Goal: Task Accomplishment & Management: Use online tool/utility

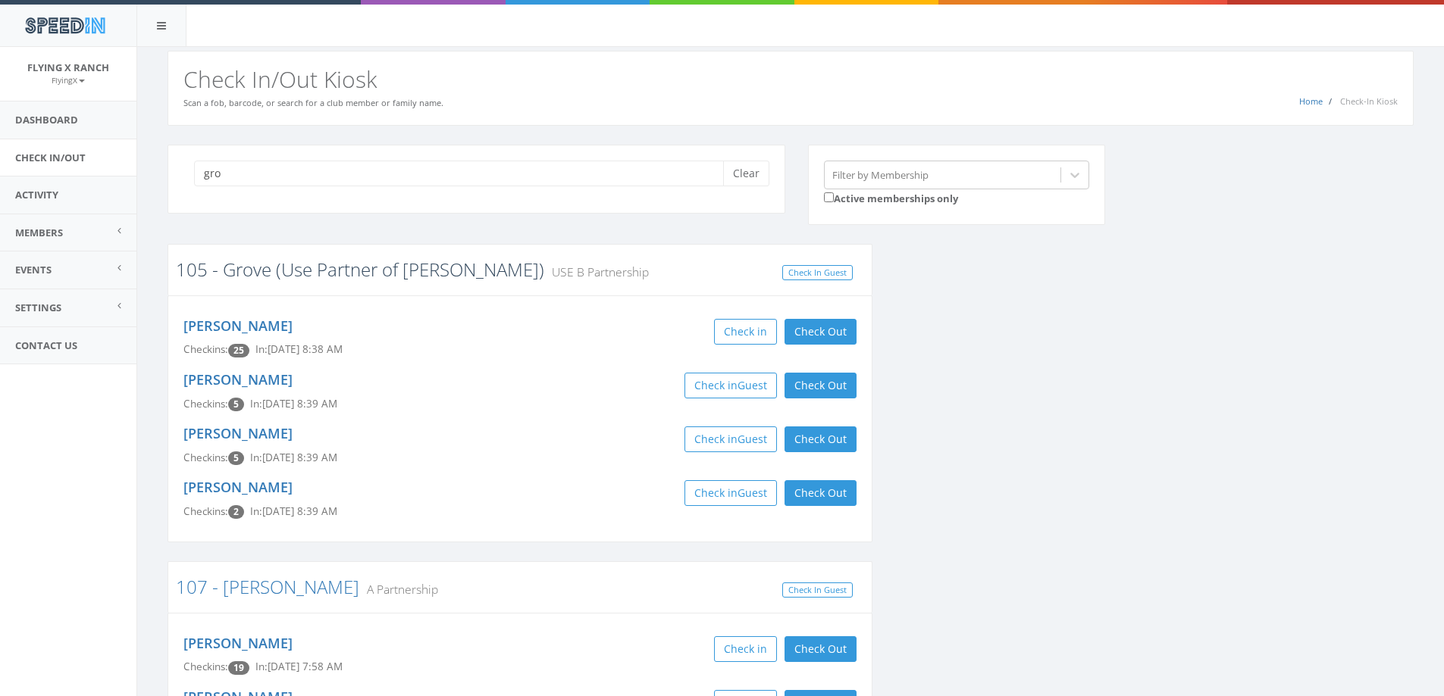
type input "gro"
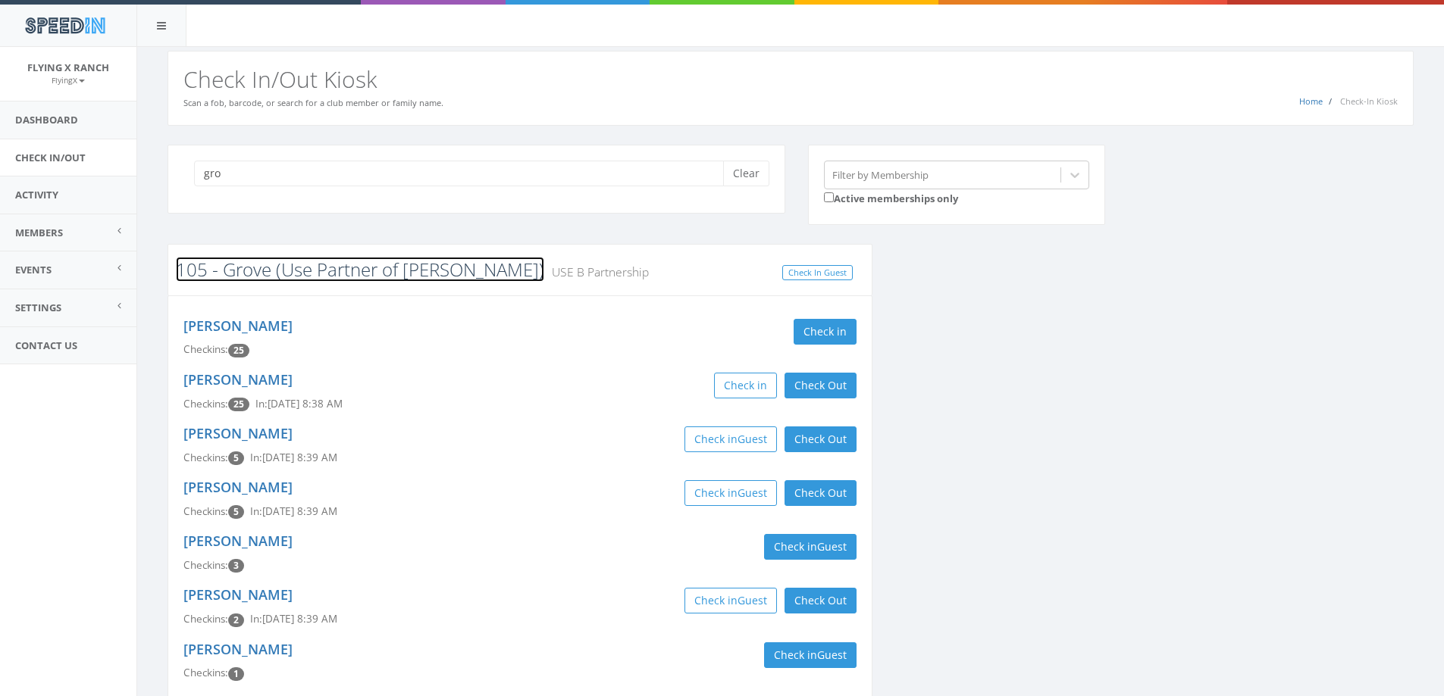
click at [244, 274] on link "105 - Grove (Use Partner of [PERSON_NAME])" at bounding box center [360, 269] width 368 height 25
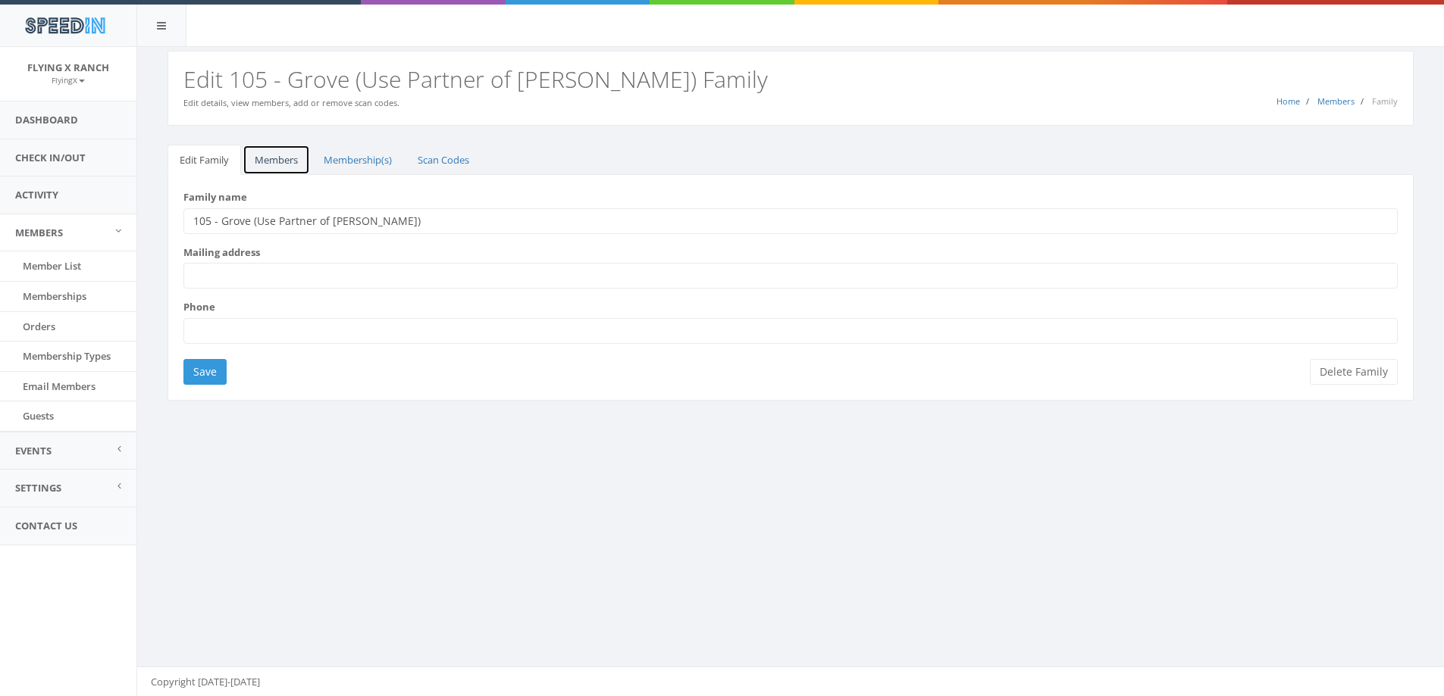
click at [281, 167] on link "Members" at bounding box center [275, 160] width 67 height 31
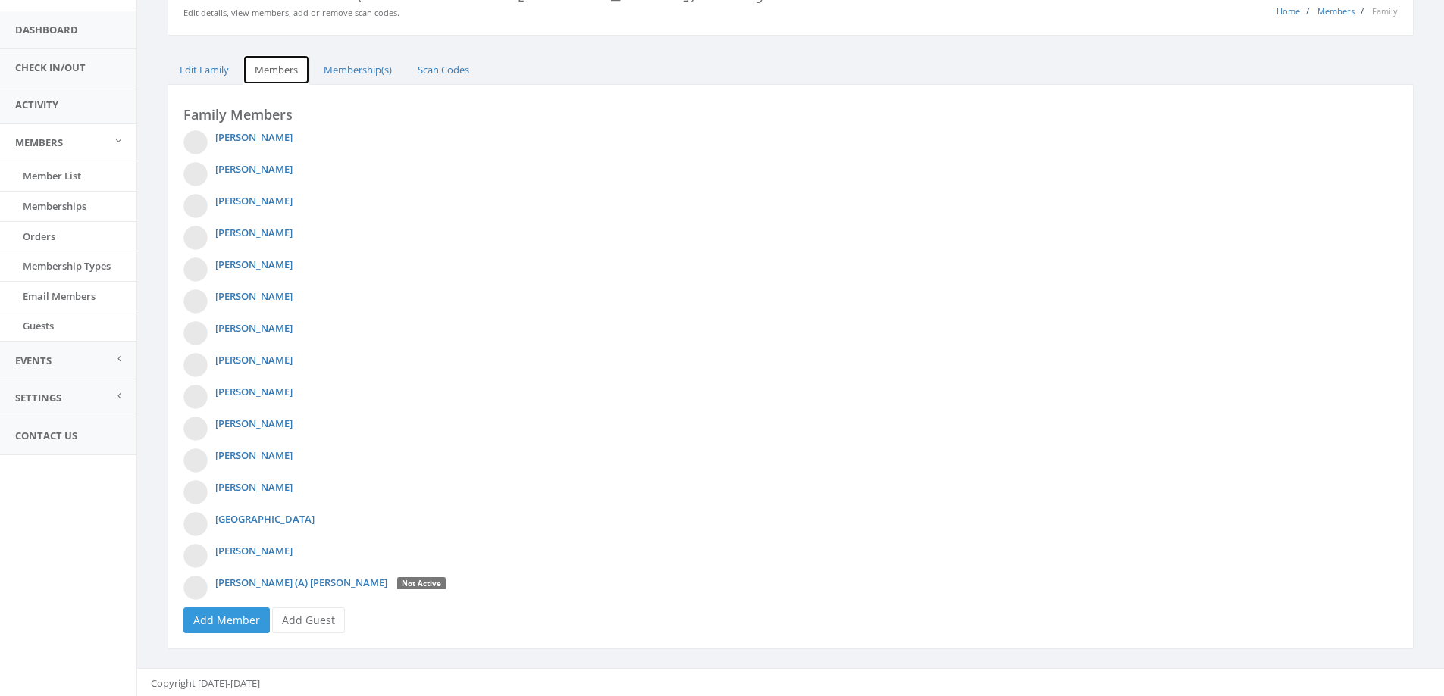
scroll to position [92, 0]
click at [303, 618] on link "Add Guest" at bounding box center [308, 618] width 73 height 26
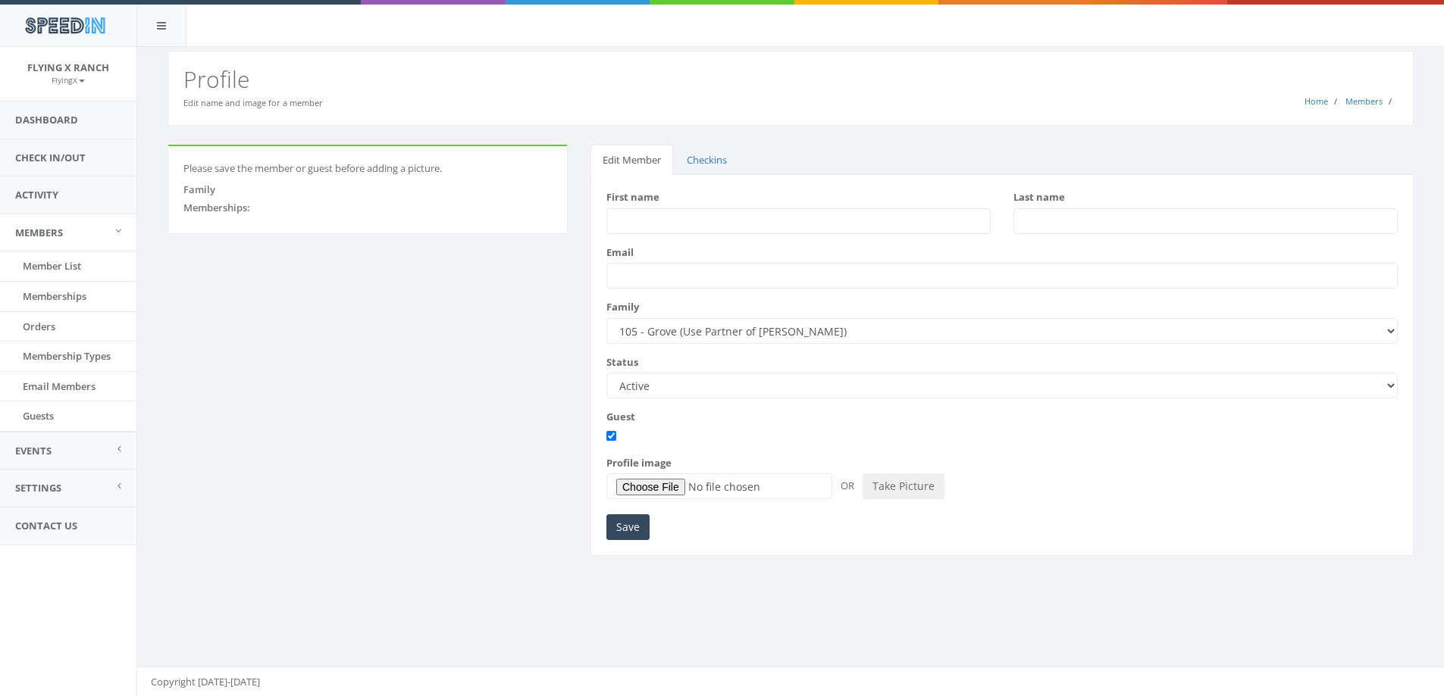
click at [656, 218] on input "First name" at bounding box center [798, 221] width 384 height 26
type input "Rich"
type input "Lewis"
click at [635, 524] on input "Save" at bounding box center [627, 528] width 43 height 26
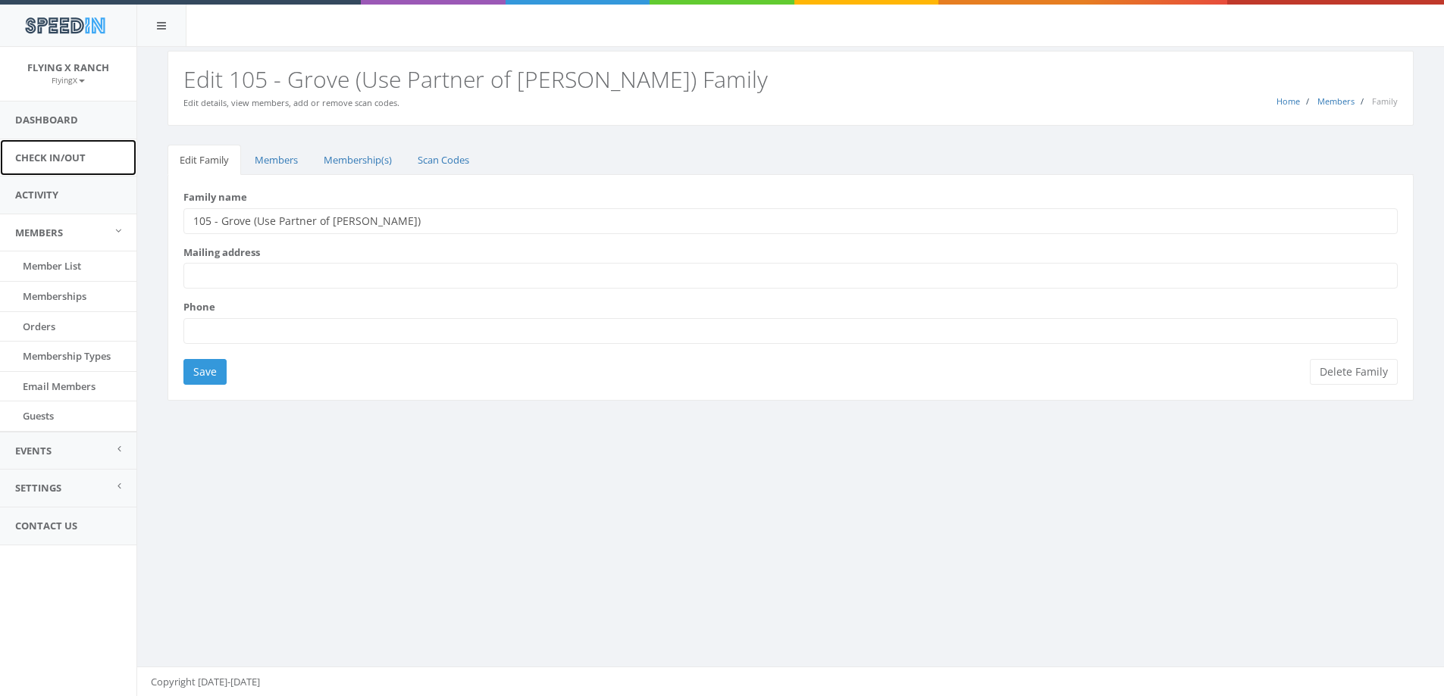
click at [69, 155] on link "Check In/Out" at bounding box center [68, 157] width 136 height 37
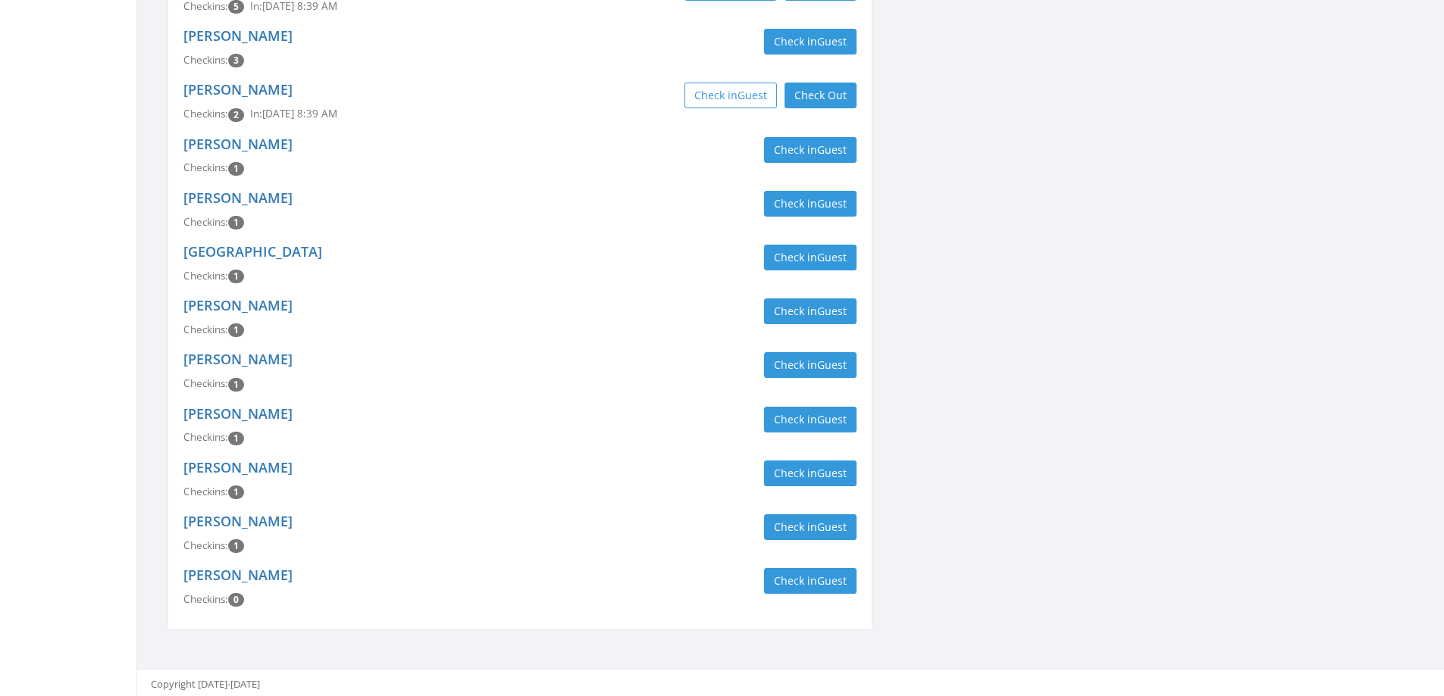
scroll to position [508, 0]
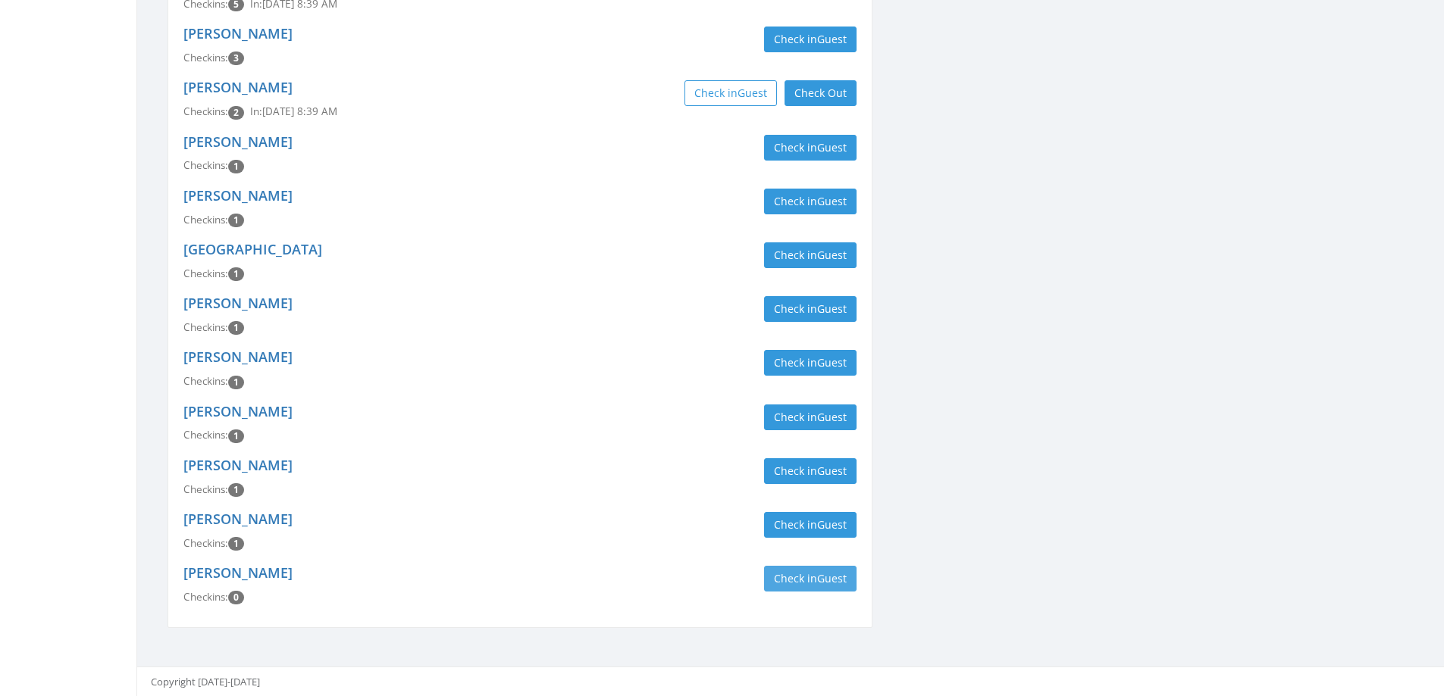
type input "grove"
click at [776, 578] on button "Check in Guest" at bounding box center [810, 579] width 92 height 26
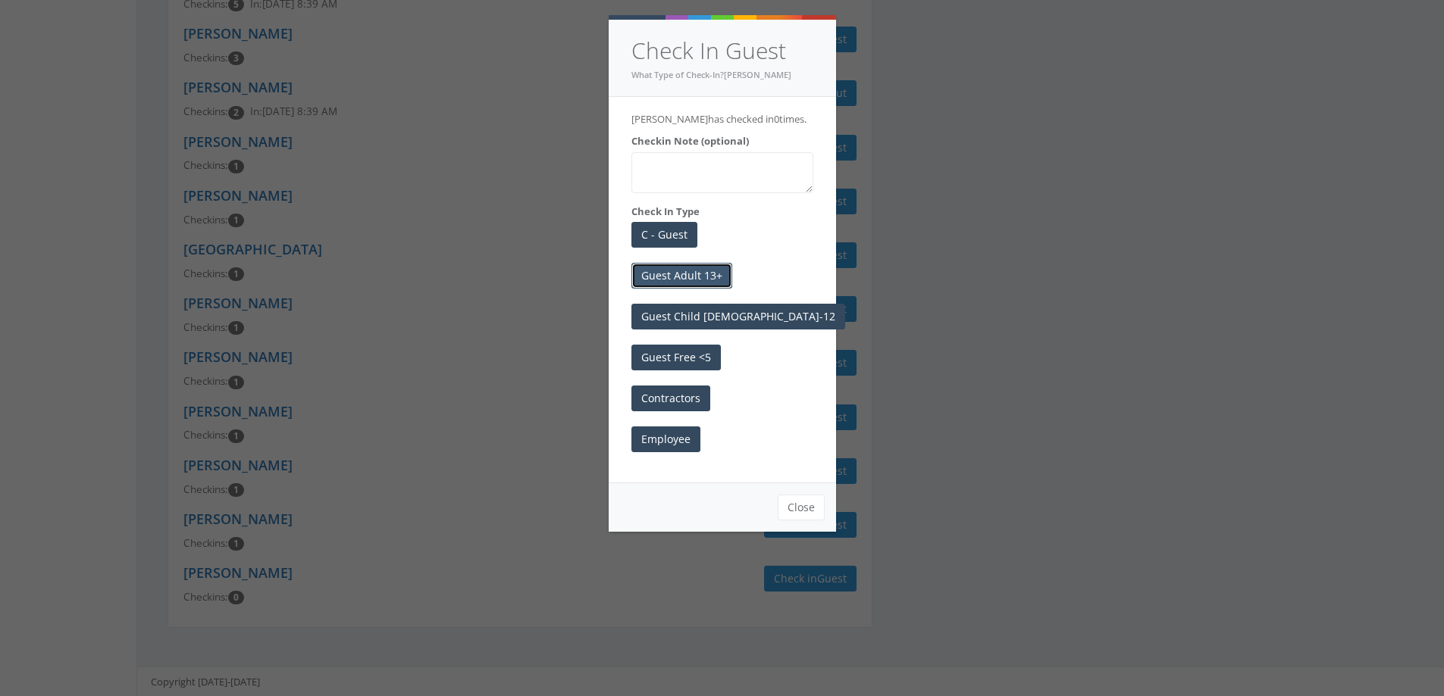
click at [676, 268] on button "Guest Adult 13+" at bounding box center [681, 276] width 101 height 26
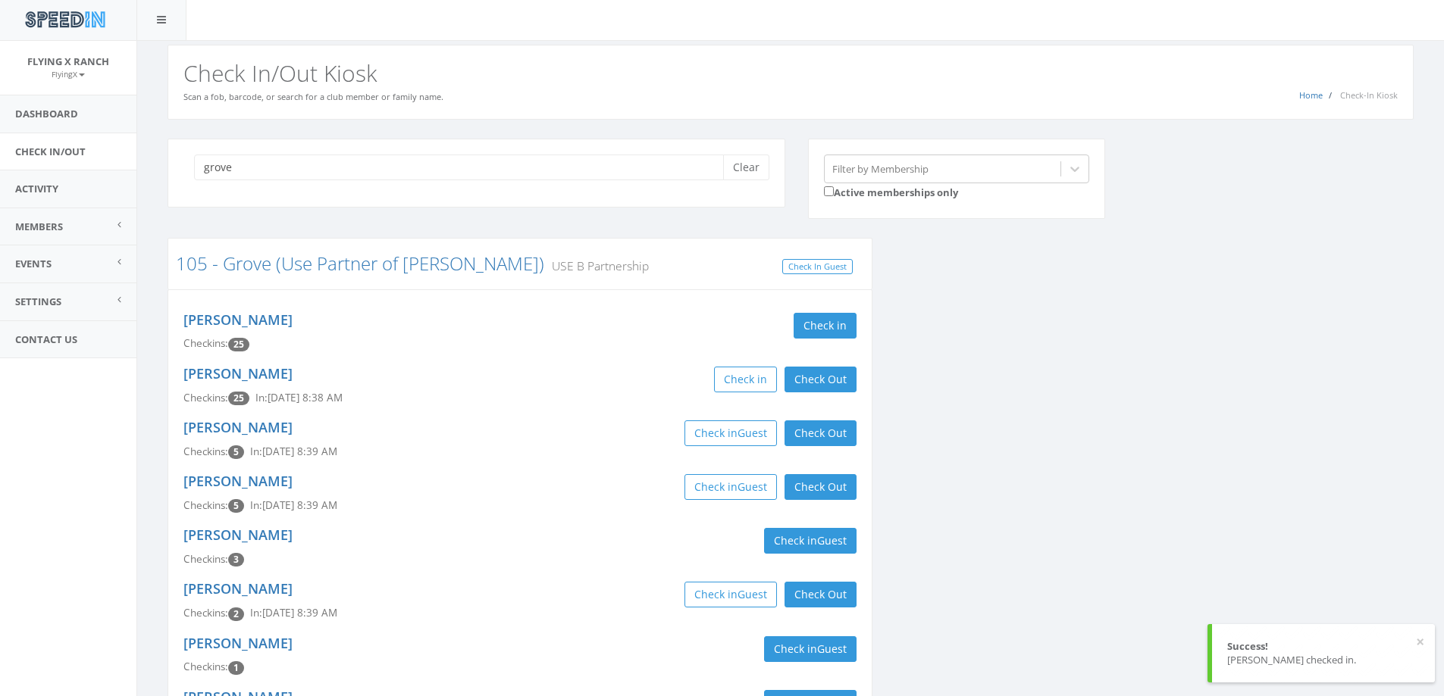
scroll to position [0, 0]
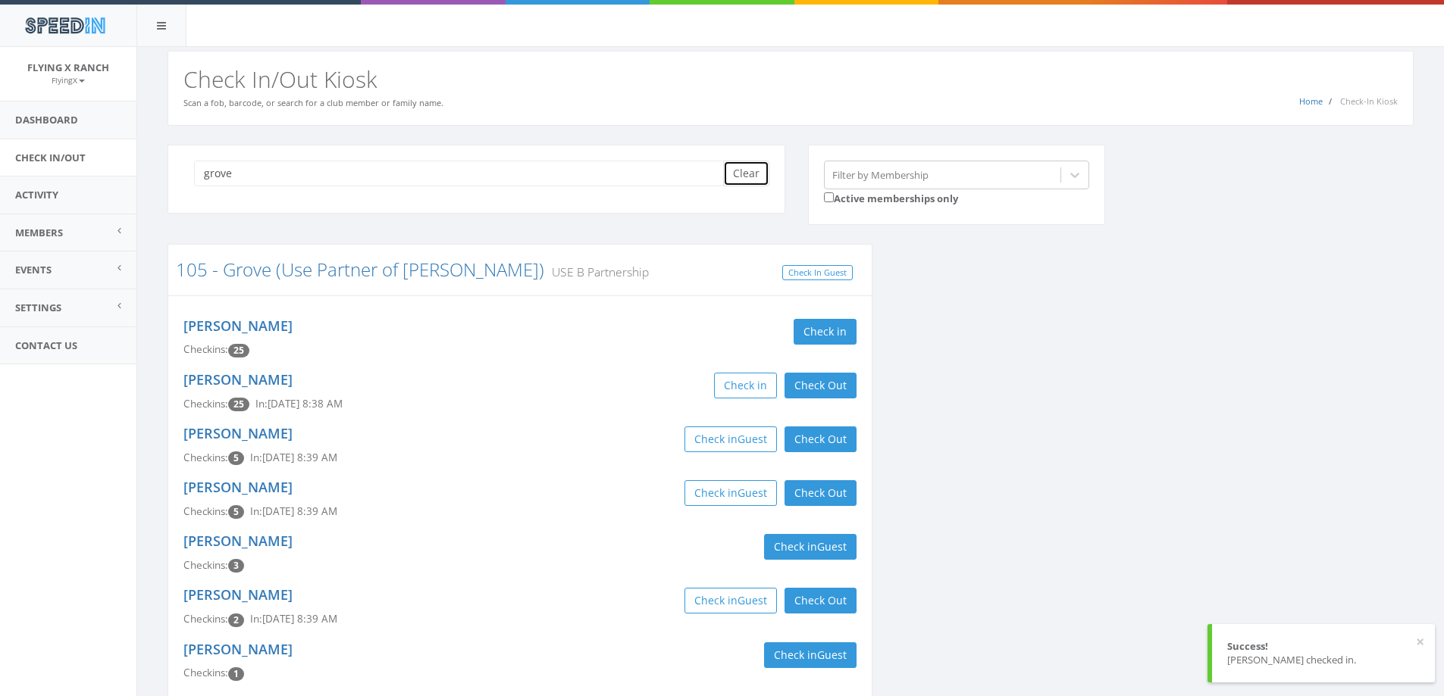
click at [759, 171] on button "Clear" at bounding box center [746, 174] width 46 height 26
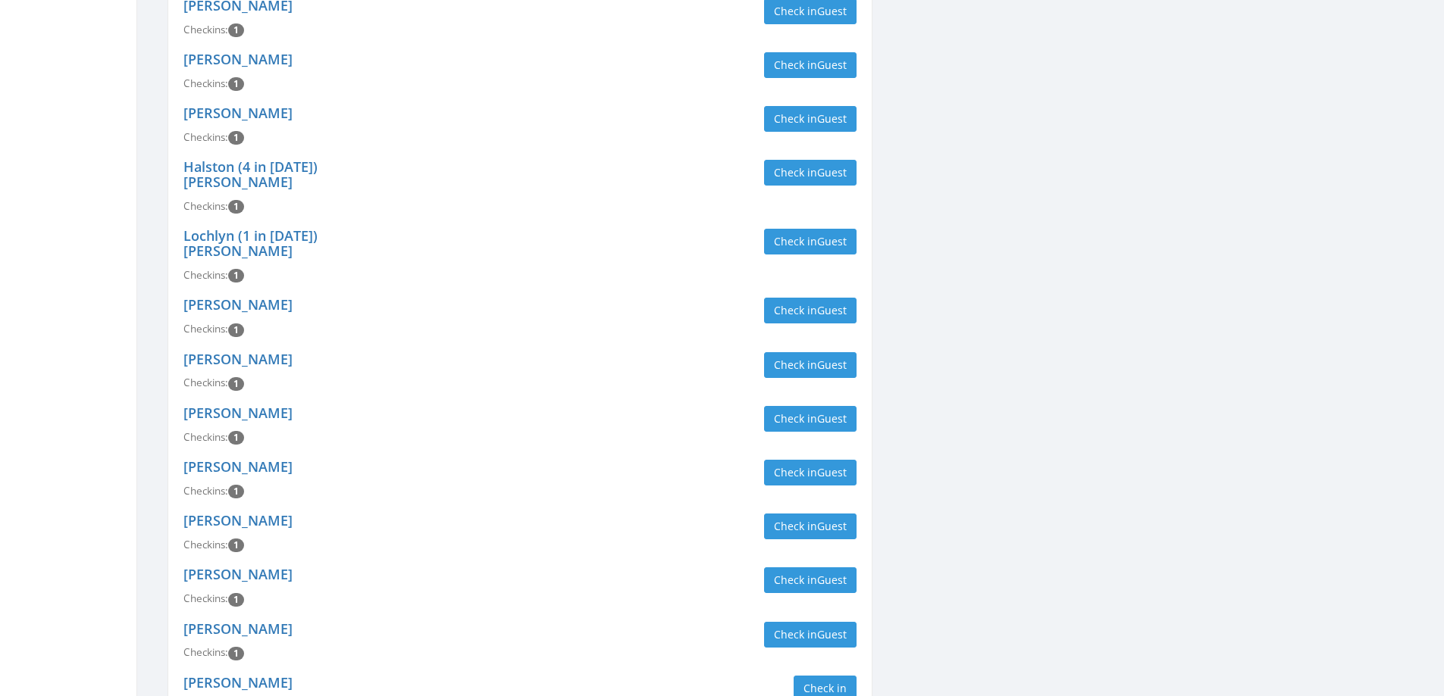
scroll to position [1819, 0]
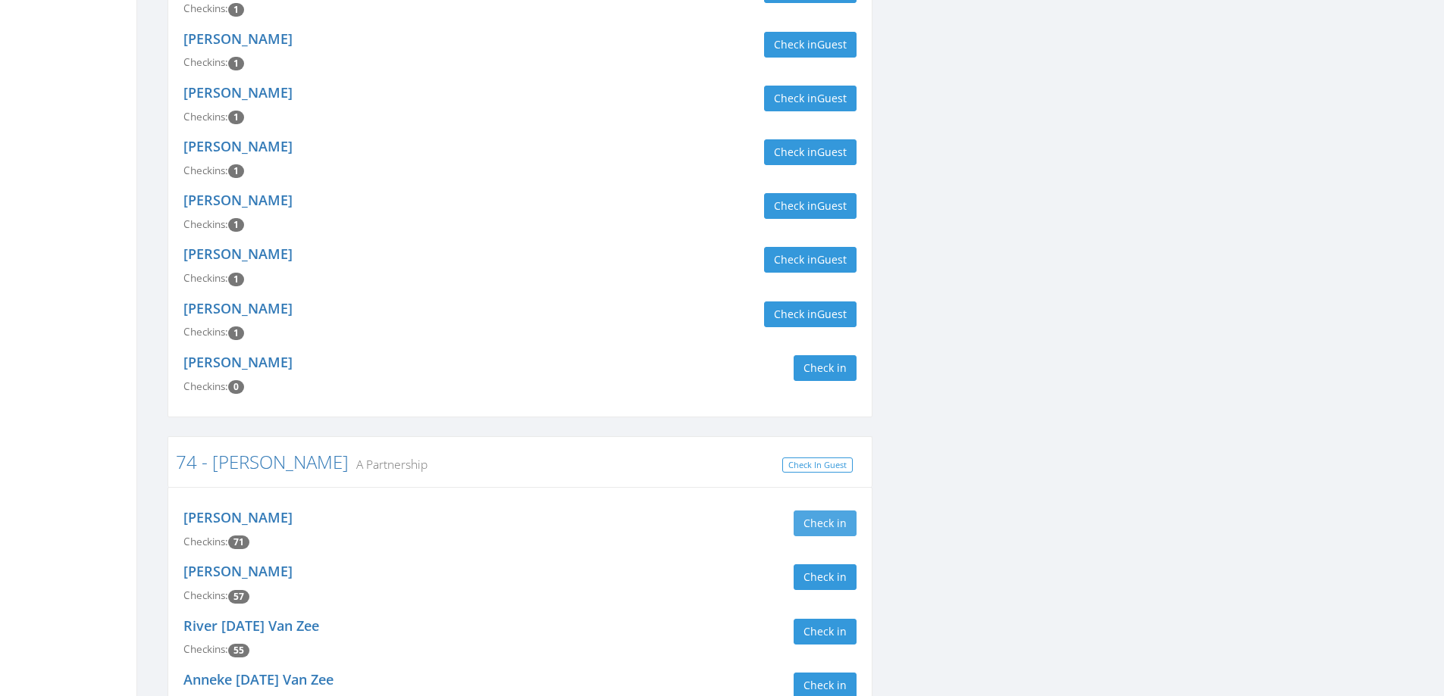
type input "vanz"
click at [811, 511] on button "Check in" at bounding box center [824, 524] width 63 height 26
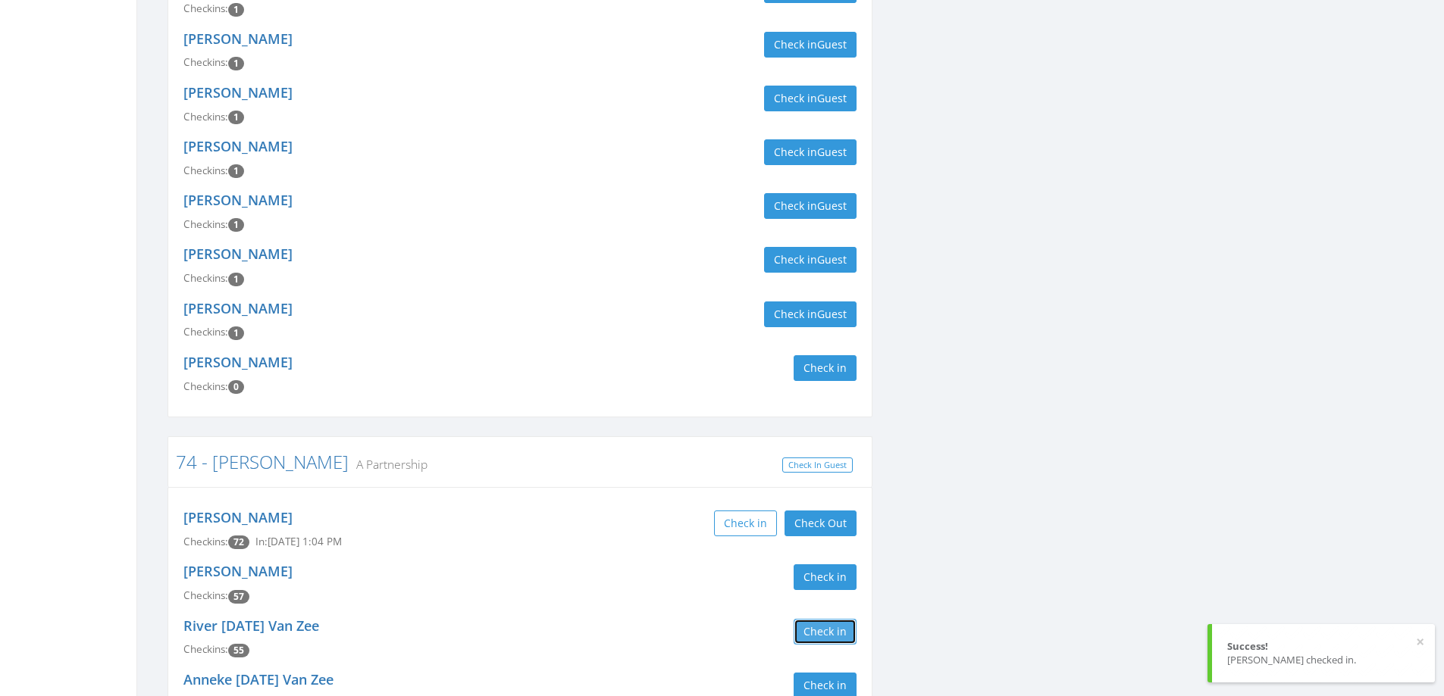
click at [818, 619] on button "Check in" at bounding box center [824, 632] width 63 height 26
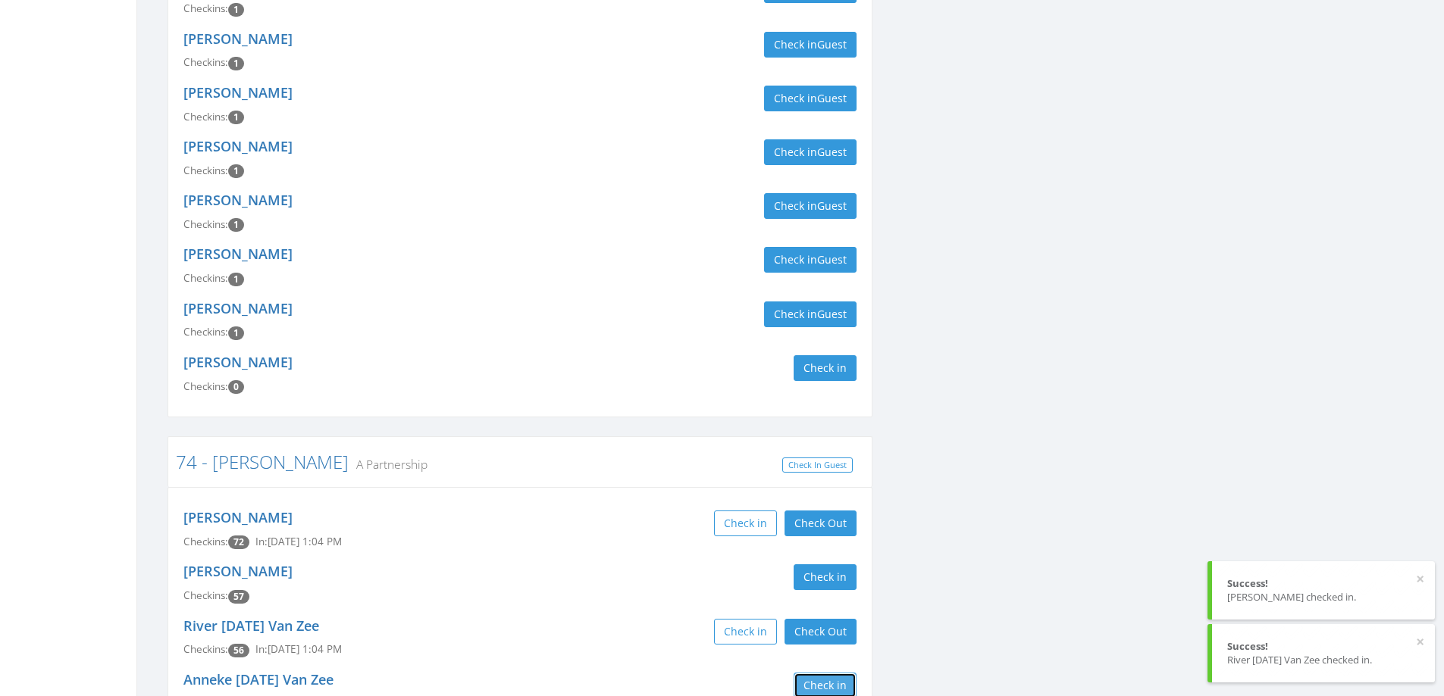
click at [837, 673] on button "Check in" at bounding box center [824, 686] width 63 height 26
click at [458, 665] on div "Anneke 11.30.19 Van Zee Checkins: 43 In: Sep 20, 1:04 PM Check in Check Out Che…" at bounding box center [520, 692] width 696 height 54
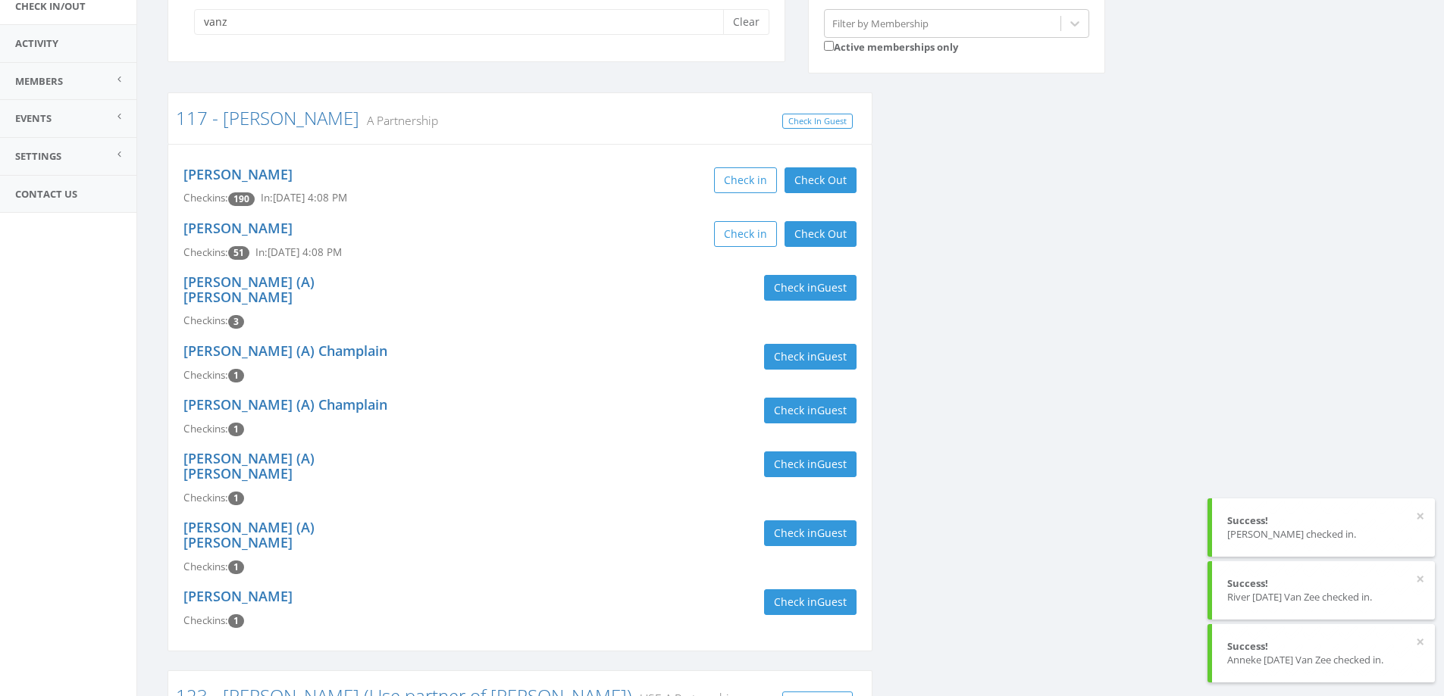
scroll to position [0, 0]
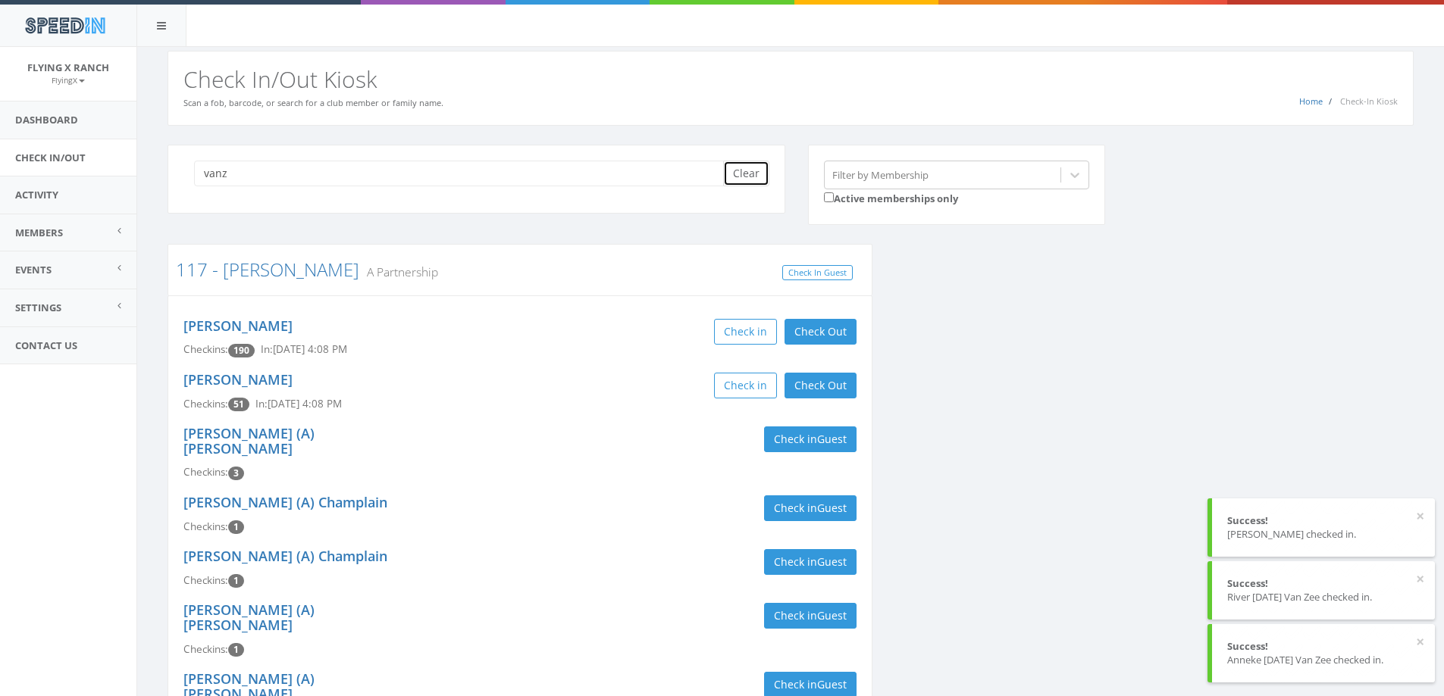
click at [744, 177] on button "Clear" at bounding box center [746, 174] width 46 height 26
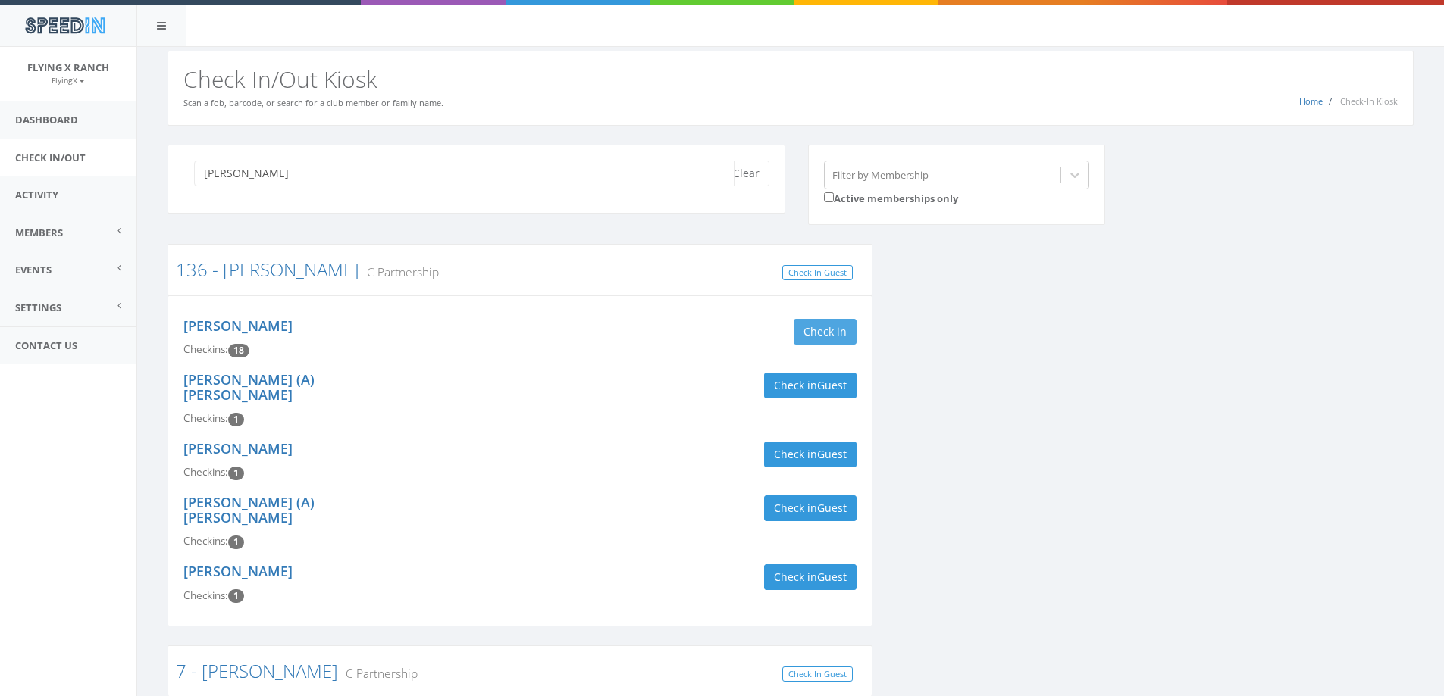
type input "cobb"
click at [831, 324] on button "Check in" at bounding box center [824, 332] width 63 height 26
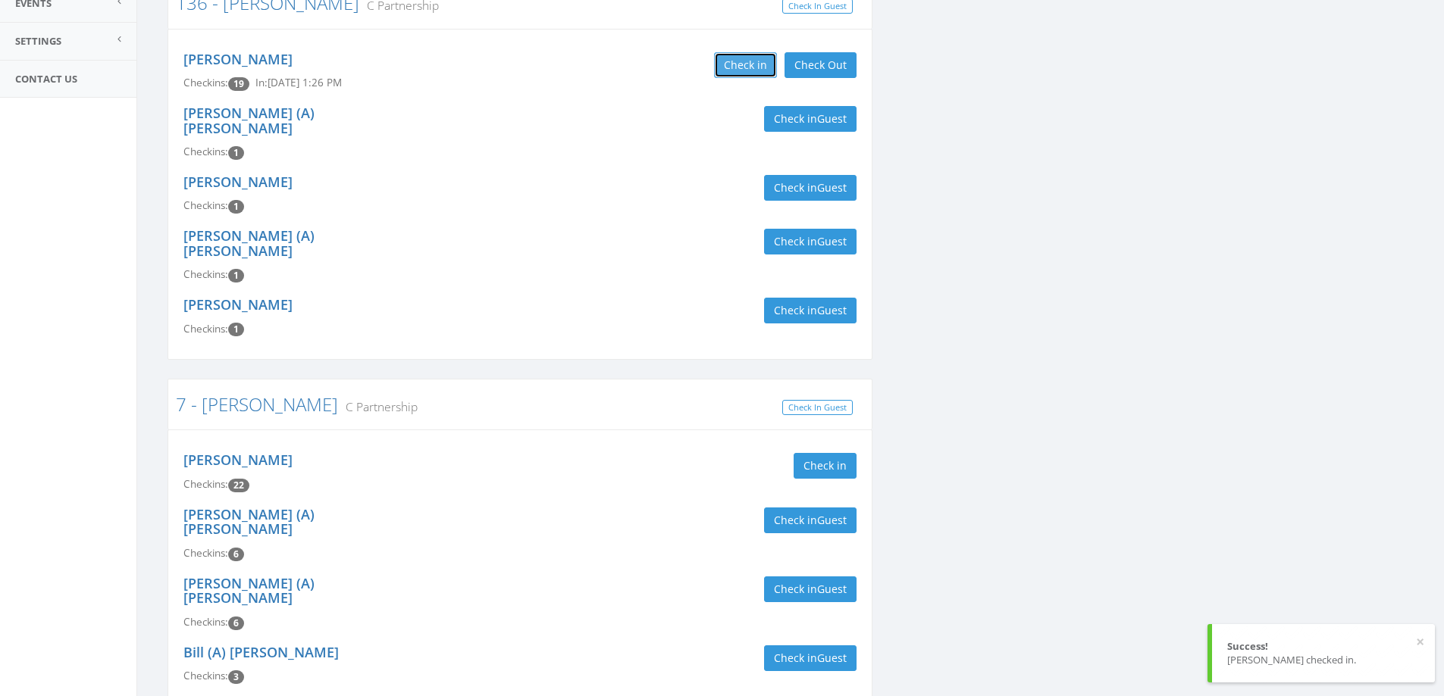
scroll to position [379, 0]
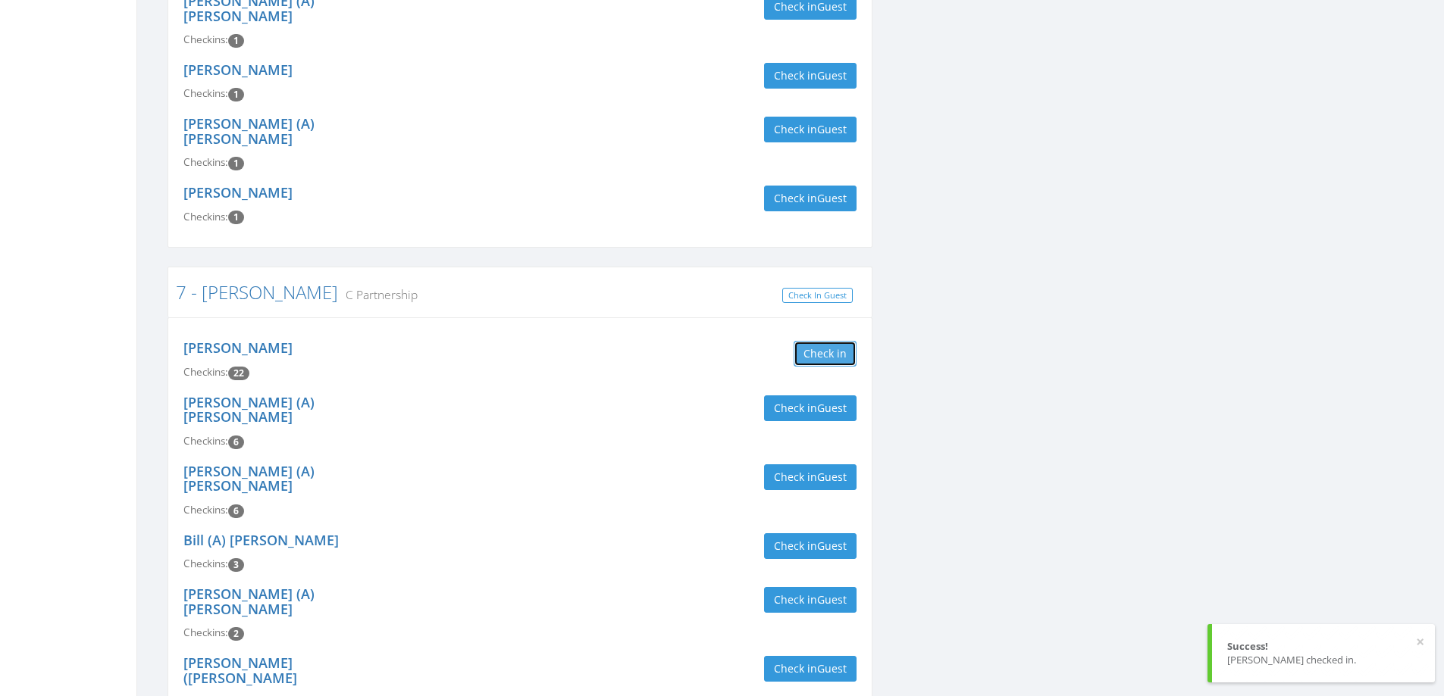
click at [838, 341] on button "Check in" at bounding box center [824, 354] width 63 height 26
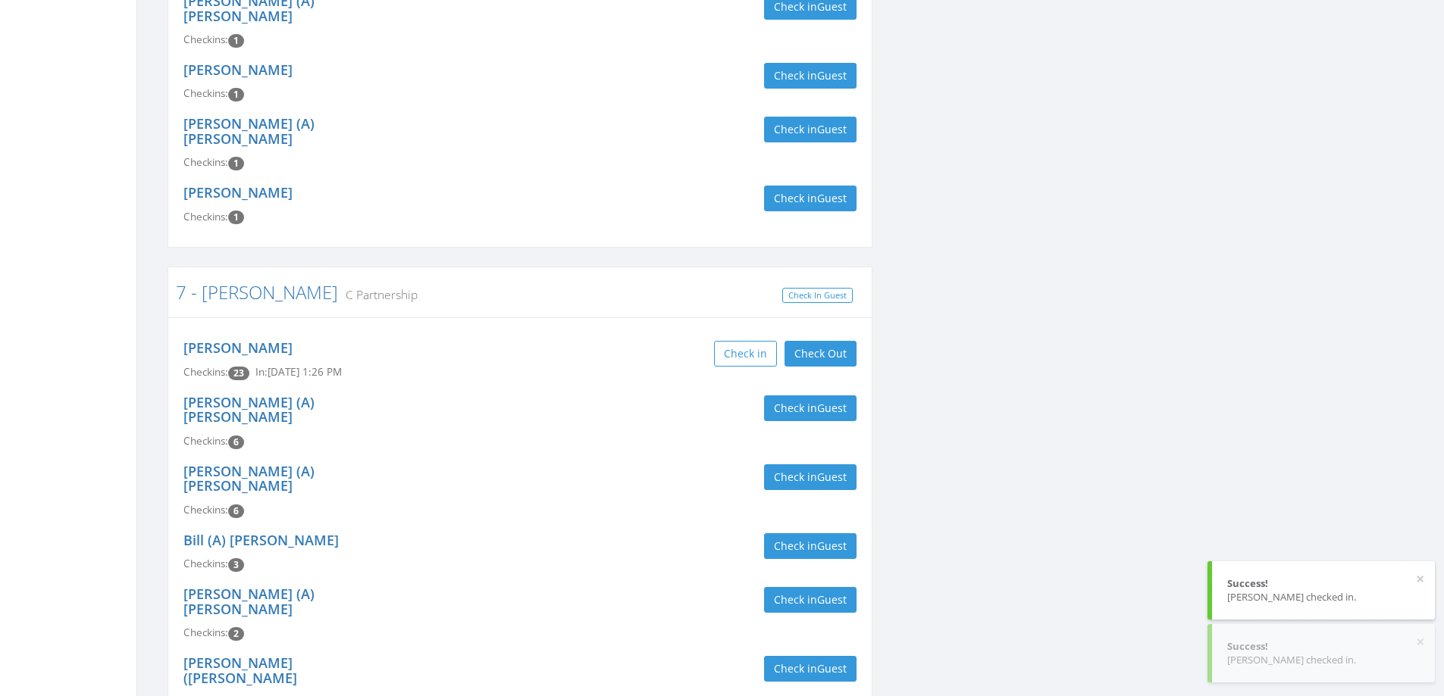
click at [641, 341] on div "Check in Check Out Check Out" at bounding box center [693, 354] width 325 height 26
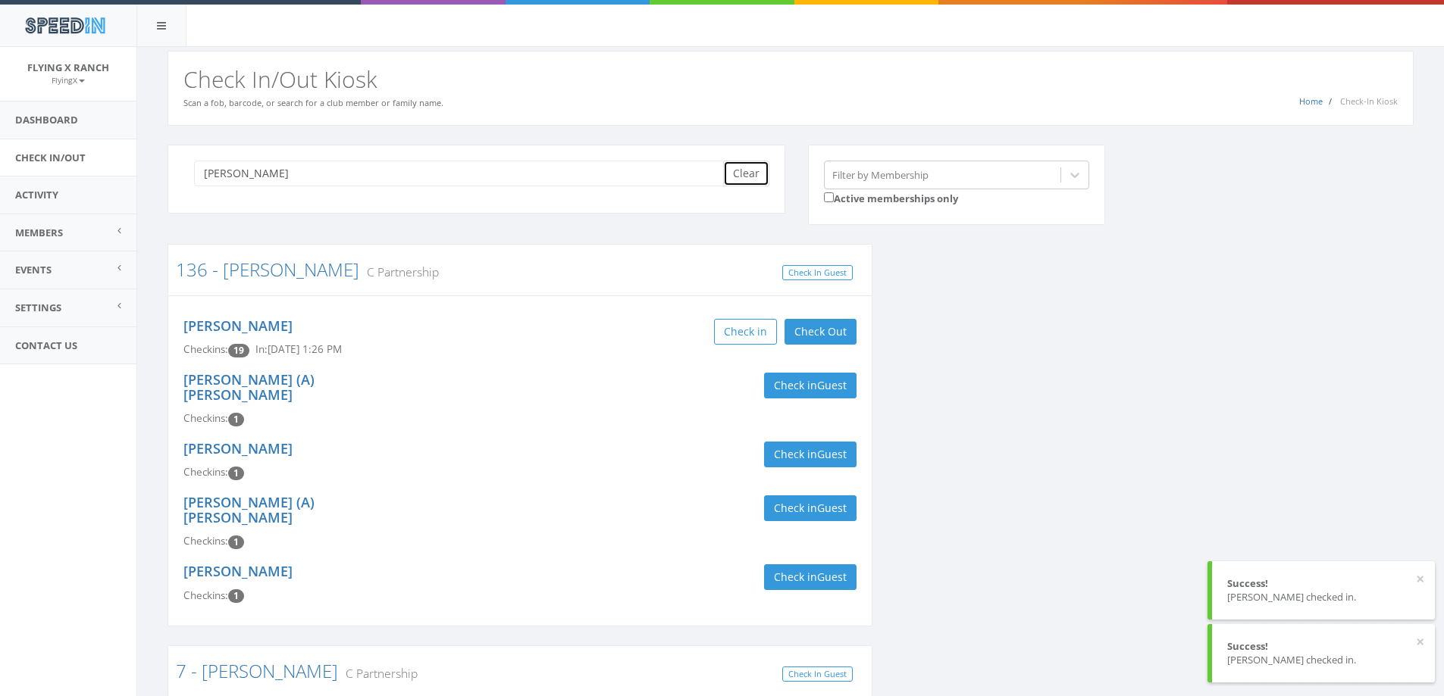
click at [762, 178] on button "Clear" at bounding box center [746, 174] width 46 height 26
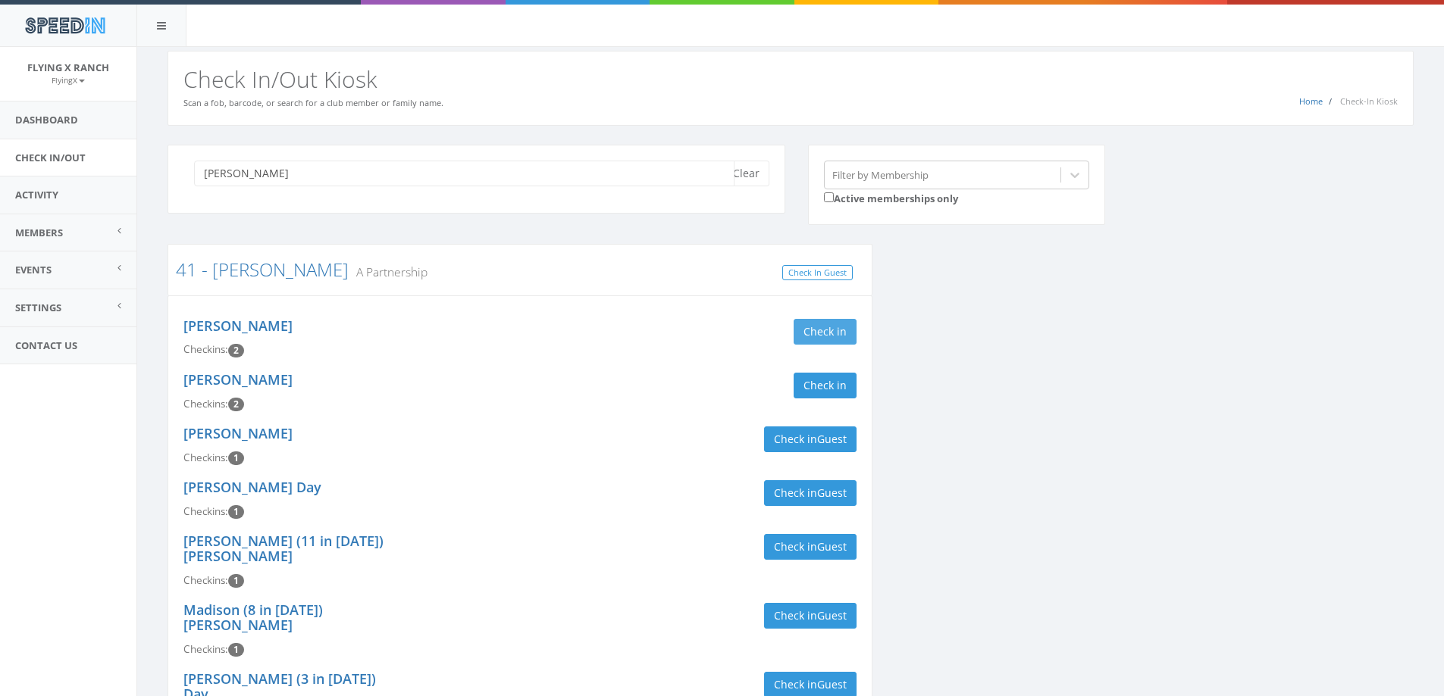
type input "gable"
click at [812, 336] on button "Check in" at bounding box center [824, 332] width 63 height 26
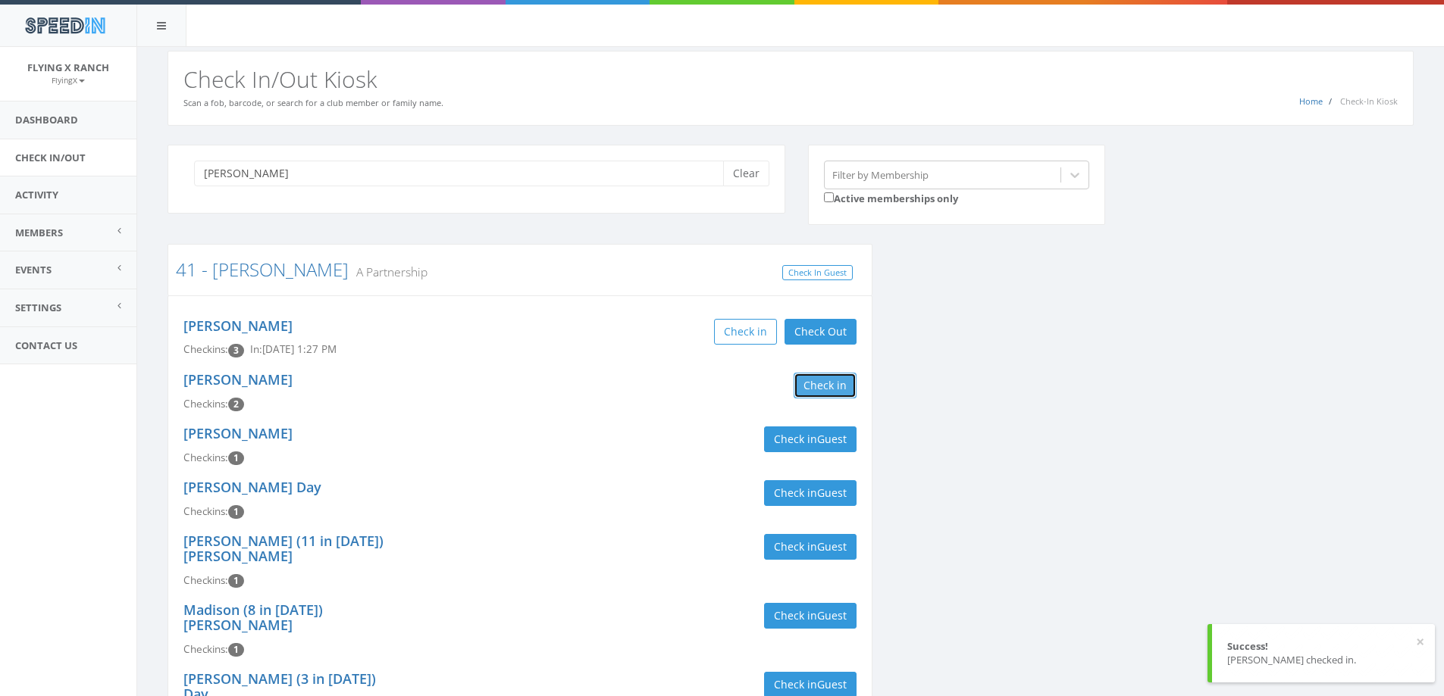
click at [818, 389] on button "Check in" at bounding box center [824, 386] width 63 height 26
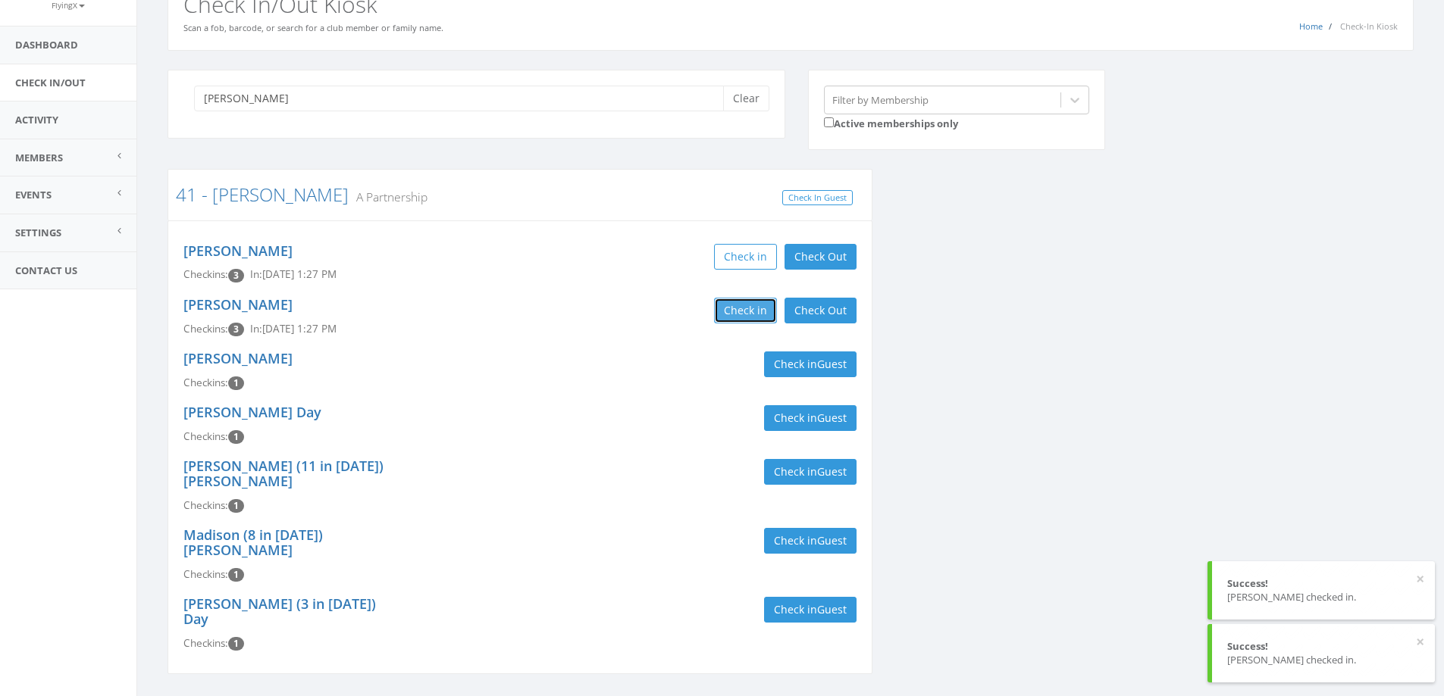
scroll to position [77, 0]
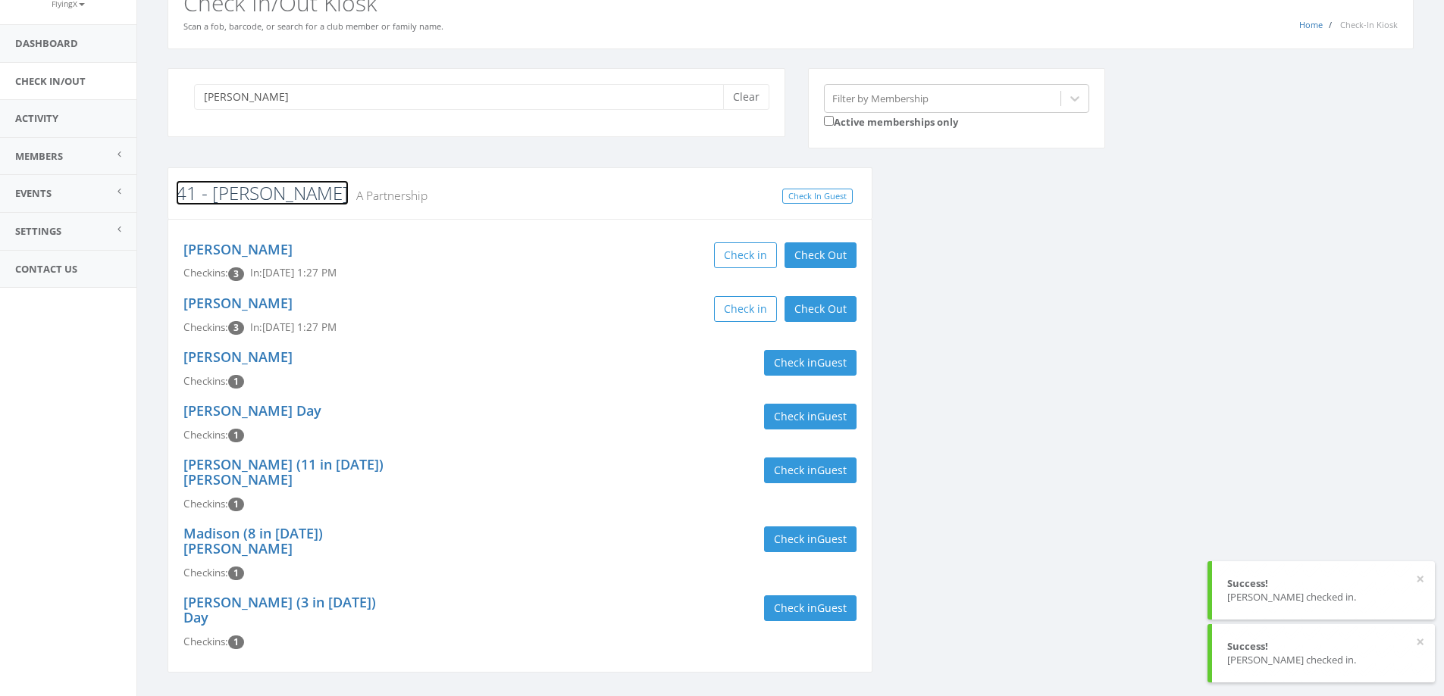
click at [224, 192] on link "41 - [PERSON_NAME]" at bounding box center [262, 192] width 173 height 25
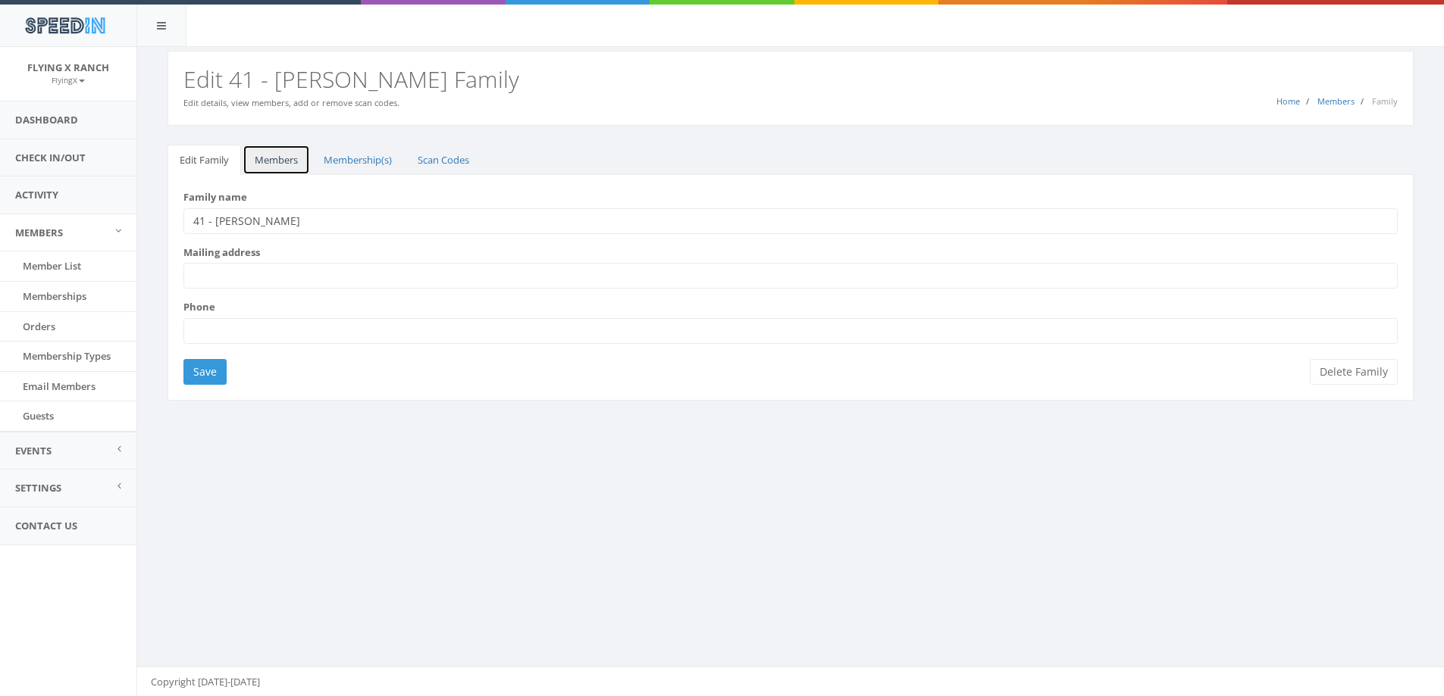
click at [273, 158] on link "Members" at bounding box center [275, 160] width 67 height 31
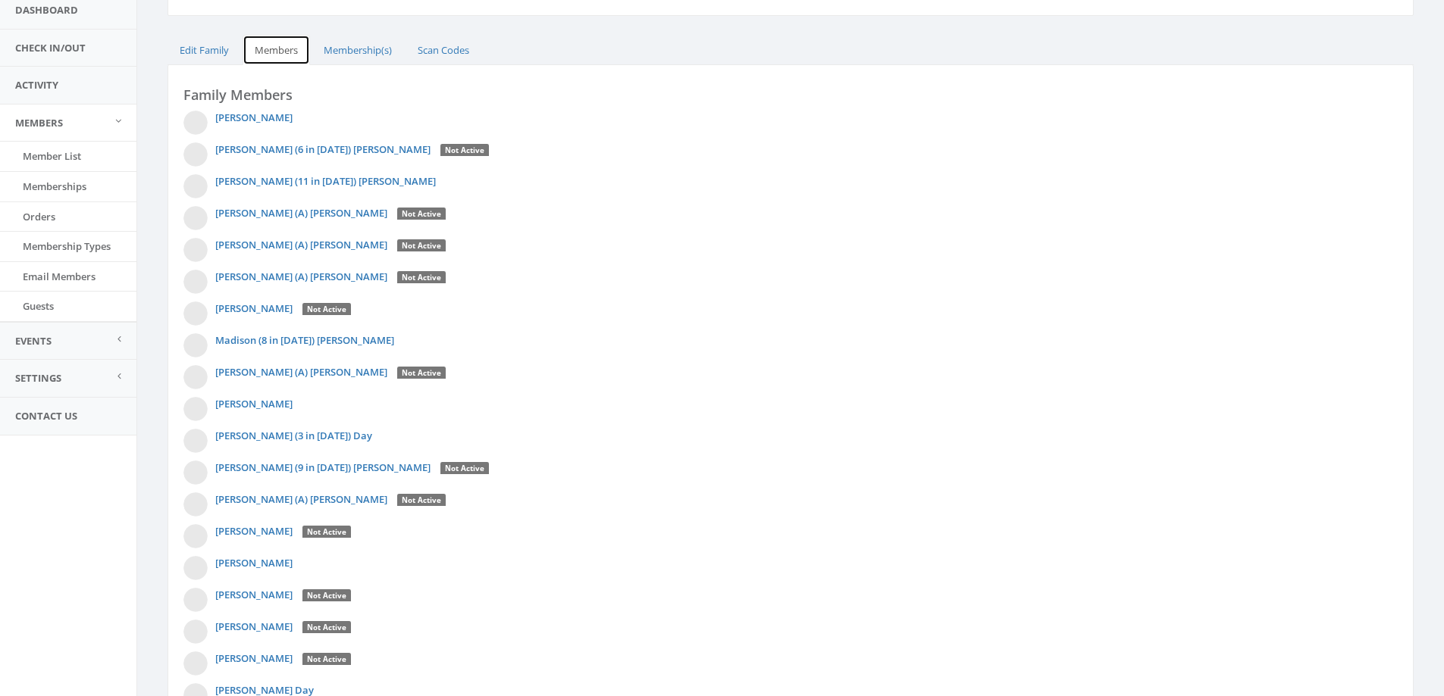
scroll to position [220, 0]
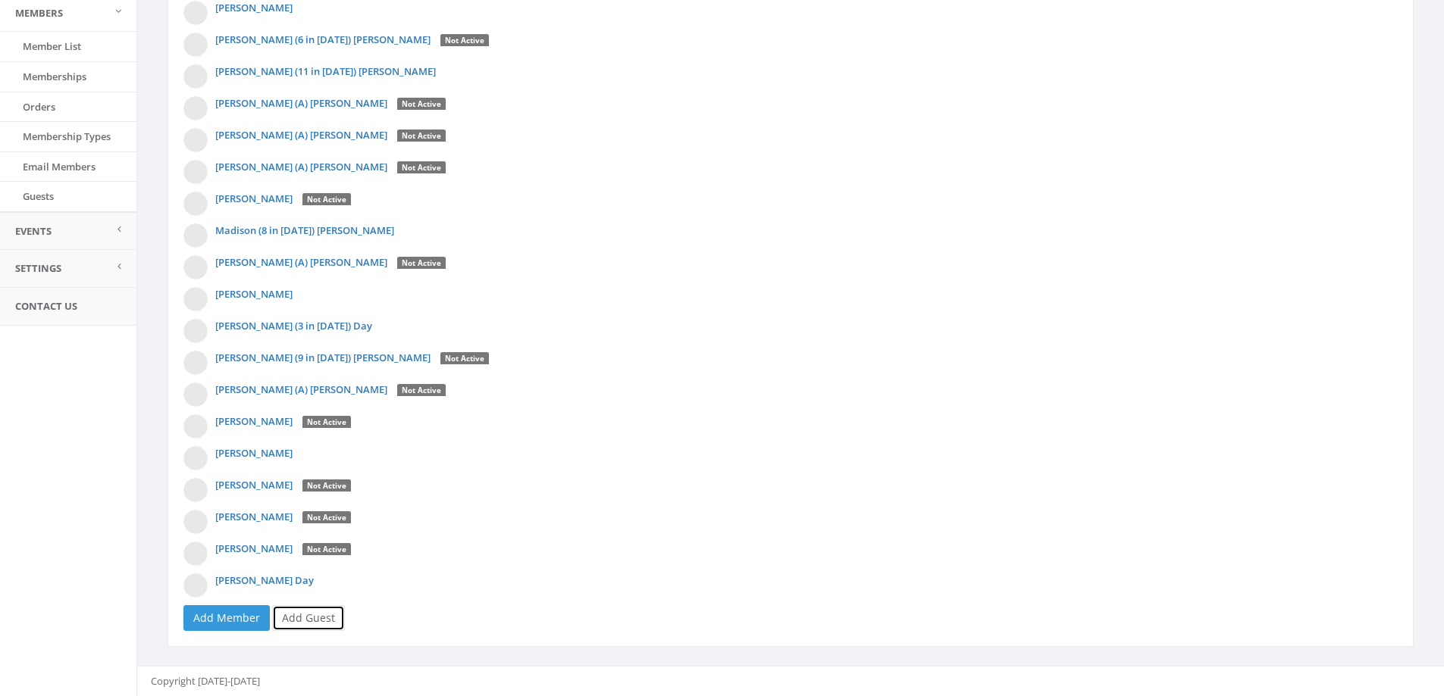
click at [318, 615] on link "Add Guest" at bounding box center [308, 618] width 73 height 26
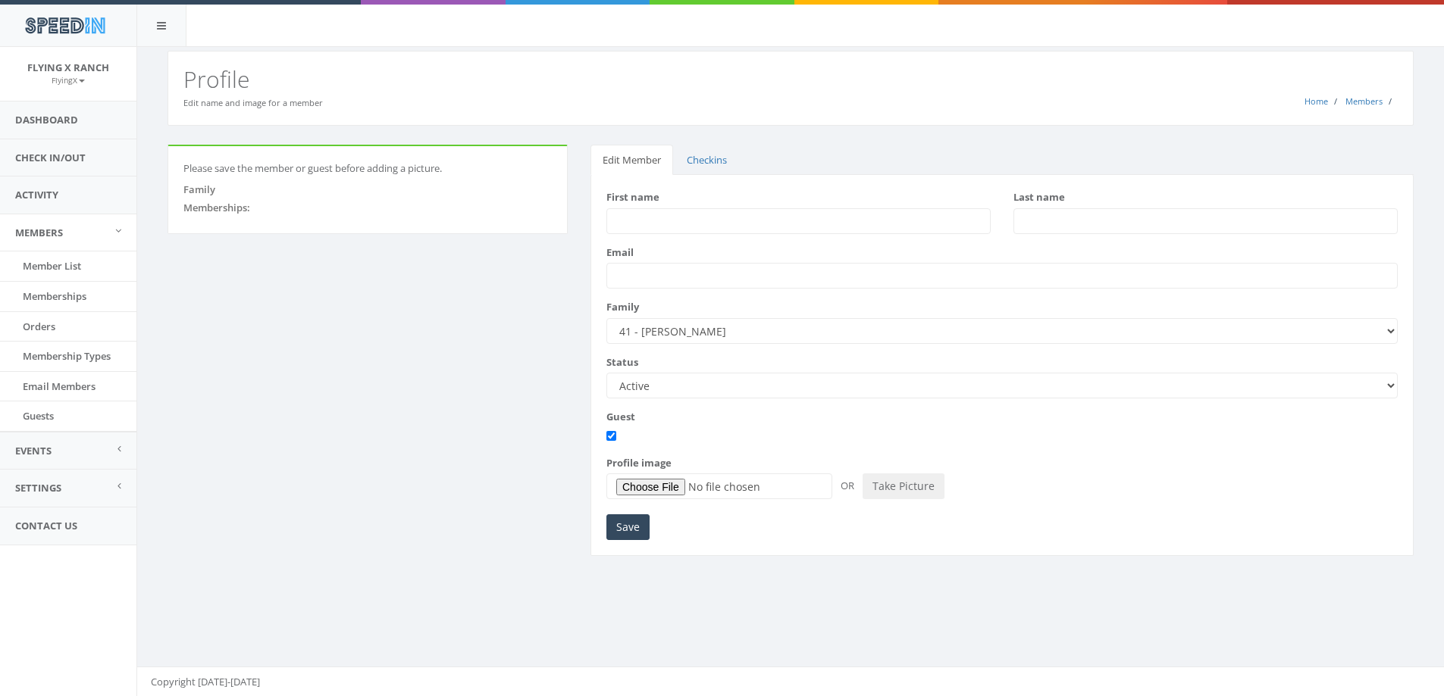
click at [648, 220] on input "First name" at bounding box center [798, 221] width 384 height 26
type input "[PERSON_NAME]"
click at [630, 530] on input "Save" at bounding box center [627, 528] width 43 height 26
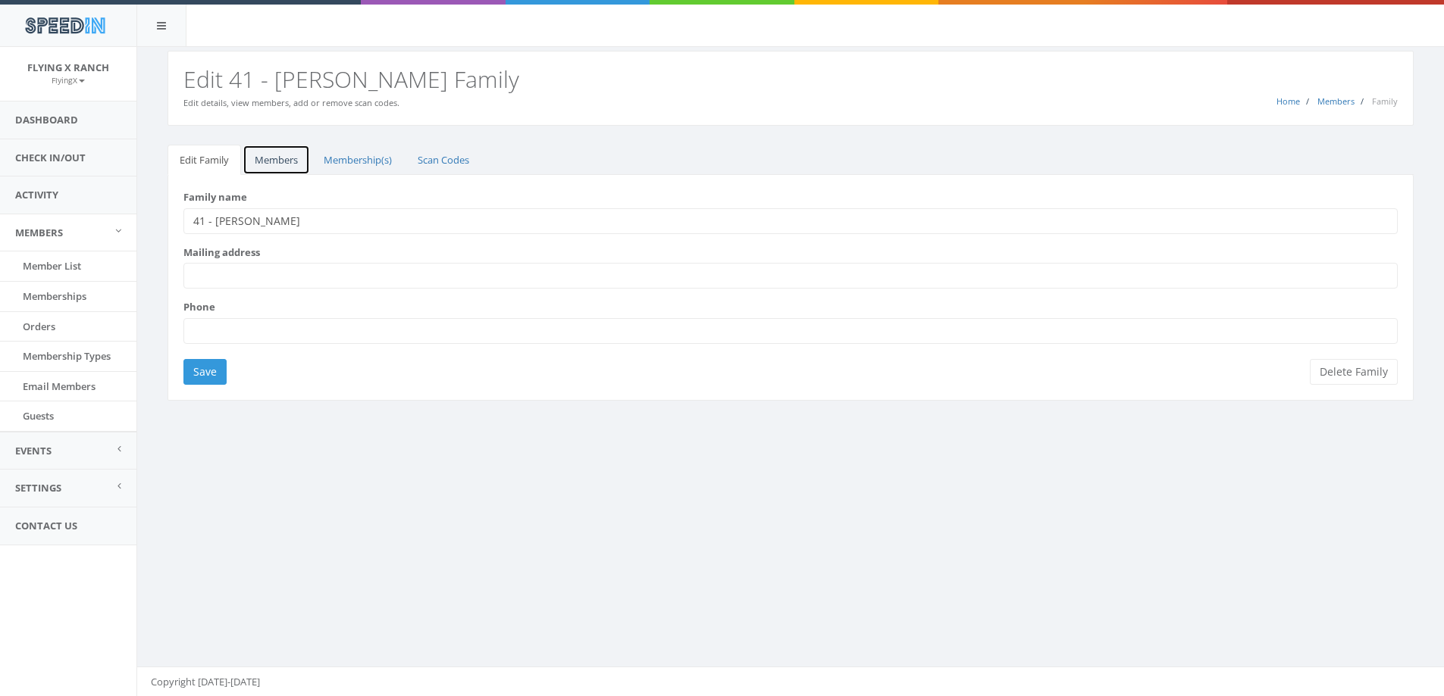
click at [286, 164] on link "Members" at bounding box center [275, 160] width 67 height 31
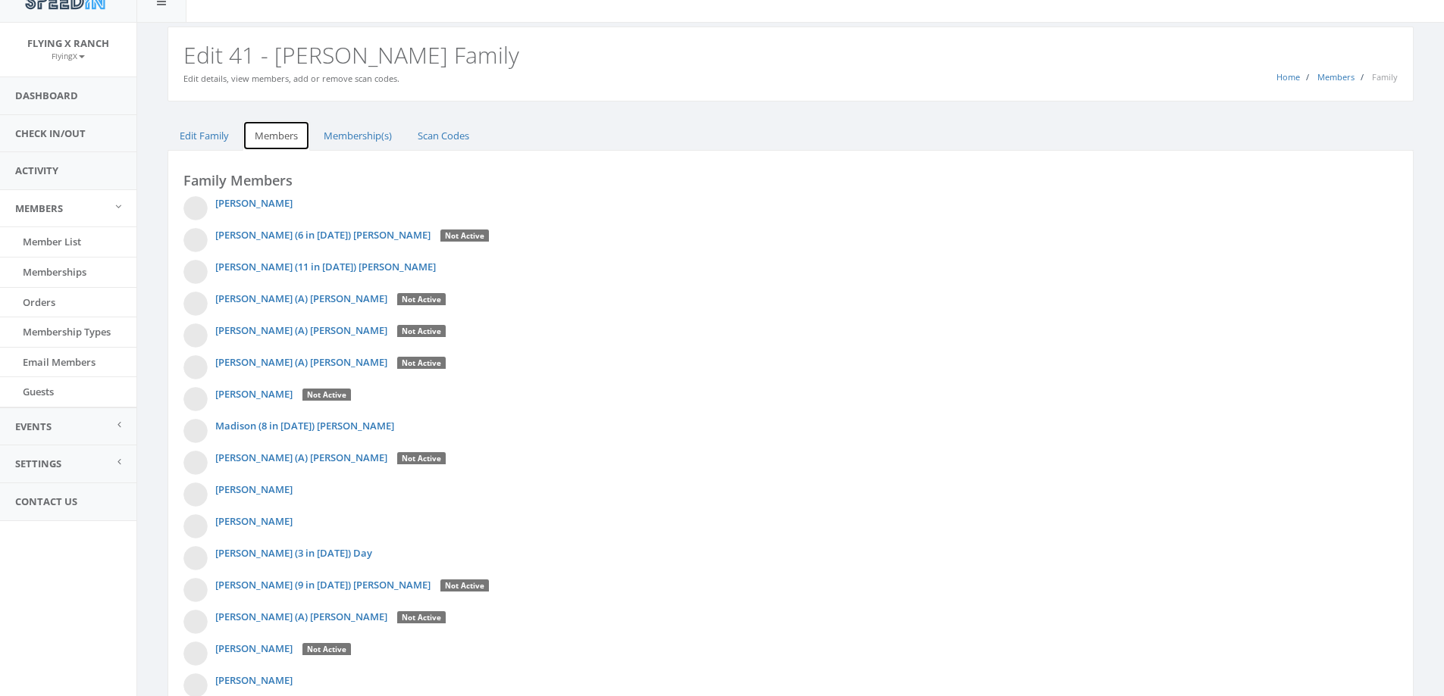
scroll to position [252, 0]
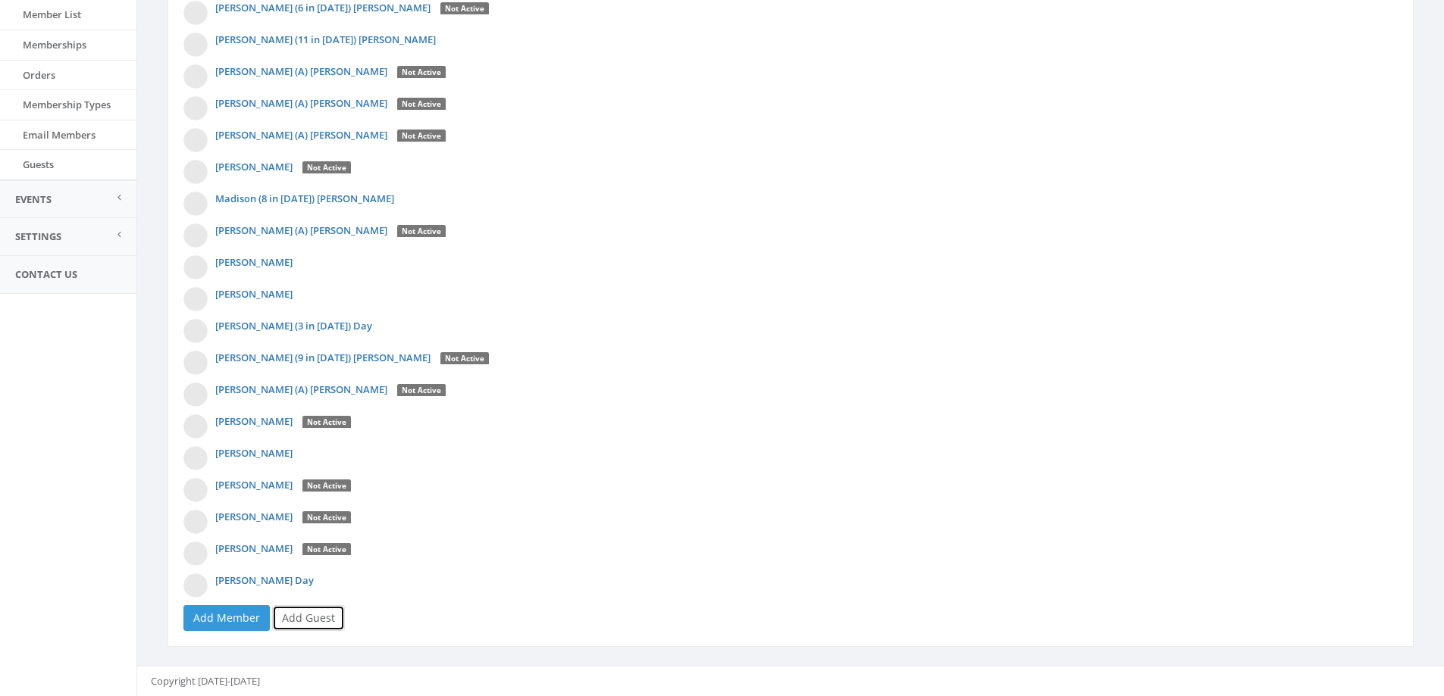
click at [299, 615] on link "Add Guest" at bounding box center [308, 618] width 73 height 26
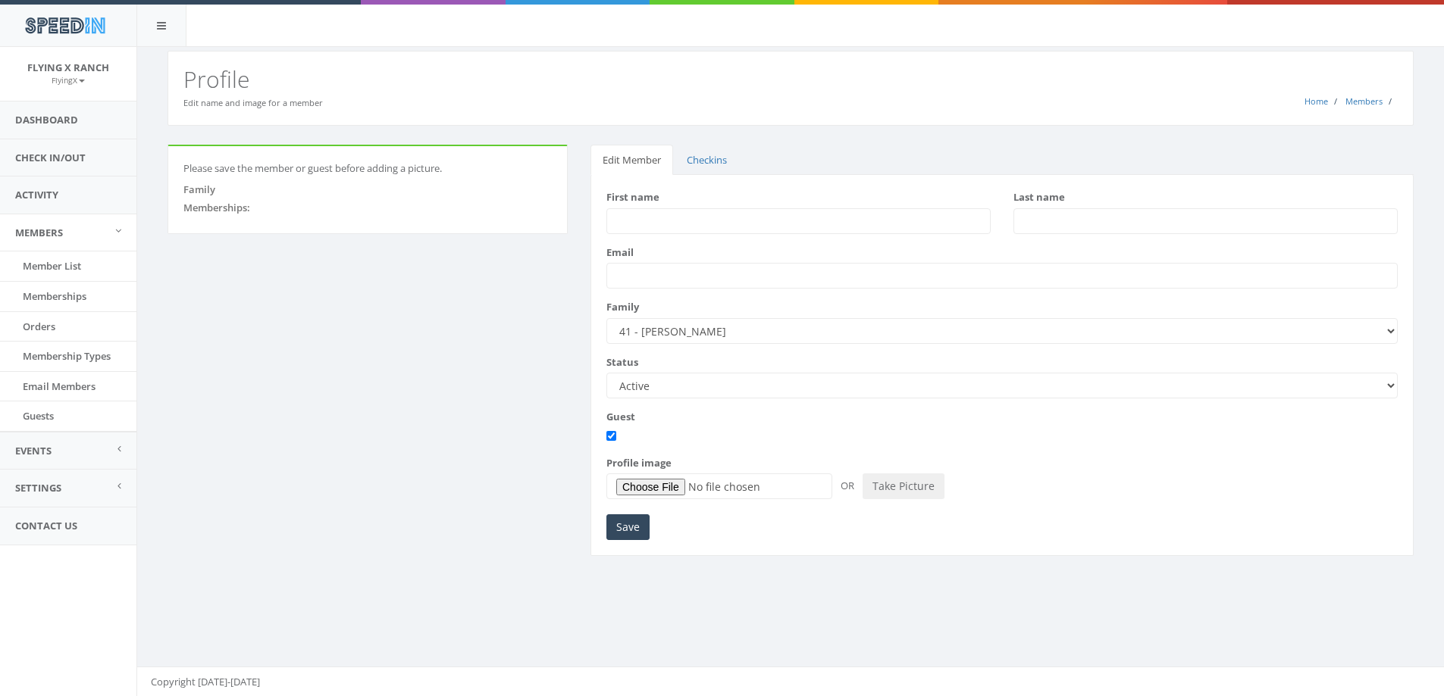
click at [670, 220] on input "First name" at bounding box center [798, 221] width 384 height 26
type input "Zilly"
type input "[PERSON_NAME]"
click at [633, 522] on input "Save" at bounding box center [627, 528] width 43 height 26
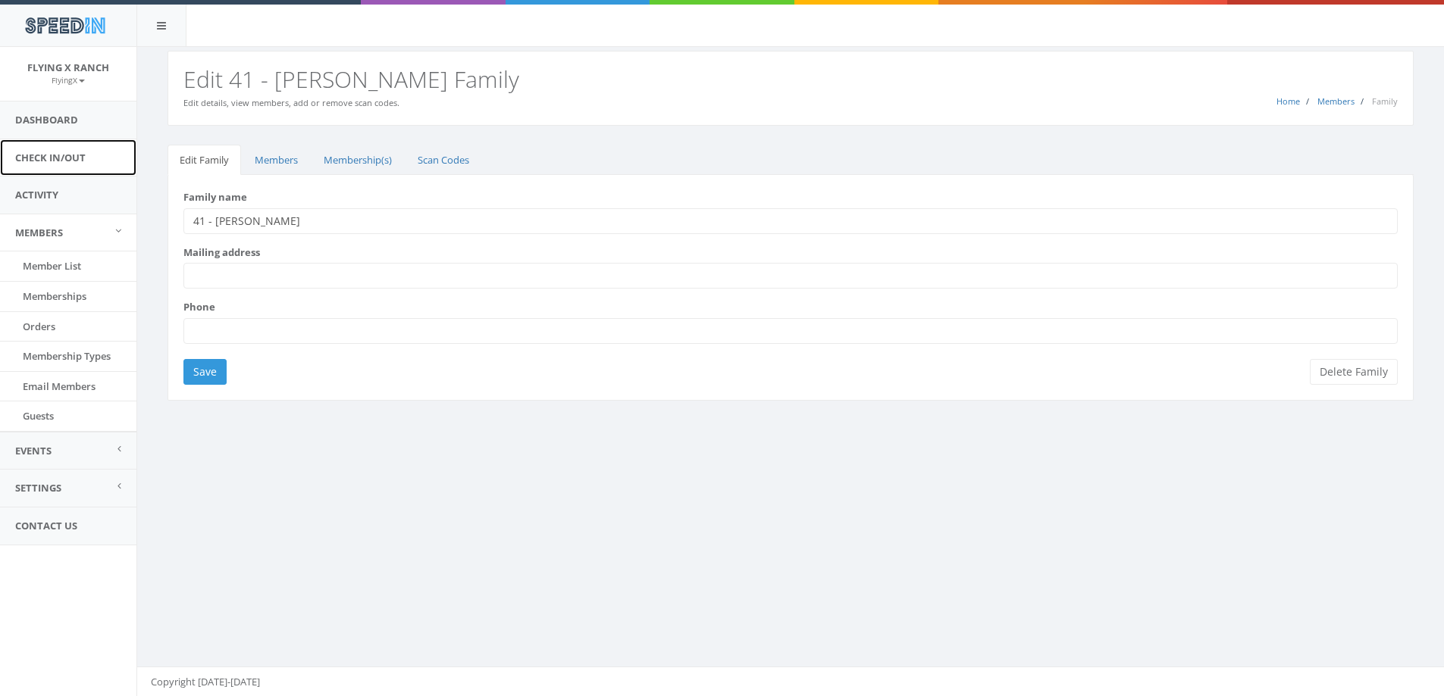
click at [58, 156] on link "Check In/Out" at bounding box center [68, 157] width 136 height 37
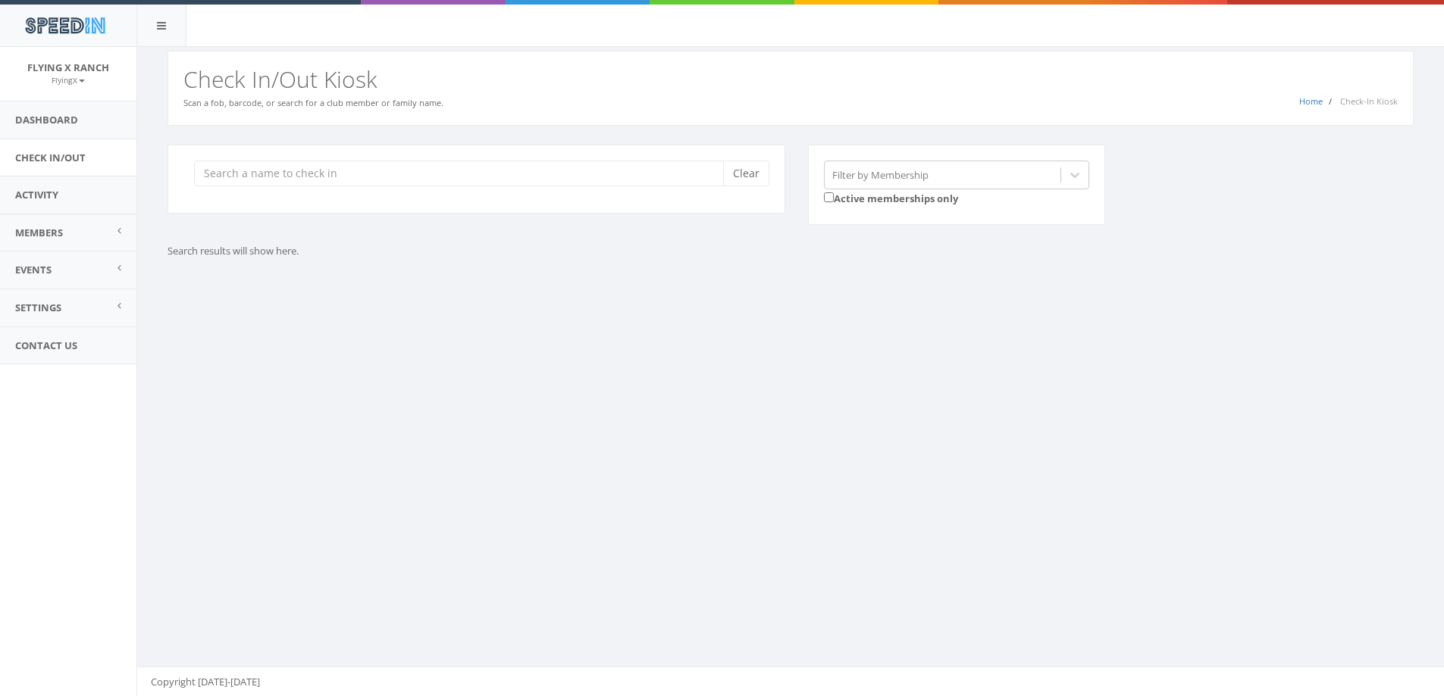
type input "b"
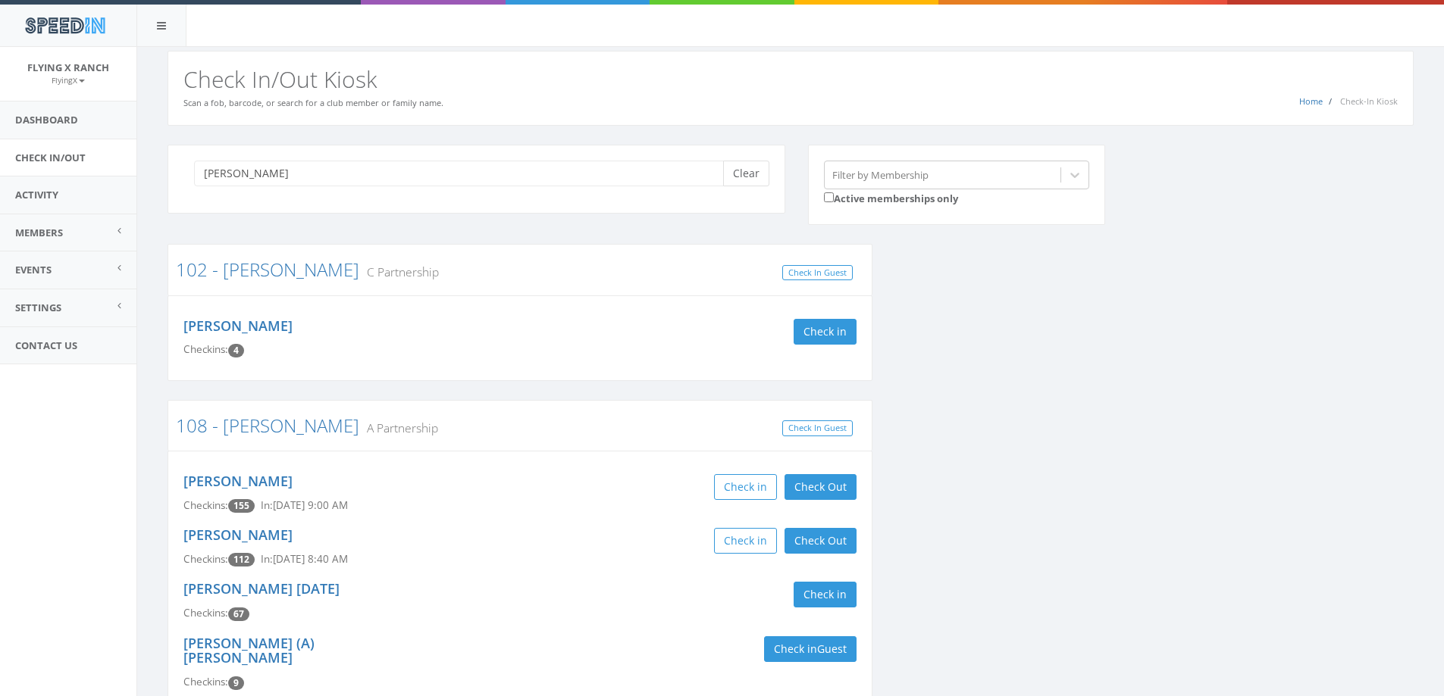
type input "gable"
click at [742, 173] on button "Clear" at bounding box center [746, 174] width 46 height 26
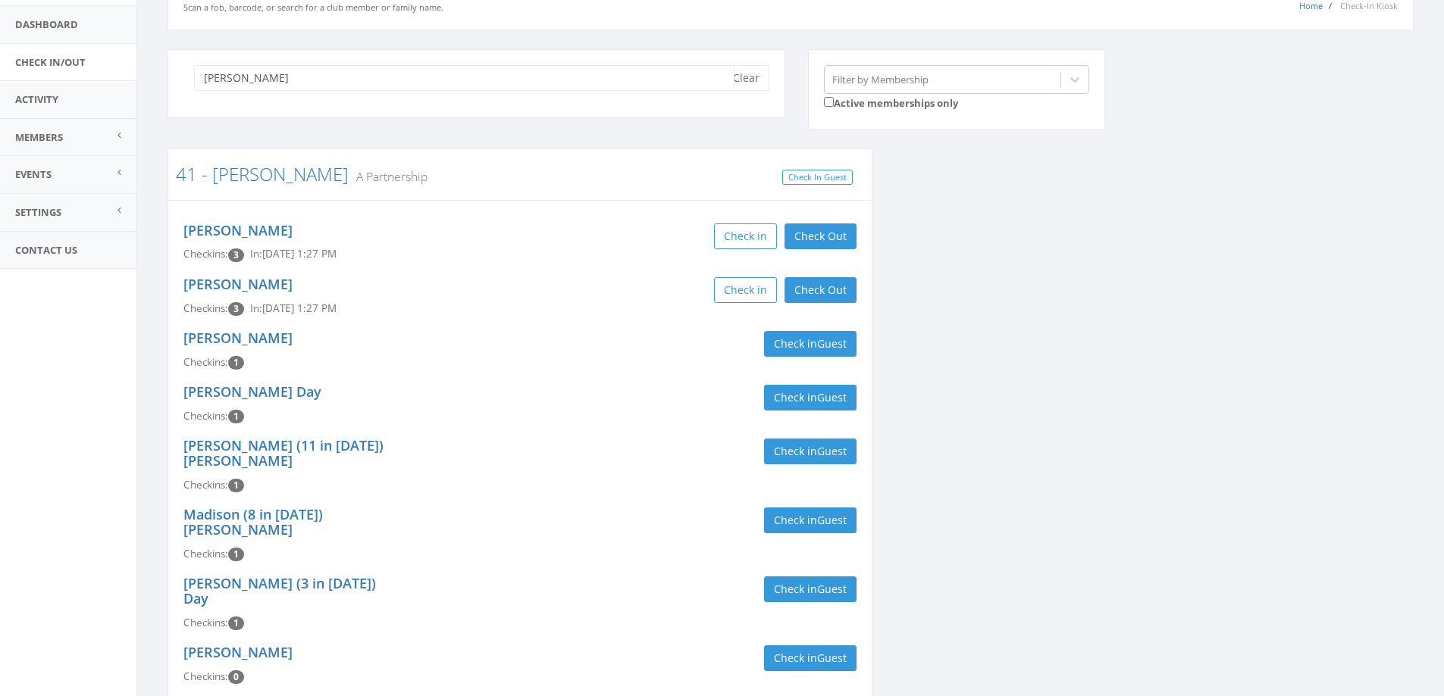
scroll to position [184, 0]
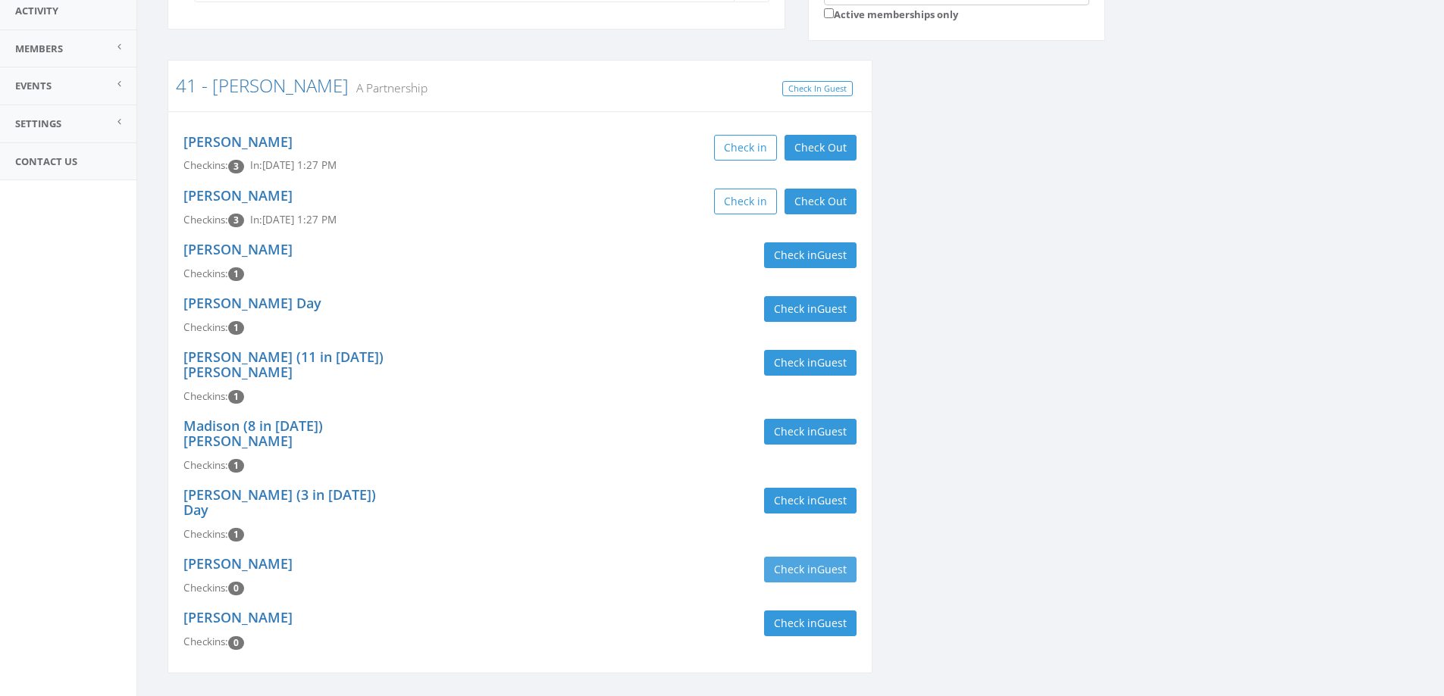
type input "gable"
click at [799, 557] on button "Check in Guest" at bounding box center [810, 570] width 92 height 26
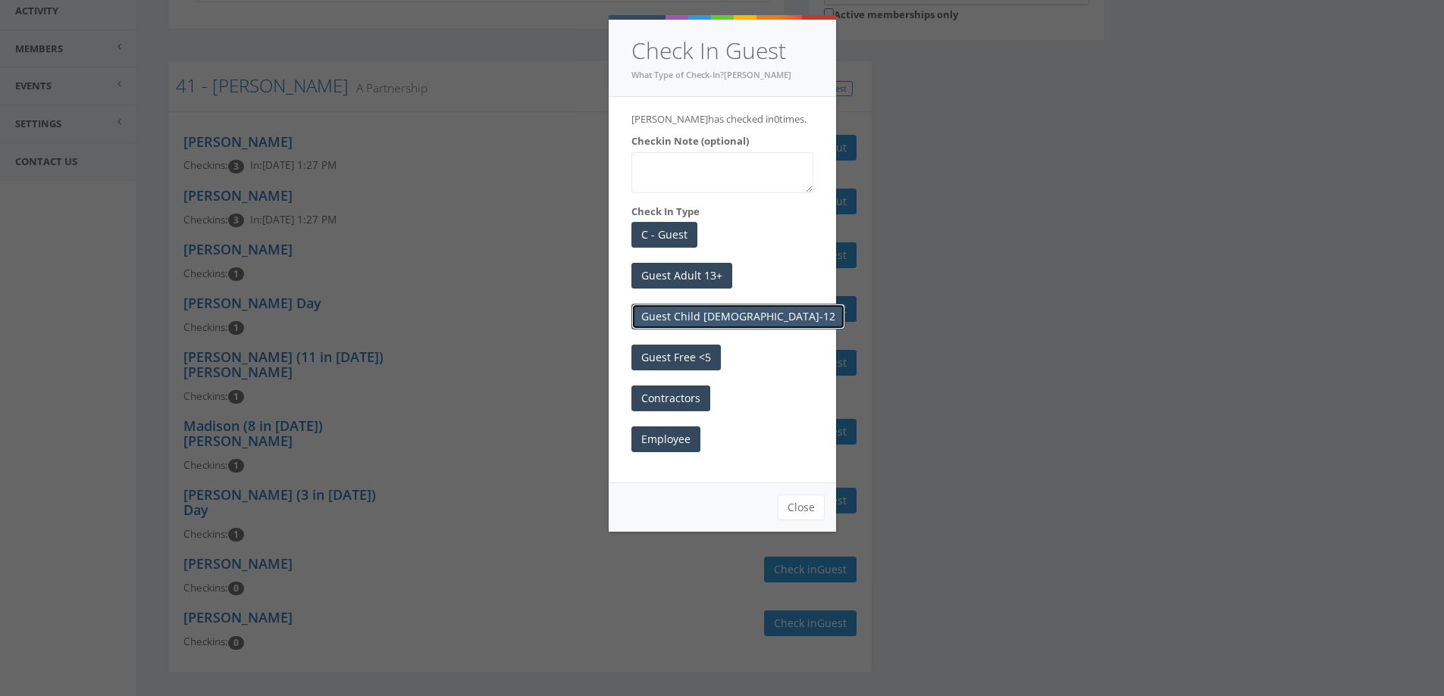
click at [702, 318] on button "Guest Child [DEMOGRAPHIC_DATA]-12" at bounding box center [738, 317] width 214 height 26
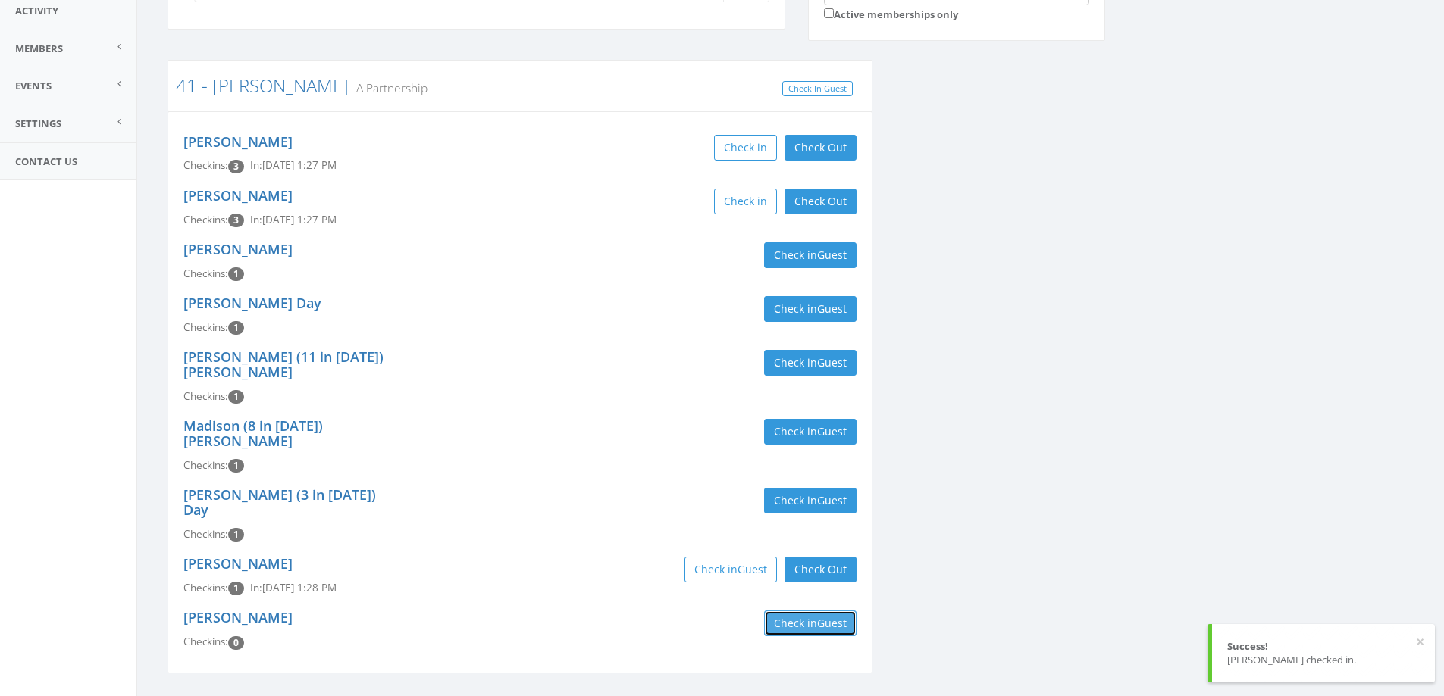
click at [804, 611] on button "Check in Guest" at bounding box center [810, 624] width 92 height 26
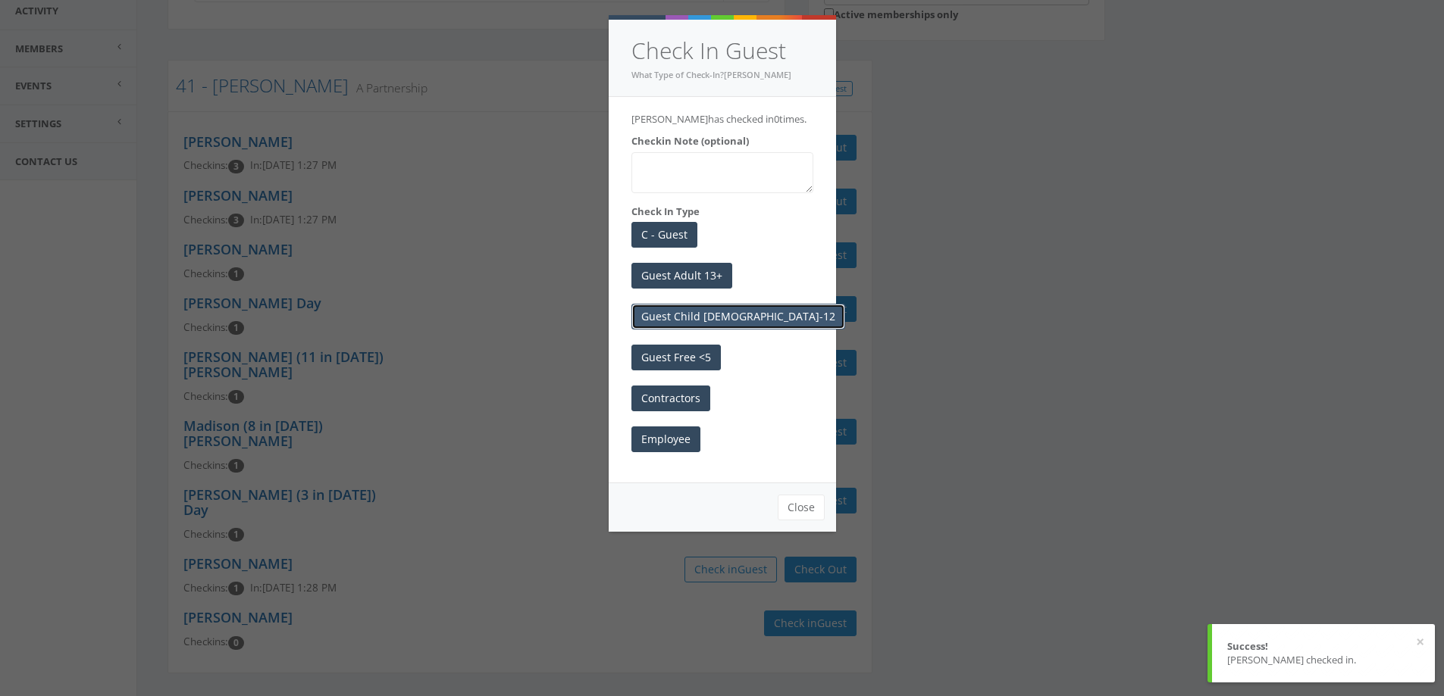
click at [668, 310] on button "Guest Child [DEMOGRAPHIC_DATA]-12" at bounding box center [738, 317] width 214 height 26
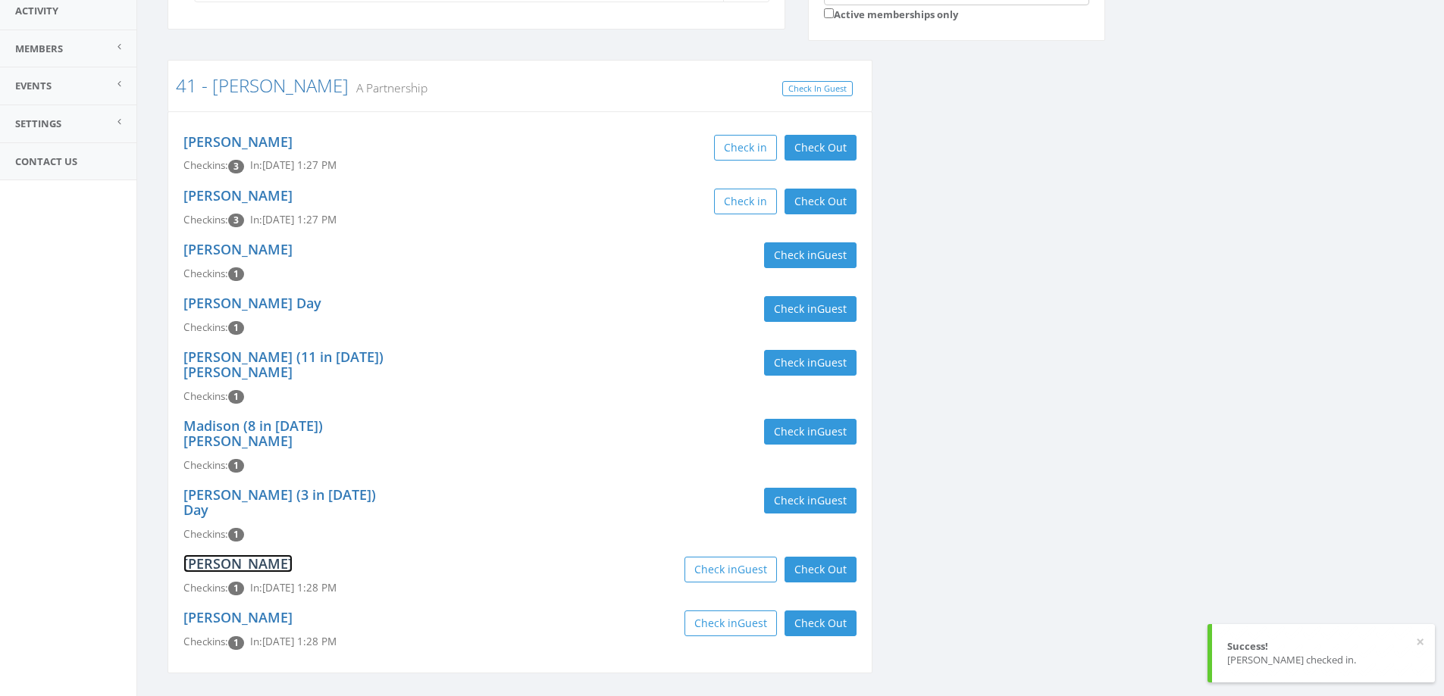
click at [255, 555] on link "Nathan Gable" at bounding box center [237, 564] width 109 height 18
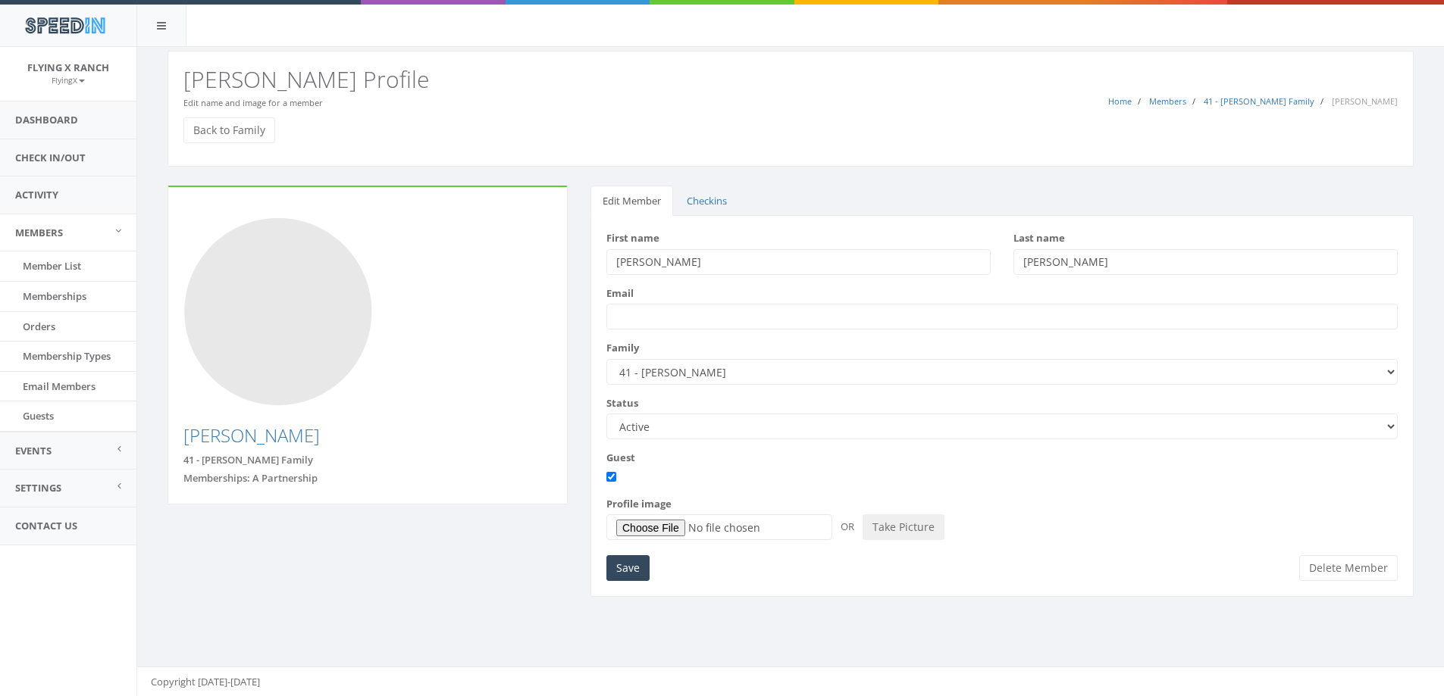
click at [668, 258] on input "[PERSON_NAME]" at bounding box center [798, 262] width 384 height 26
type input "[PERSON_NAME] (12 in [DATE])"
click at [631, 562] on input "Save" at bounding box center [627, 568] width 43 height 26
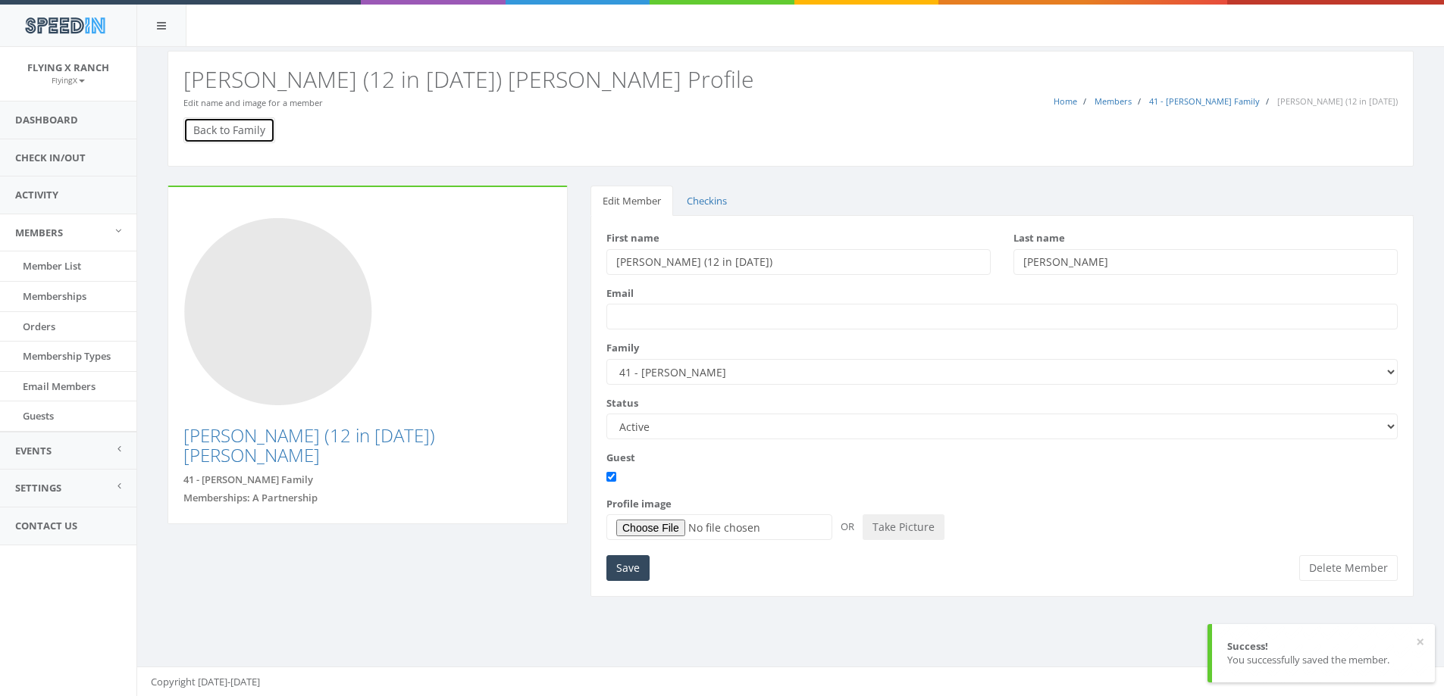
click at [249, 127] on link "Back to Family" at bounding box center [229, 130] width 92 height 26
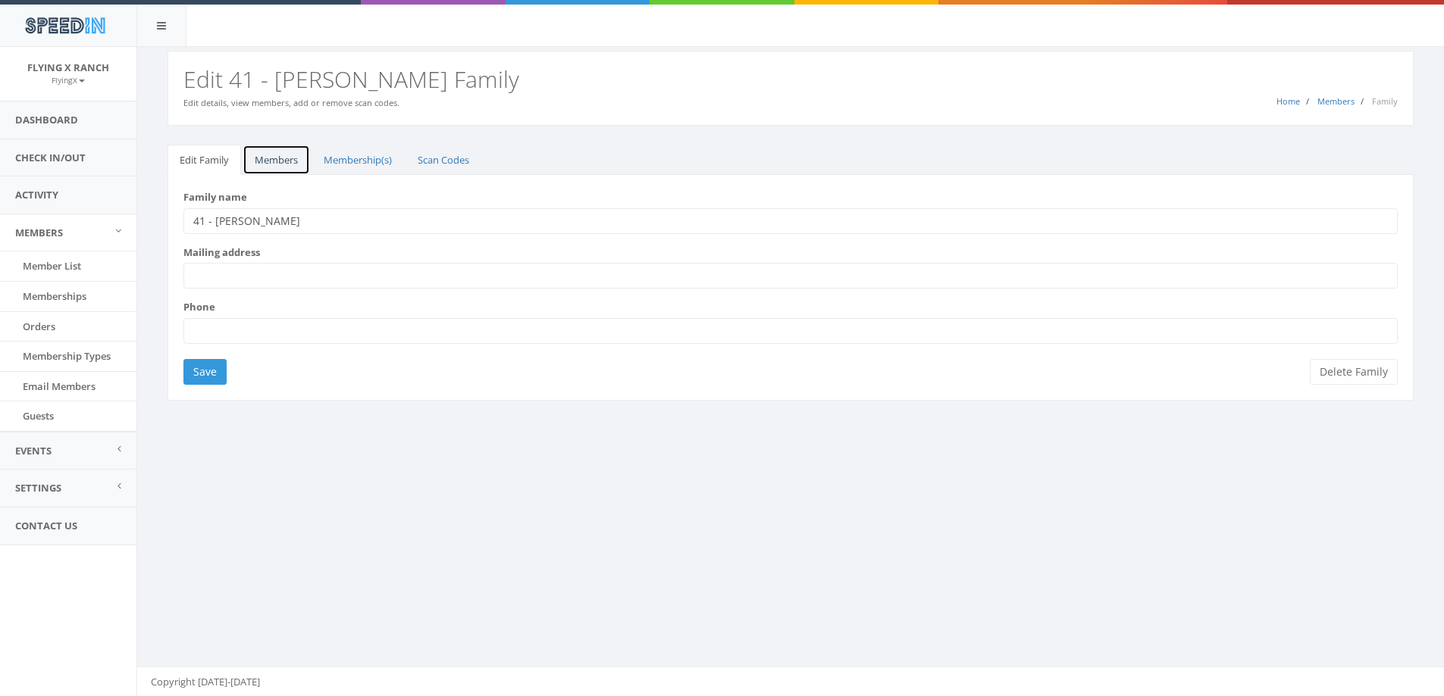
click at [277, 167] on link "Members" at bounding box center [275, 160] width 67 height 31
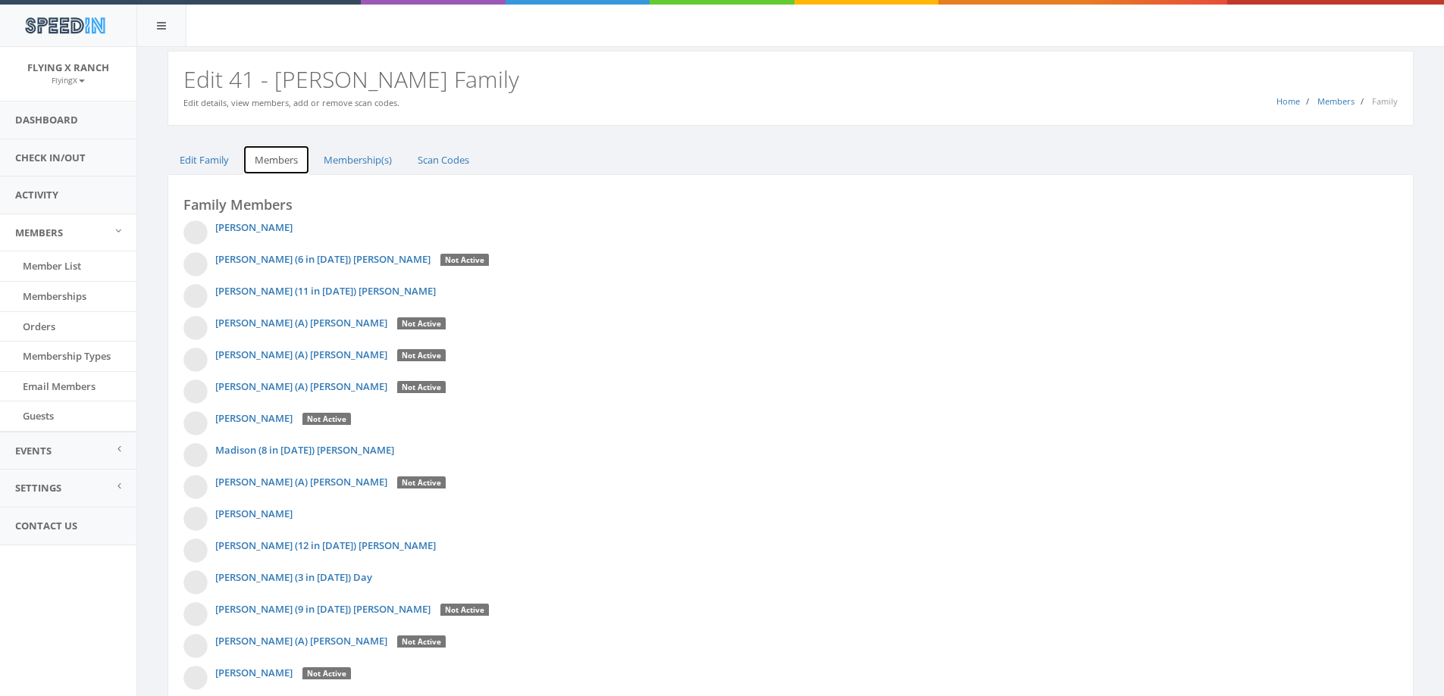
scroll to position [283, 0]
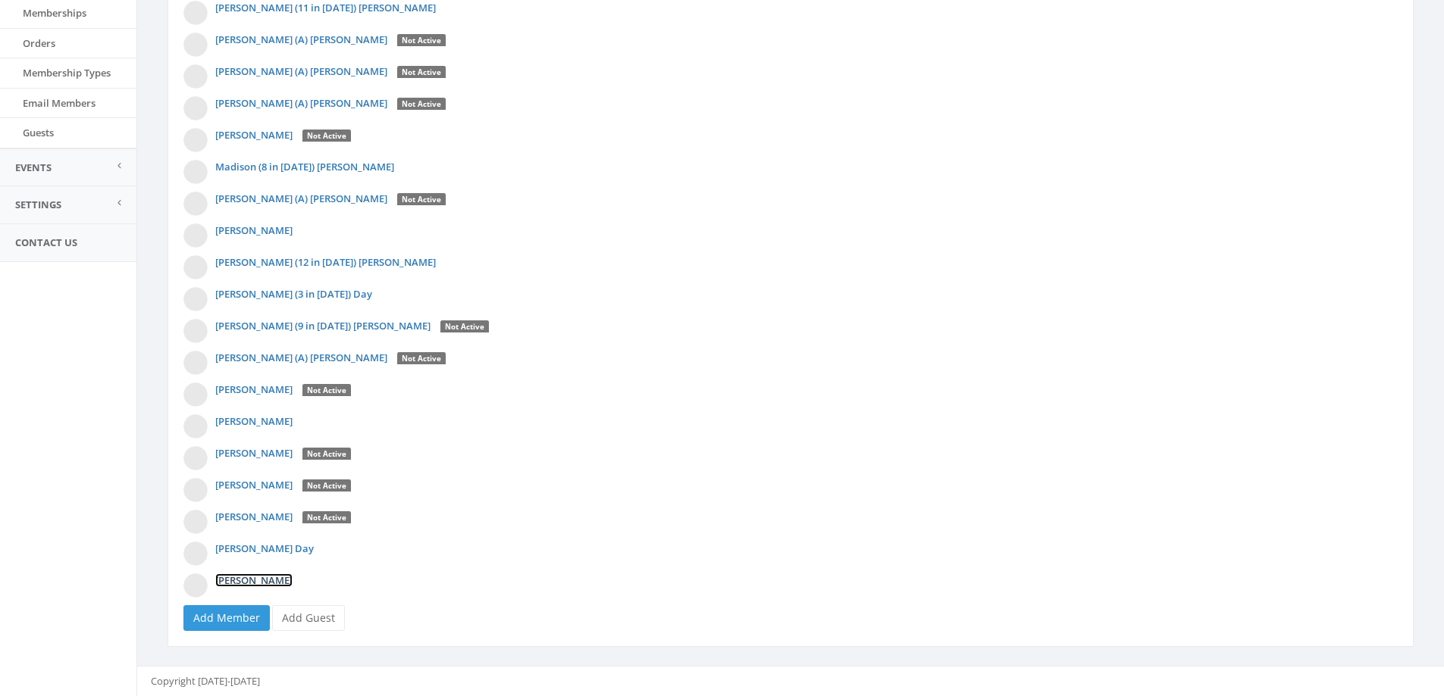
click at [249, 577] on link "[PERSON_NAME]" at bounding box center [253, 581] width 77 height 14
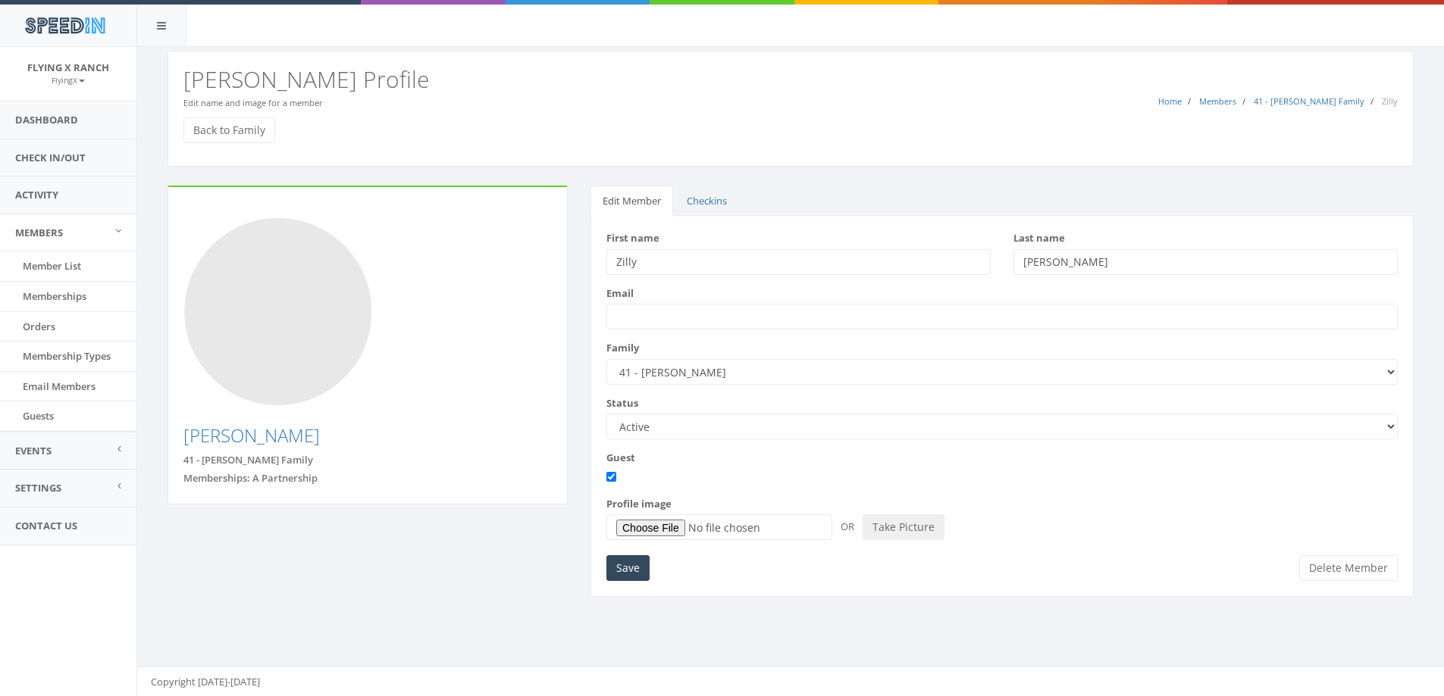
click at [686, 271] on input "Zilly" at bounding box center [798, 262] width 384 height 26
type input "Zilly (10 in [DATE])"
click at [627, 565] on input "Save" at bounding box center [627, 568] width 43 height 26
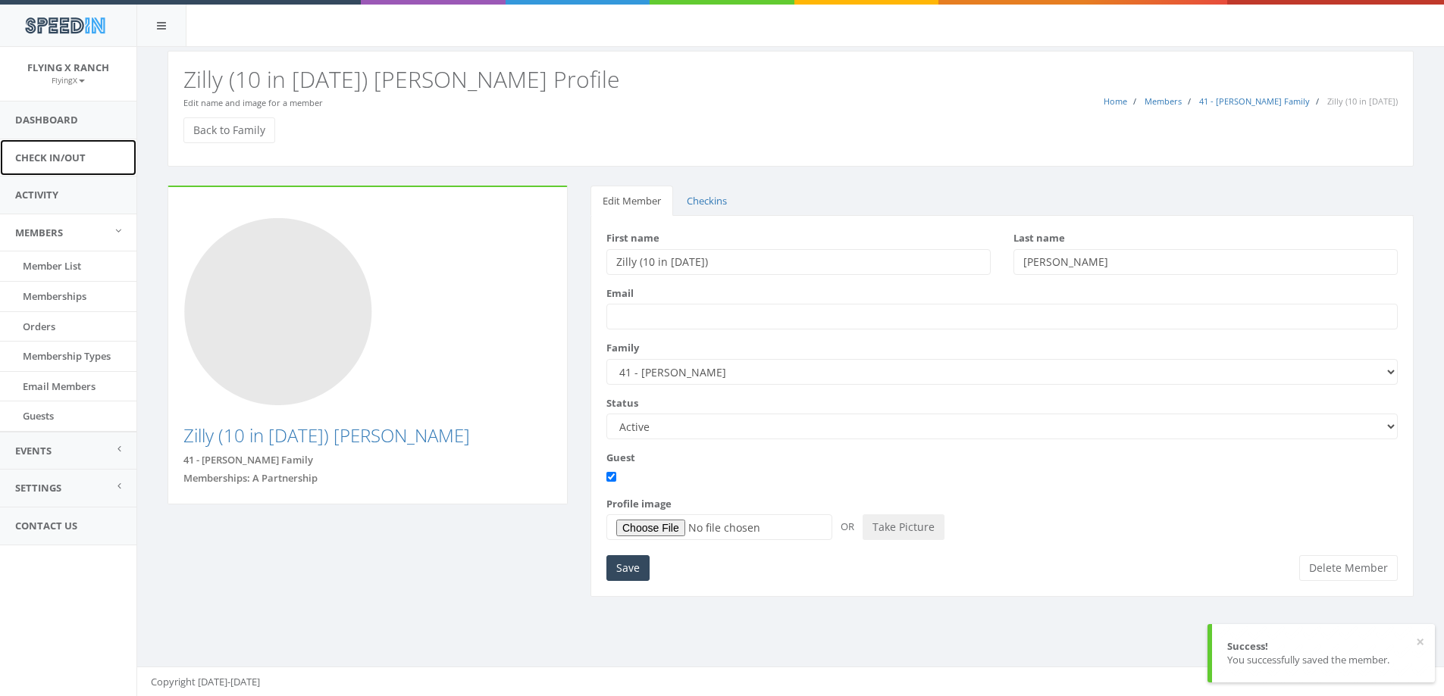
click at [58, 157] on link "Check In/Out" at bounding box center [68, 157] width 136 height 37
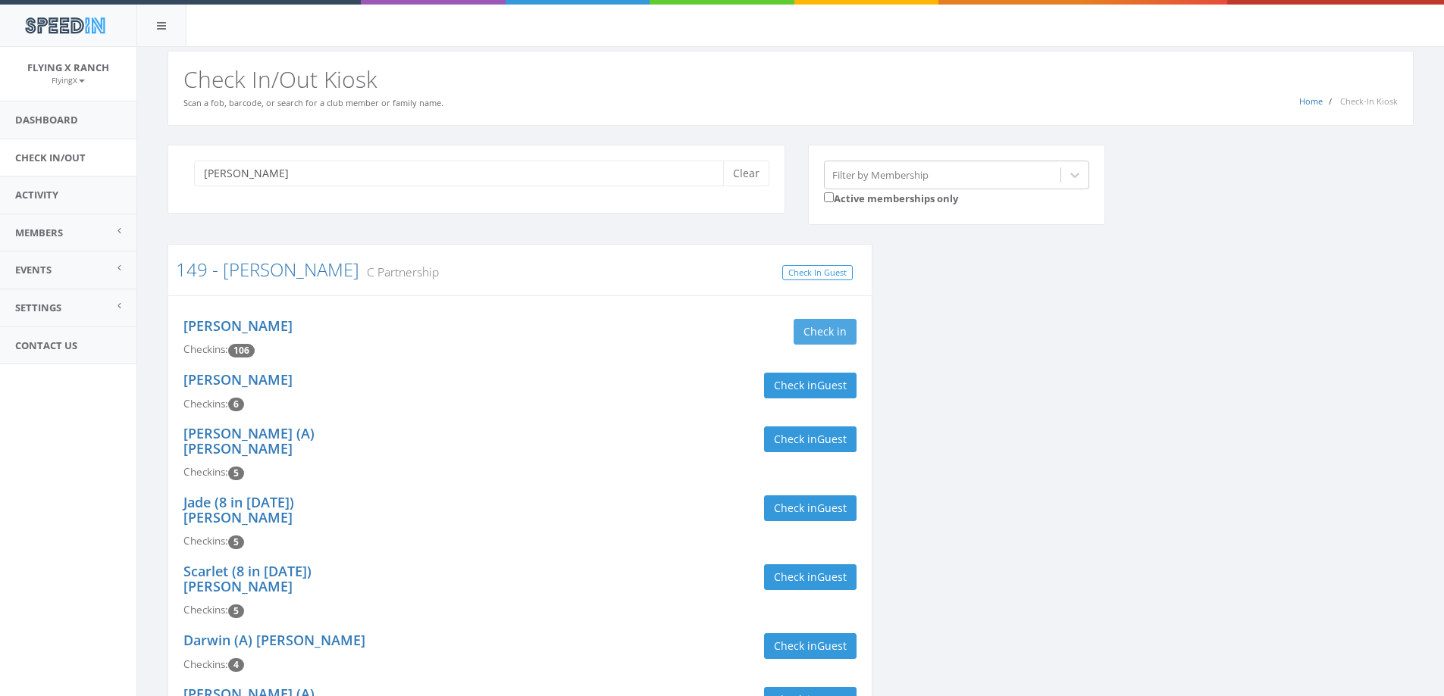
type input "[PERSON_NAME]"
click at [821, 331] on button "Check in" at bounding box center [824, 332] width 63 height 26
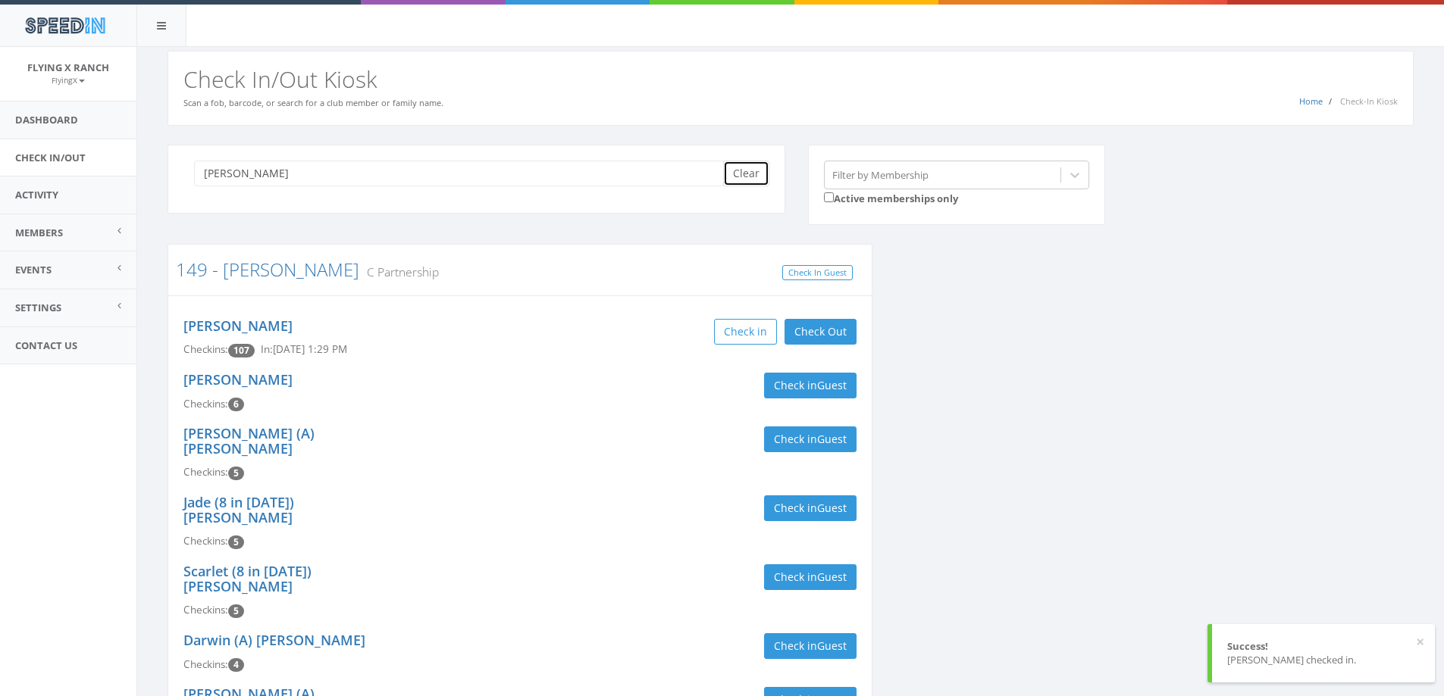
click at [737, 166] on button "Clear" at bounding box center [746, 174] width 46 height 26
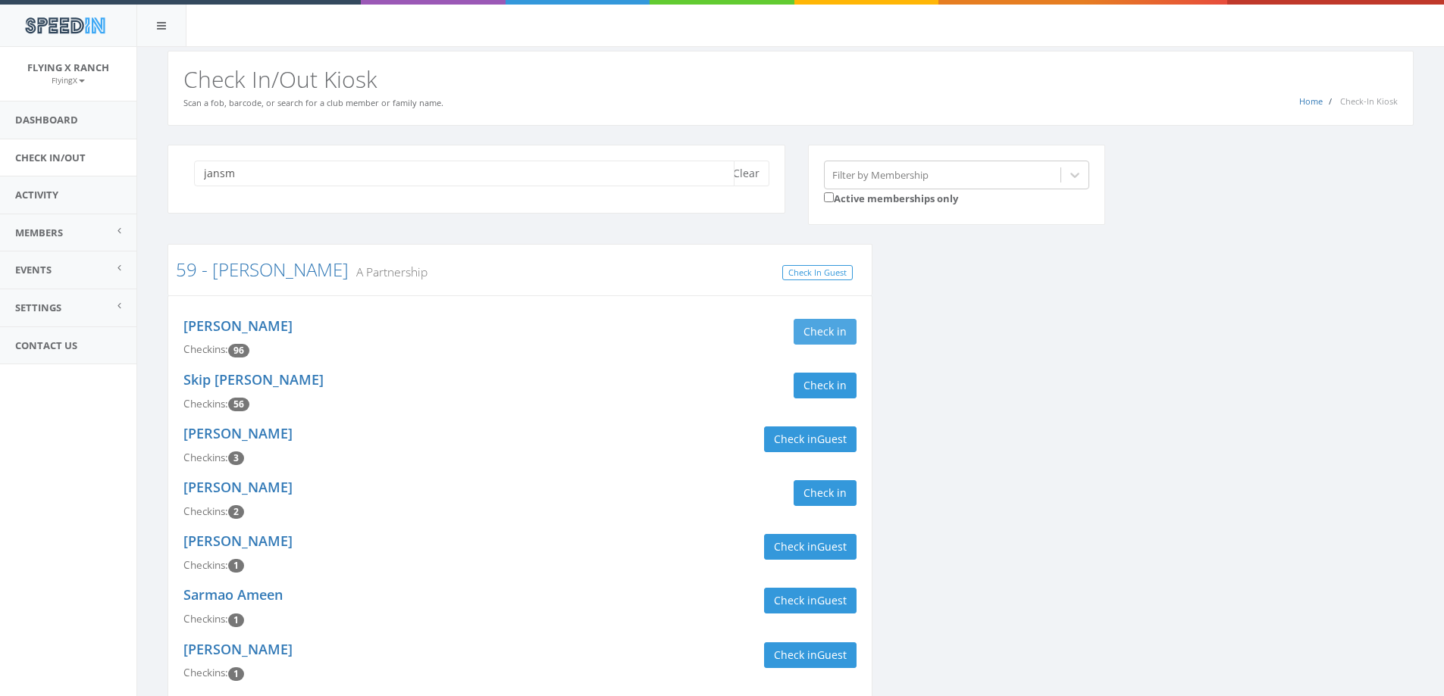
type input "jansm"
click at [824, 330] on button "Check in" at bounding box center [824, 332] width 63 height 26
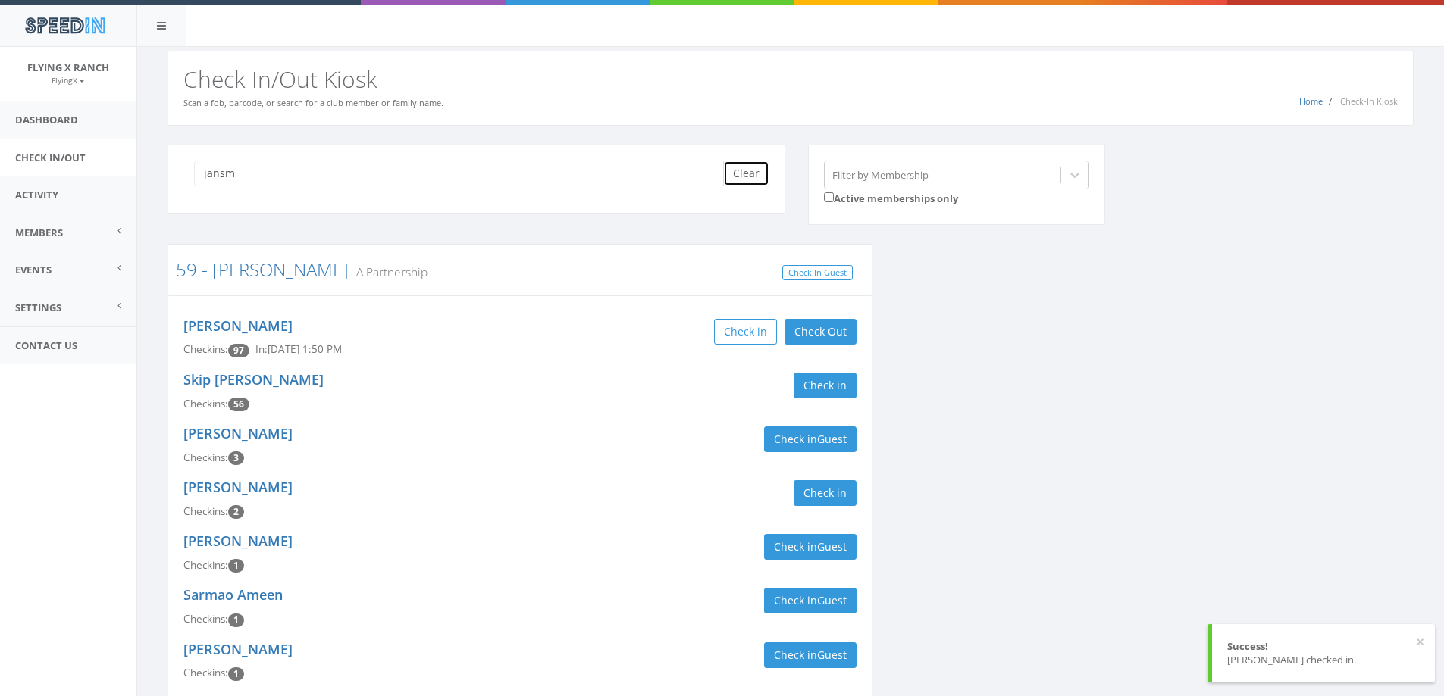
click at [760, 176] on button "Clear" at bounding box center [746, 174] width 46 height 26
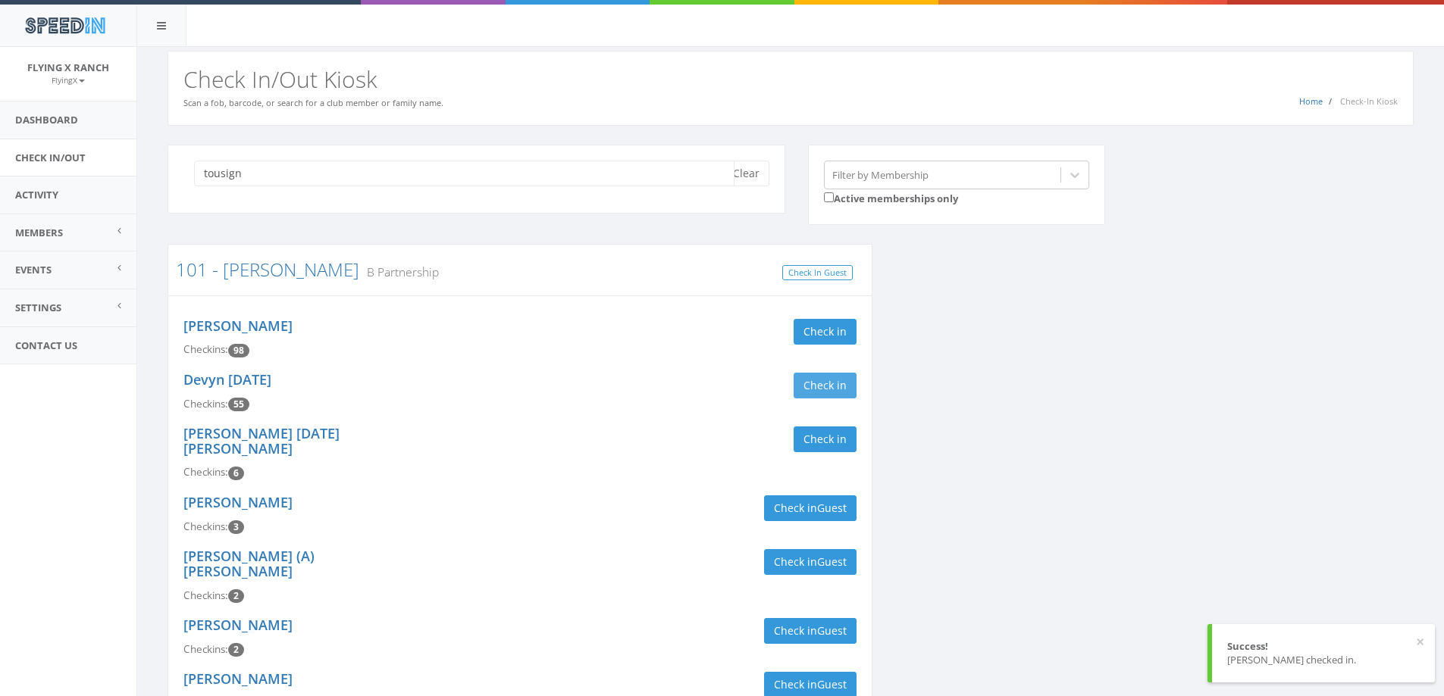
type input "tousign"
click at [818, 386] on button "Check in" at bounding box center [824, 386] width 63 height 26
click at [746, 180] on button "Clear" at bounding box center [746, 174] width 46 height 26
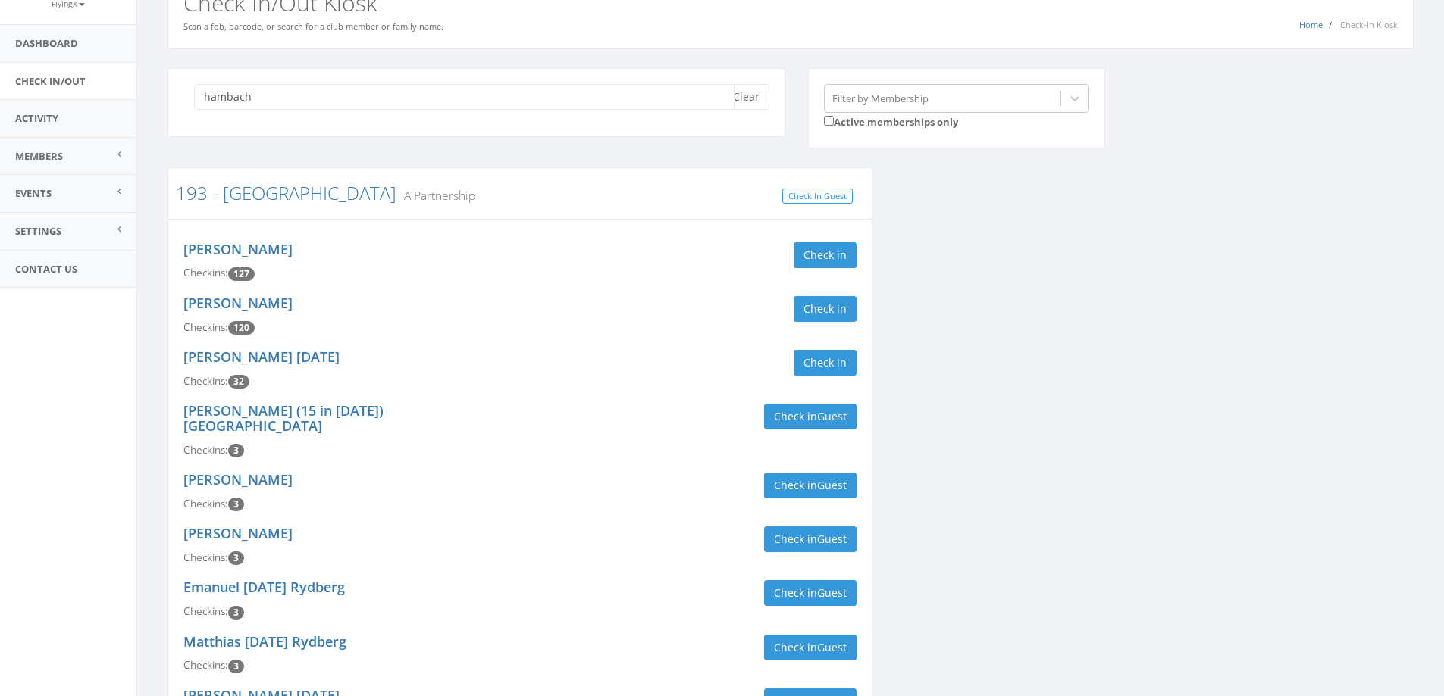
scroll to position [76, 0]
type input "hambach"
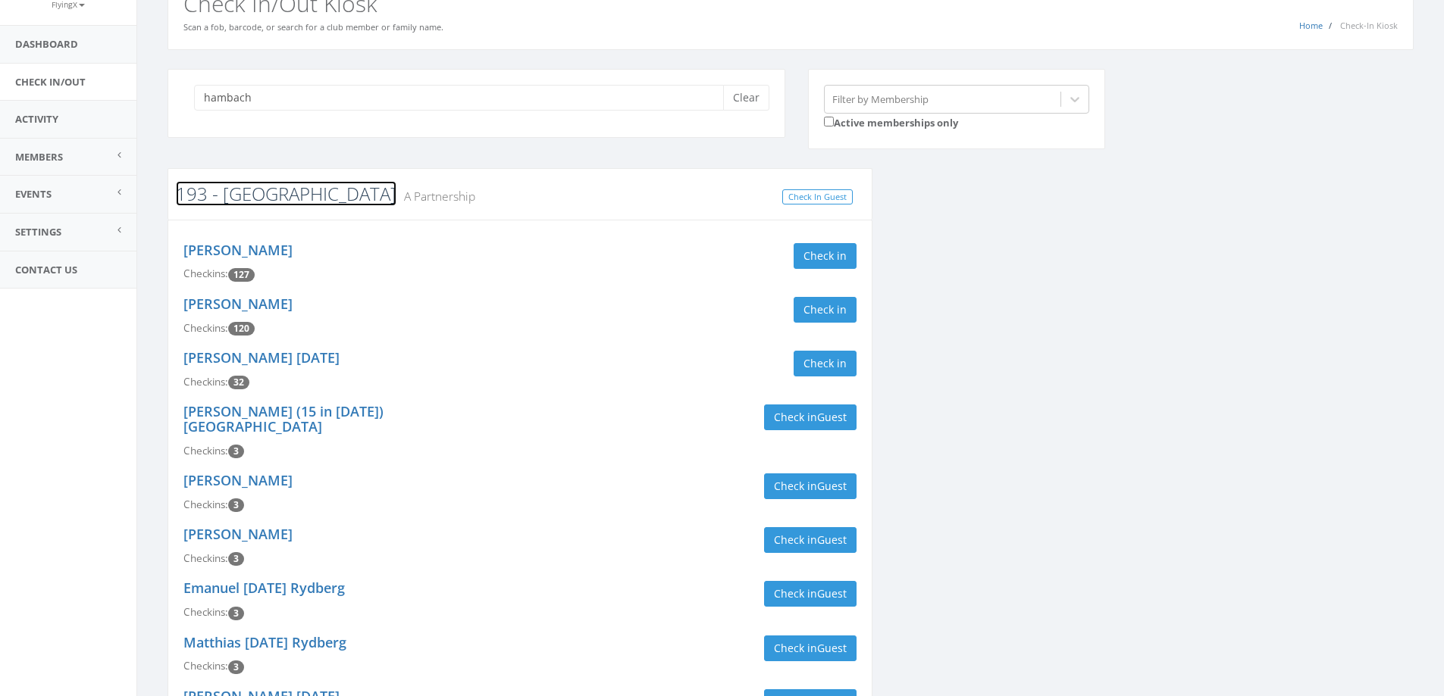
click at [263, 194] on link "193 - [GEOGRAPHIC_DATA]" at bounding box center [286, 193] width 221 height 25
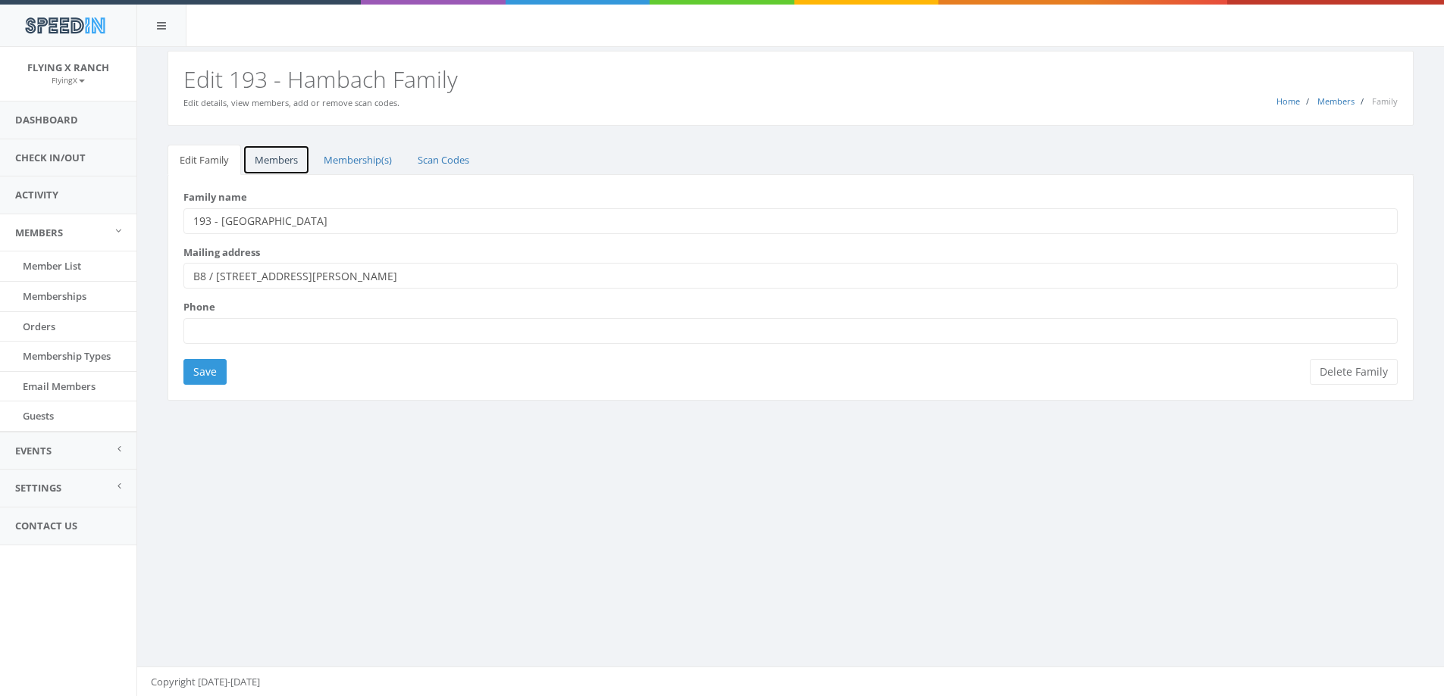
click at [271, 164] on link "Members" at bounding box center [275, 160] width 67 height 31
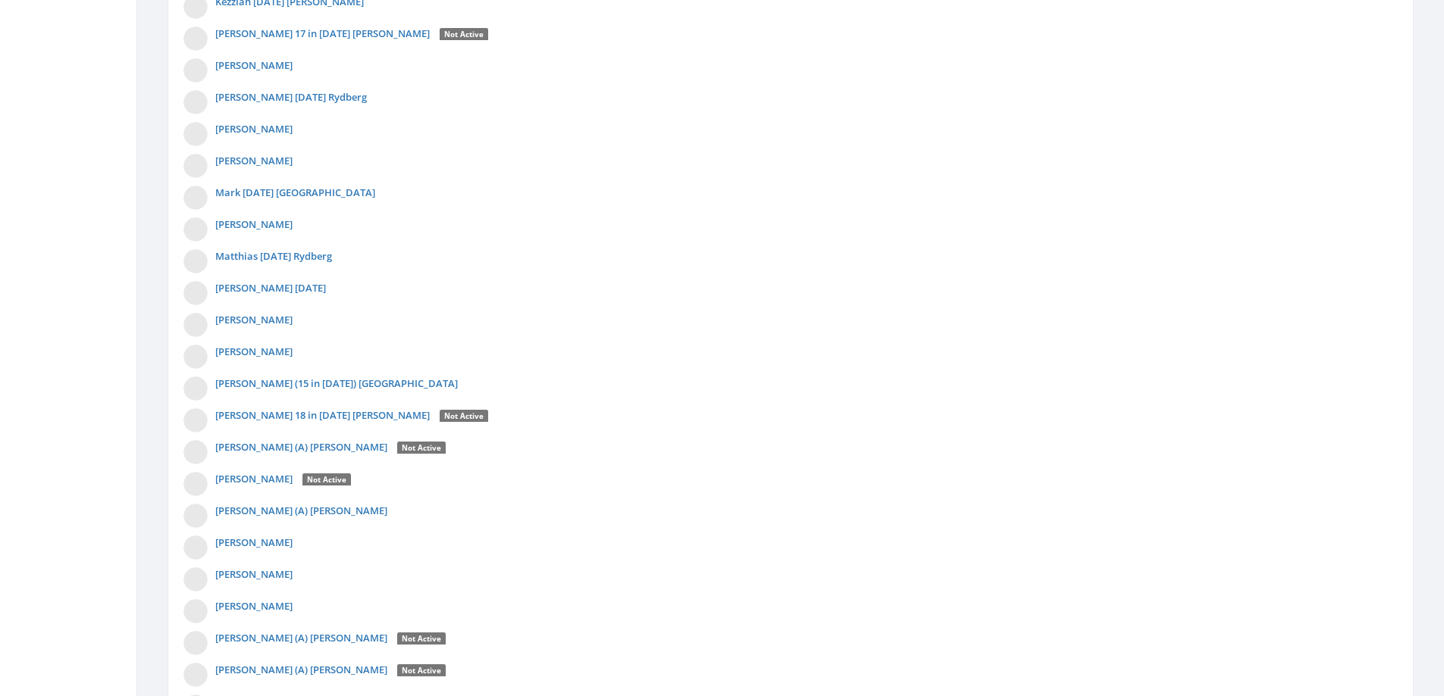
scroll to position [1525, 0]
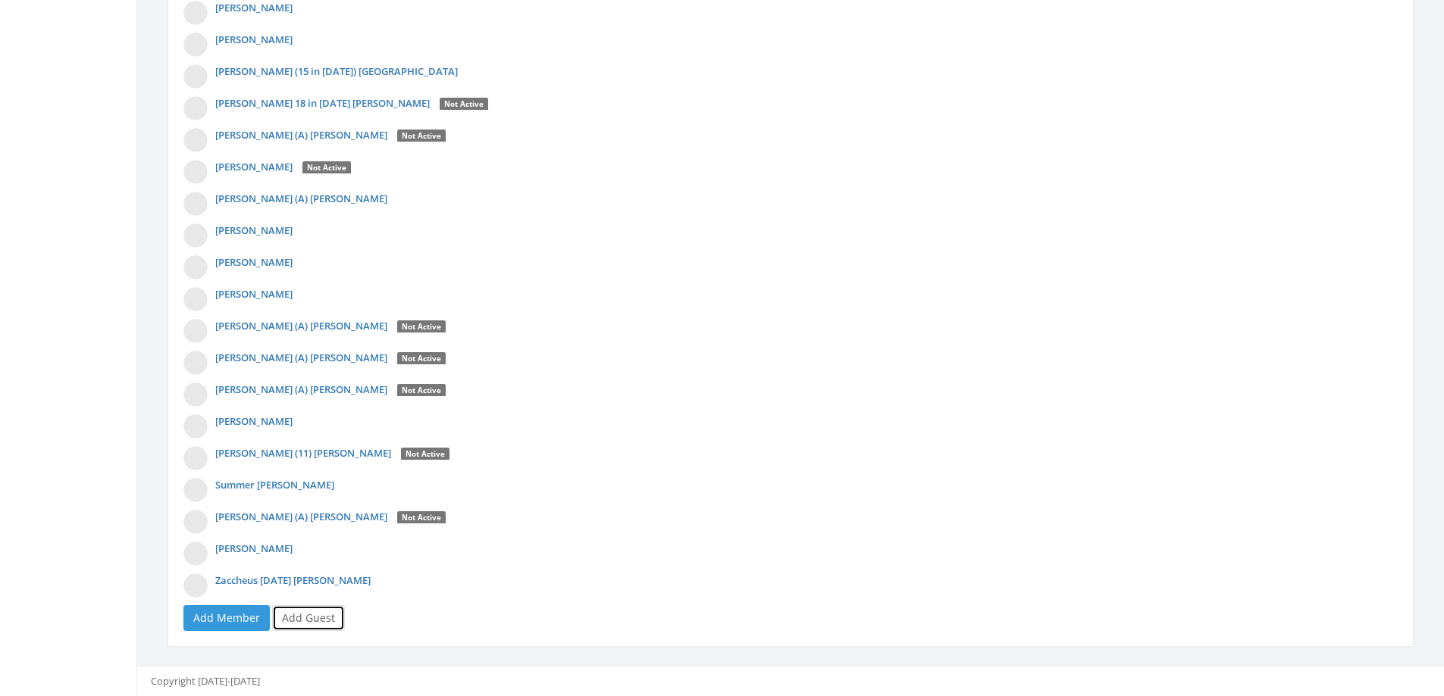
click at [311, 611] on link "Add Guest" at bounding box center [308, 618] width 73 height 26
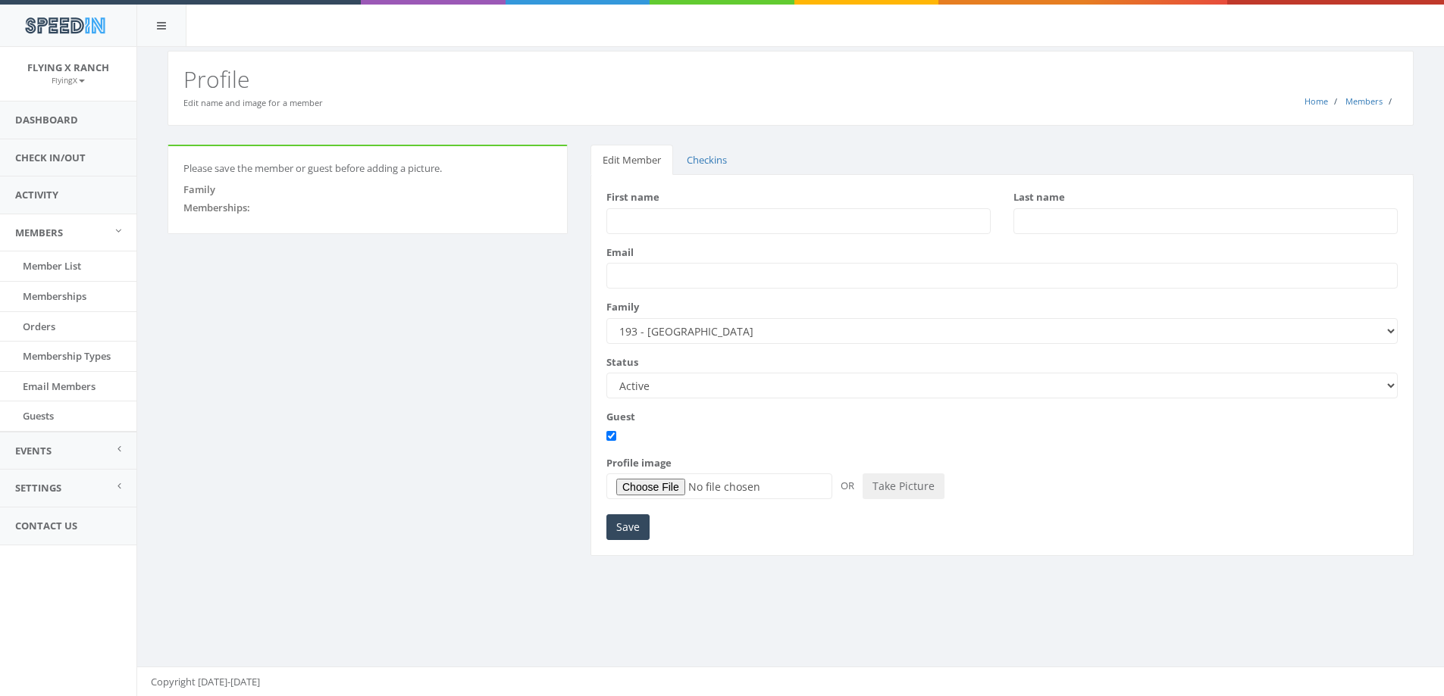
click at [631, 226] on input "First name" at bounding box center [798, 221] width 384 height 26
type input "[PERSON_NAME]"
drag, startPoint x: 624, startPoint y: 530, endPoint x: 568, endPoint y: 452, distance: 96.1
click at [624, 529] on input "Save" at bounding box center [627, 528] width 43 height 26
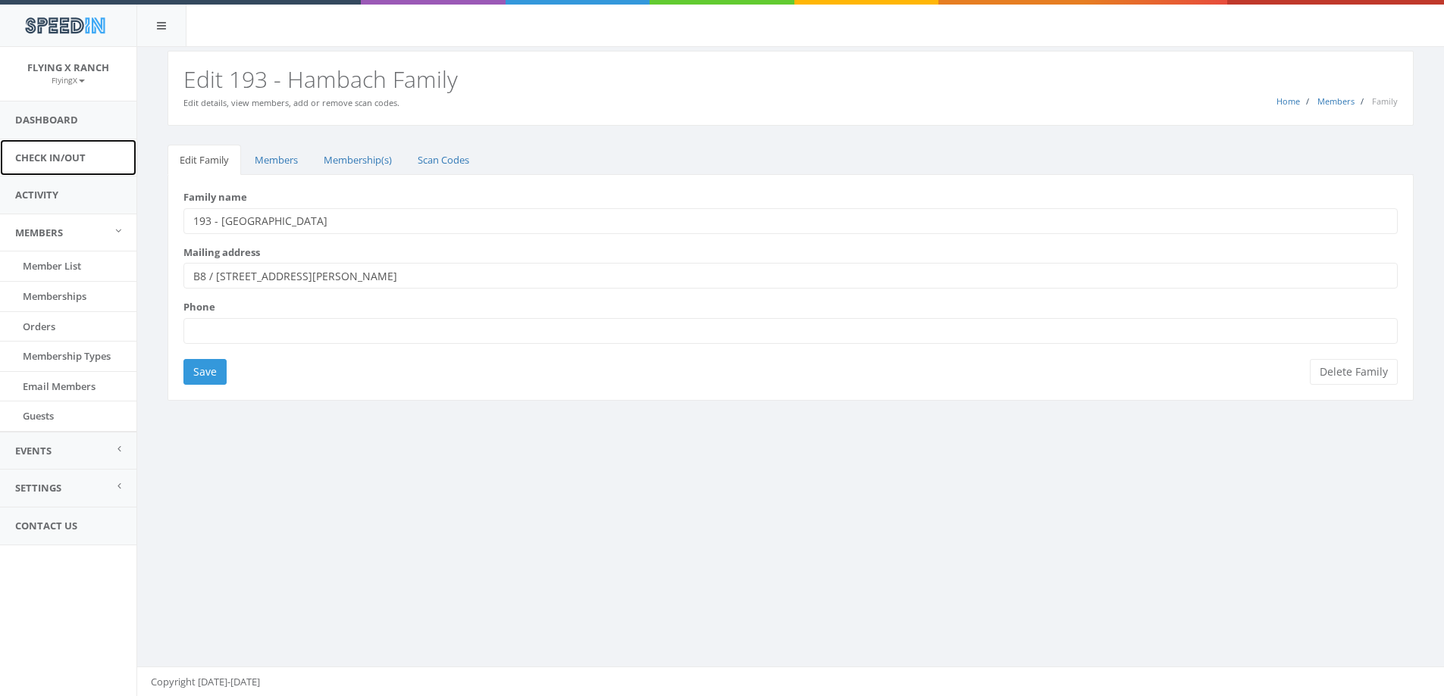
click at [86, 162] on link "Check In/Out" at bounding box center [68, 157] width 136 height 37
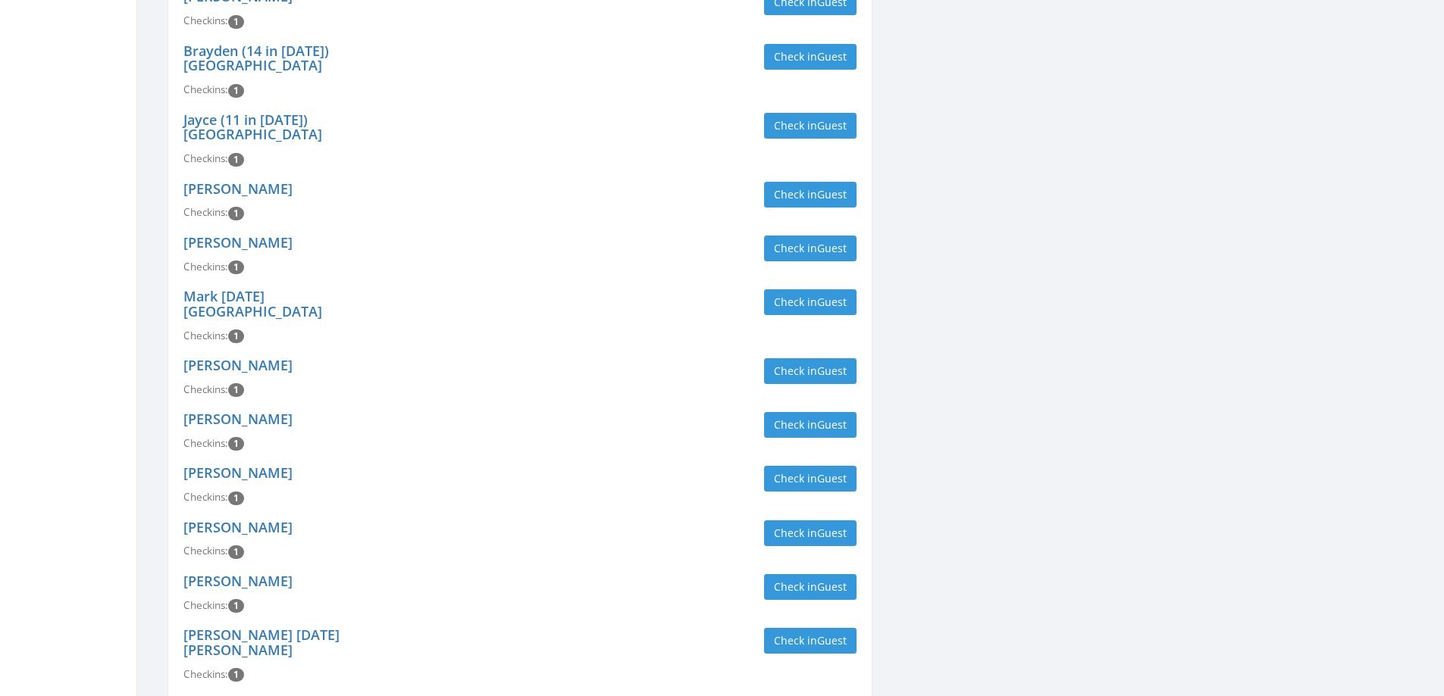
scroll to position [1494, 0]
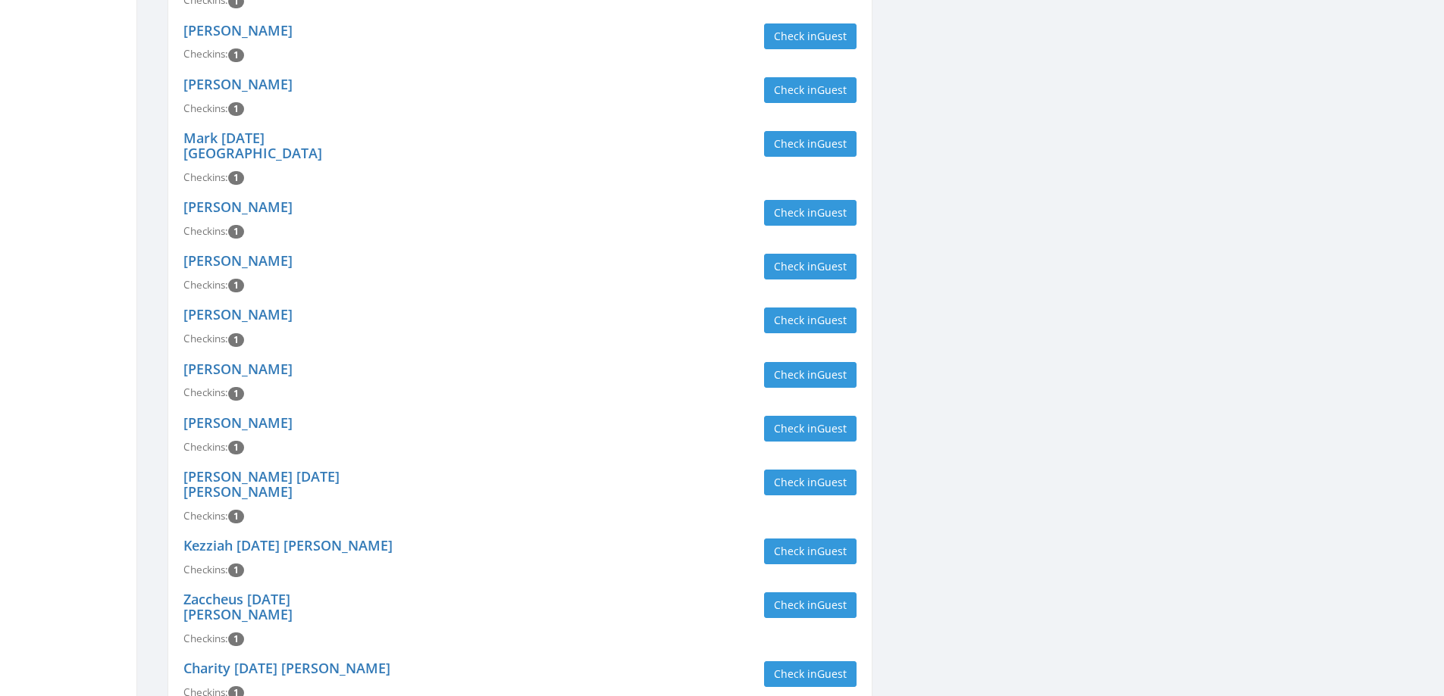
type input "hambach"
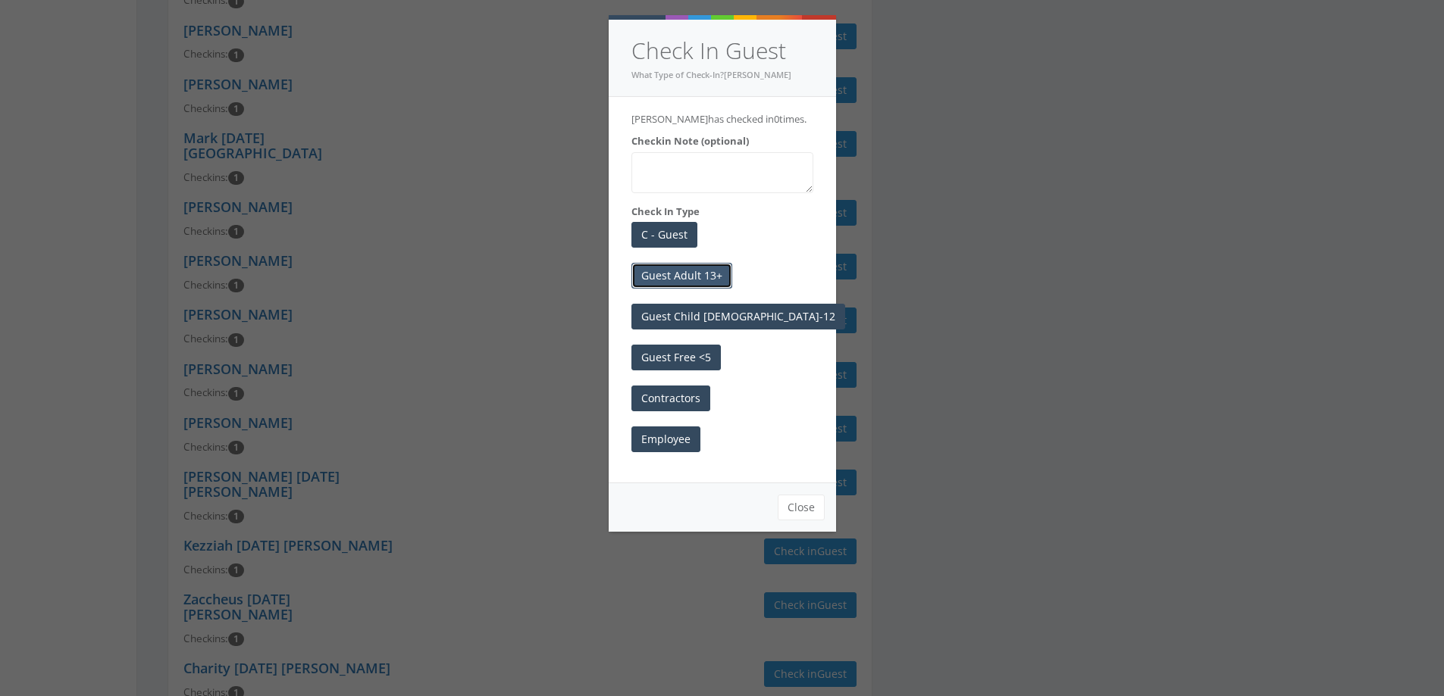
click at [709, 276] on button "Guest Adult 13+" at bounding box center [681, 276] width 101 height 26
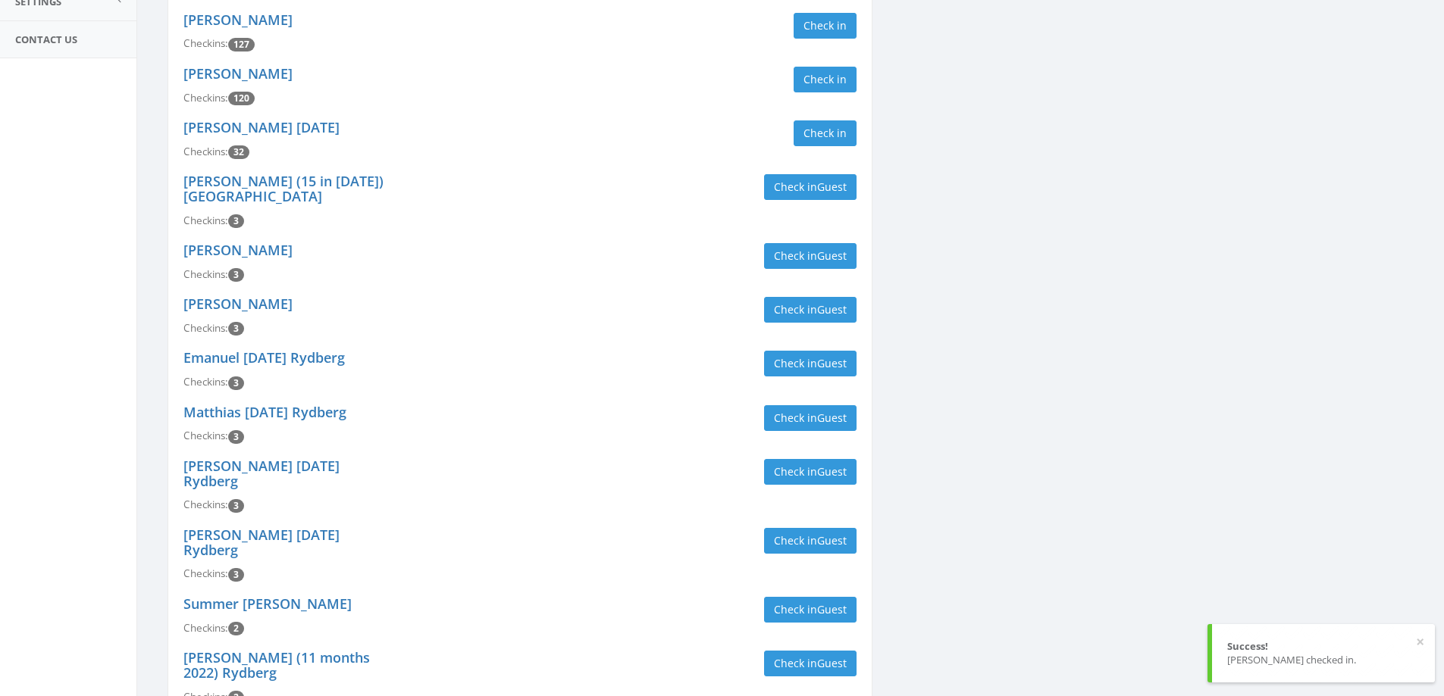
scroll to position [0, 0]
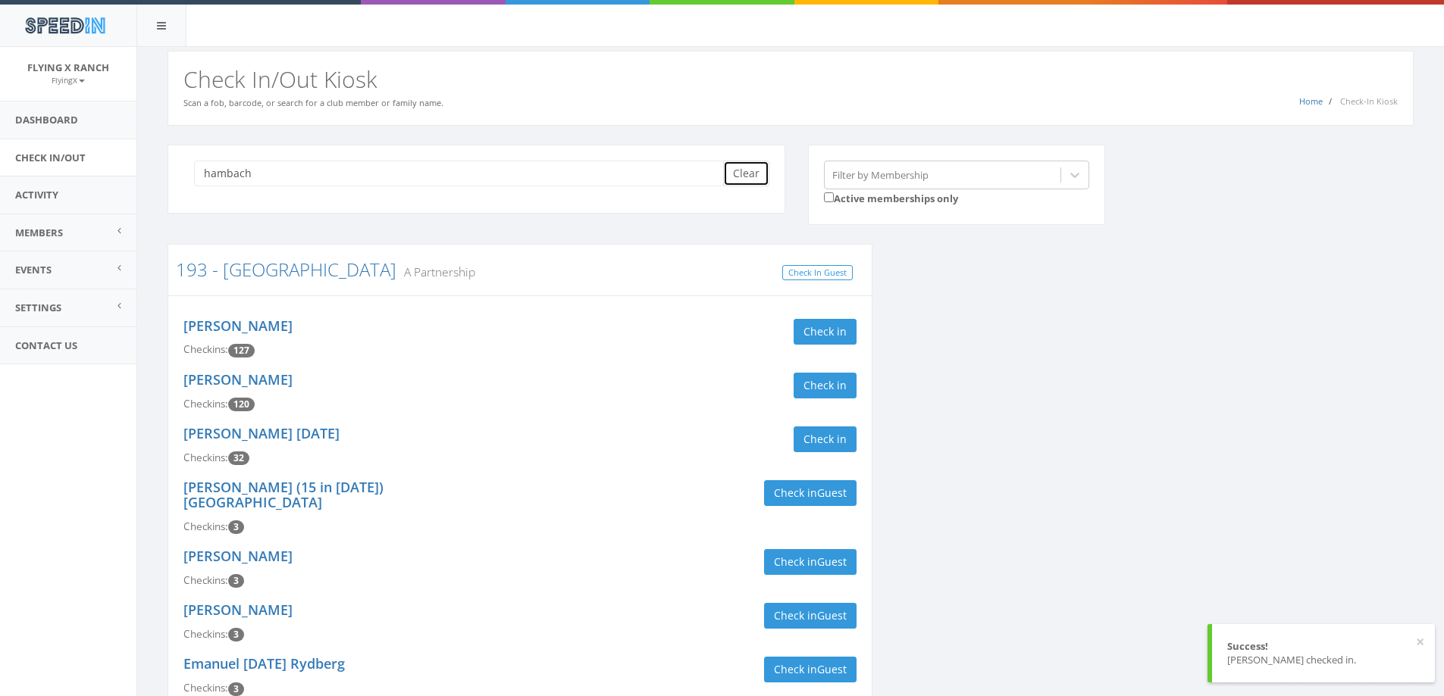
click at [740, 179] on button "Clear" at bounding box center [746, 174] width 46 height 26
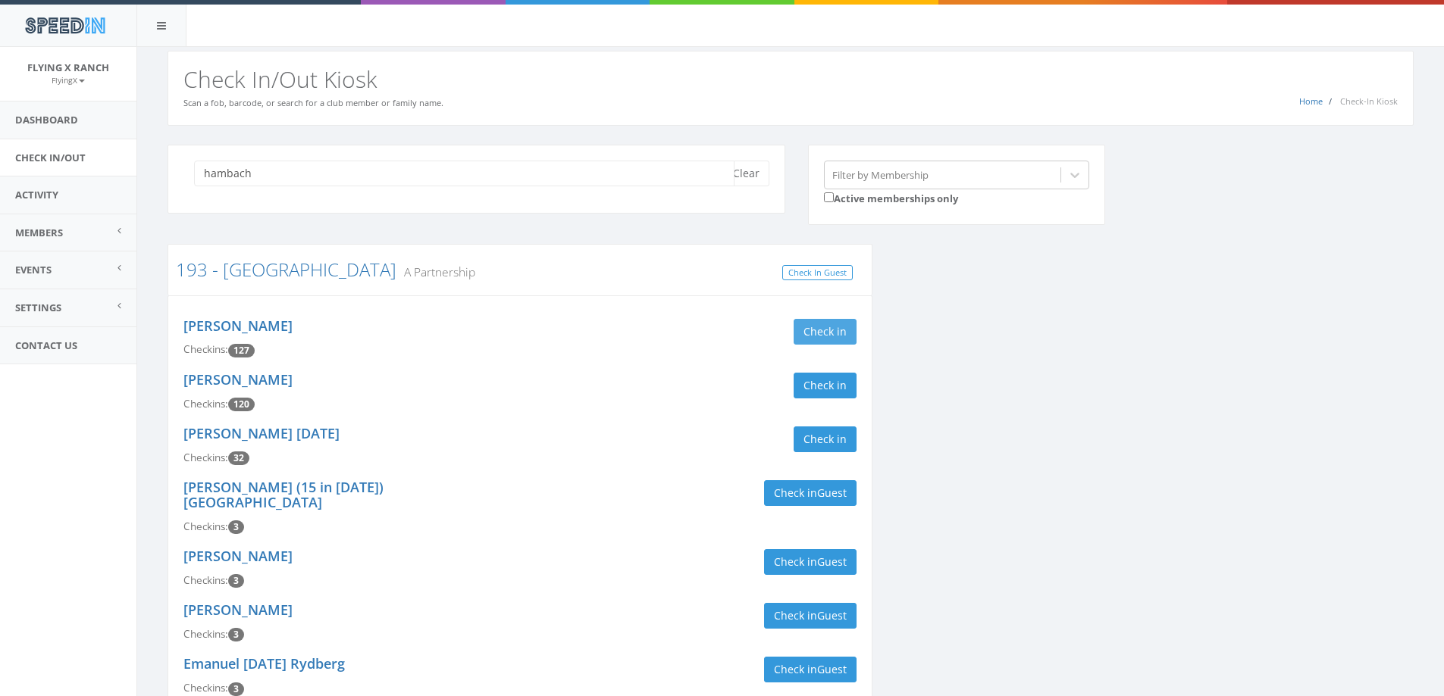
type input "hambach"
click at [812, 336] on button "Check in" at bounding box center [824, 332] width 63 height 26
click at [817, 382] on button "Check in" at bounding box center [824, 386] width 63 height 26
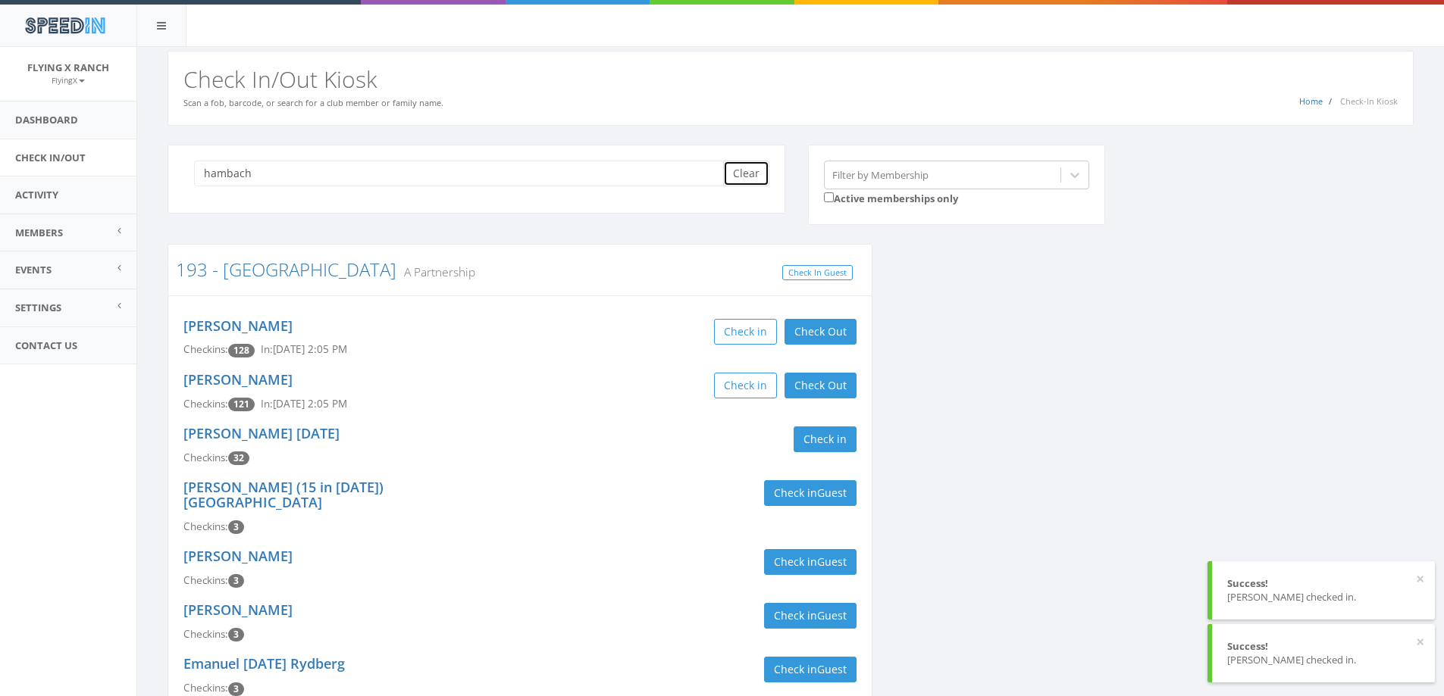
click at [749, 170] on button "Clear" at bounding box center [746, 174] width 46 height 26
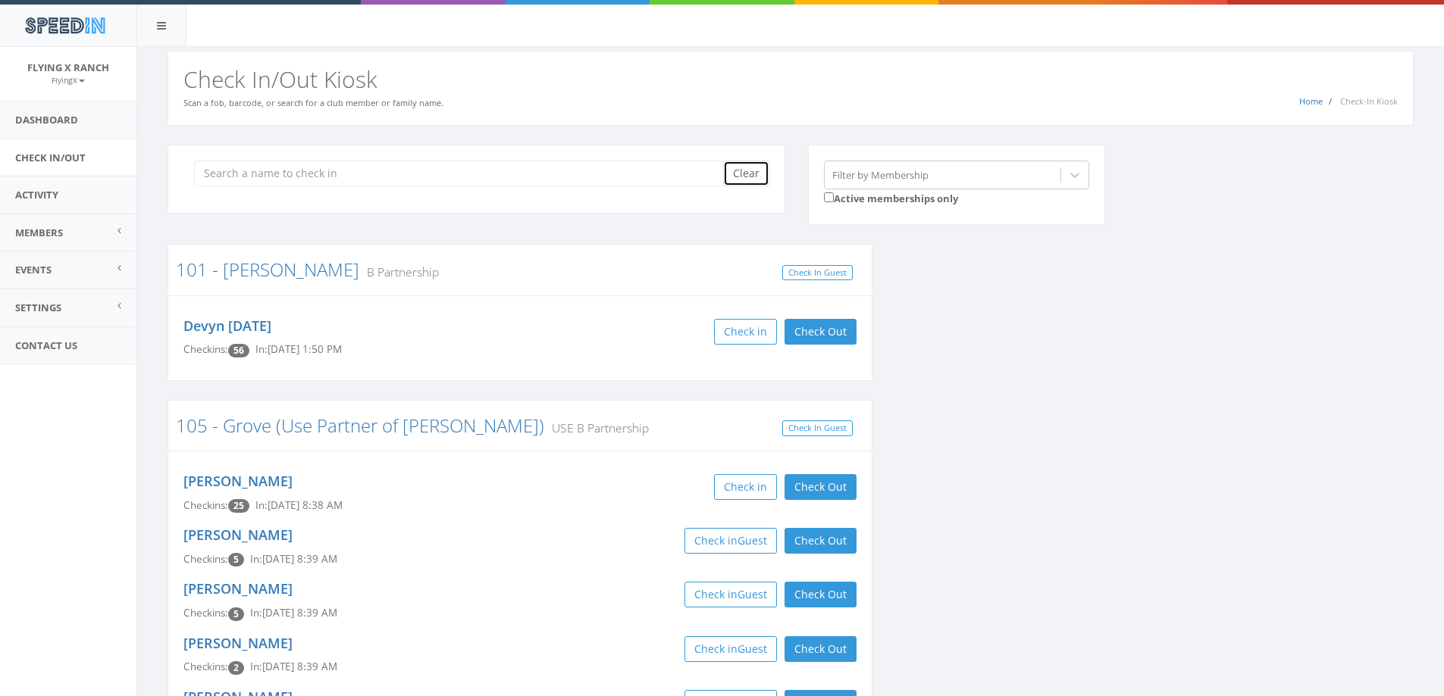
click at [749, 166] on button "Clear" at bounding box center [746, 174] width 46 height 26
click at [591, 82] on h2 "Check In/Out Kiosk" at bounding box center [790, 79] width 1214 height 25
